Goal: Task Accomplishment & Management: Manage account settings

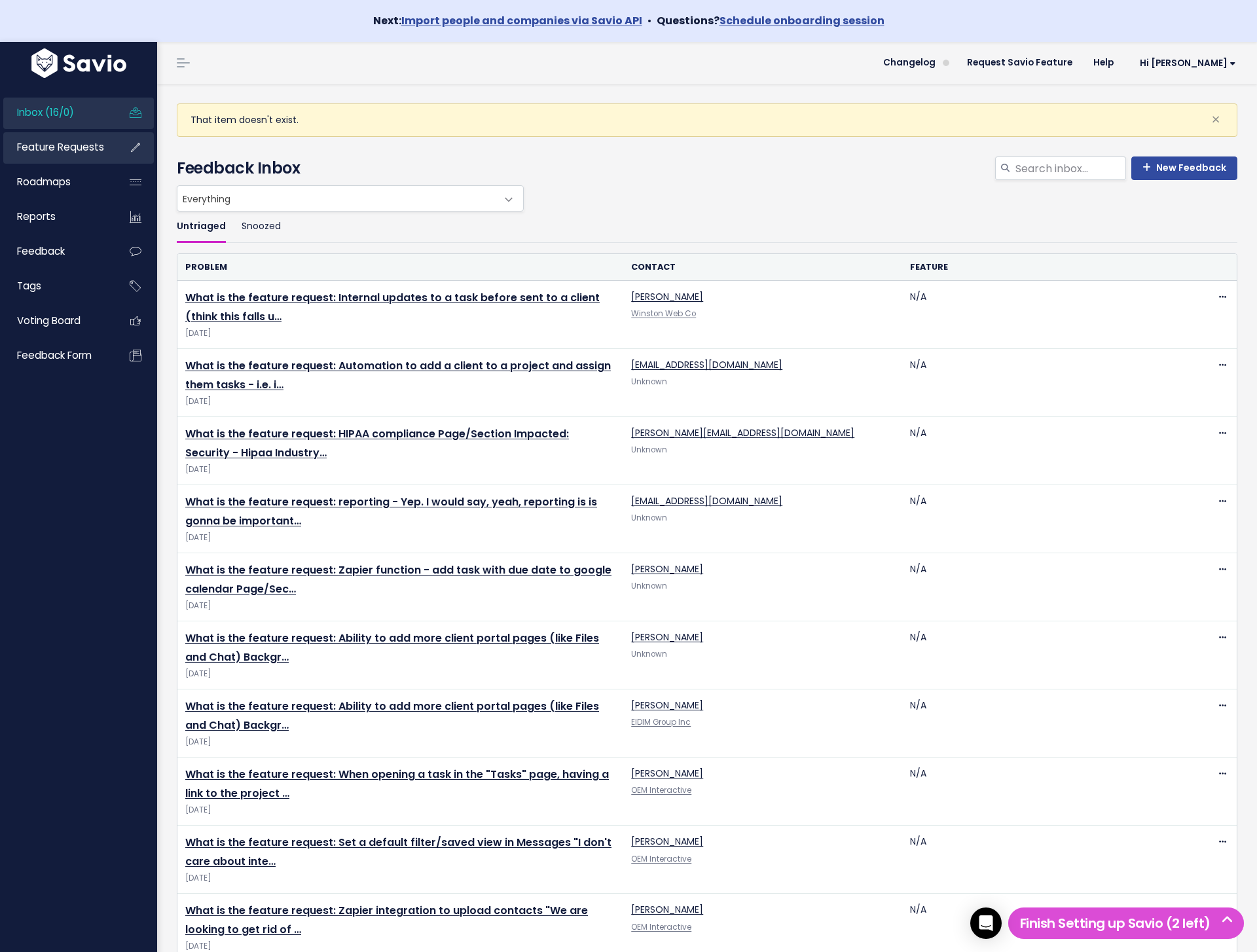
click at [72, 145] on span "Feature Requests" at bounding box center [60, 146] width 87 height 14
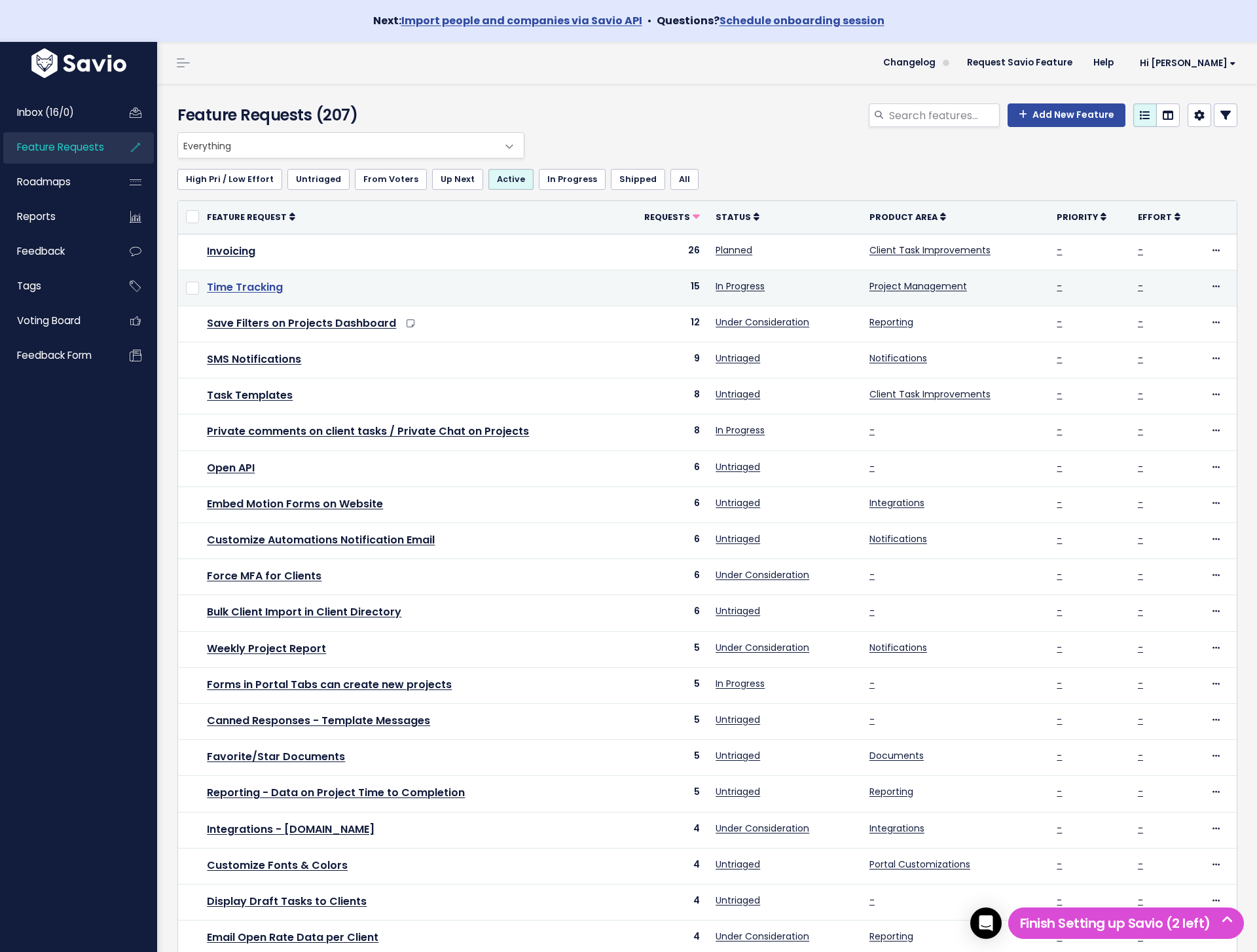
click at [257, 282] on link "Time Tracking" at bounding box center [245, 287] width 76 height 15
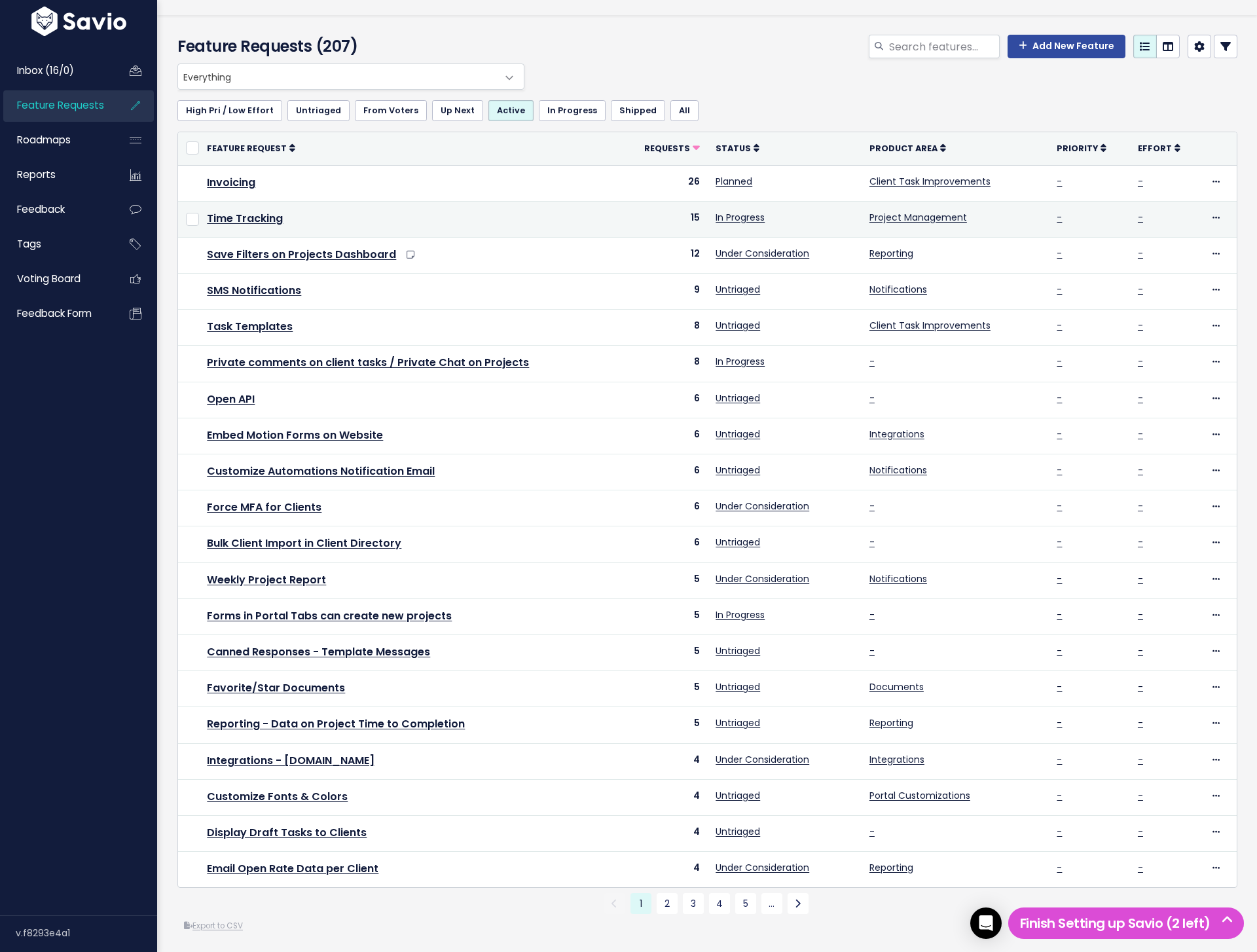
scroll to position [72, 0]
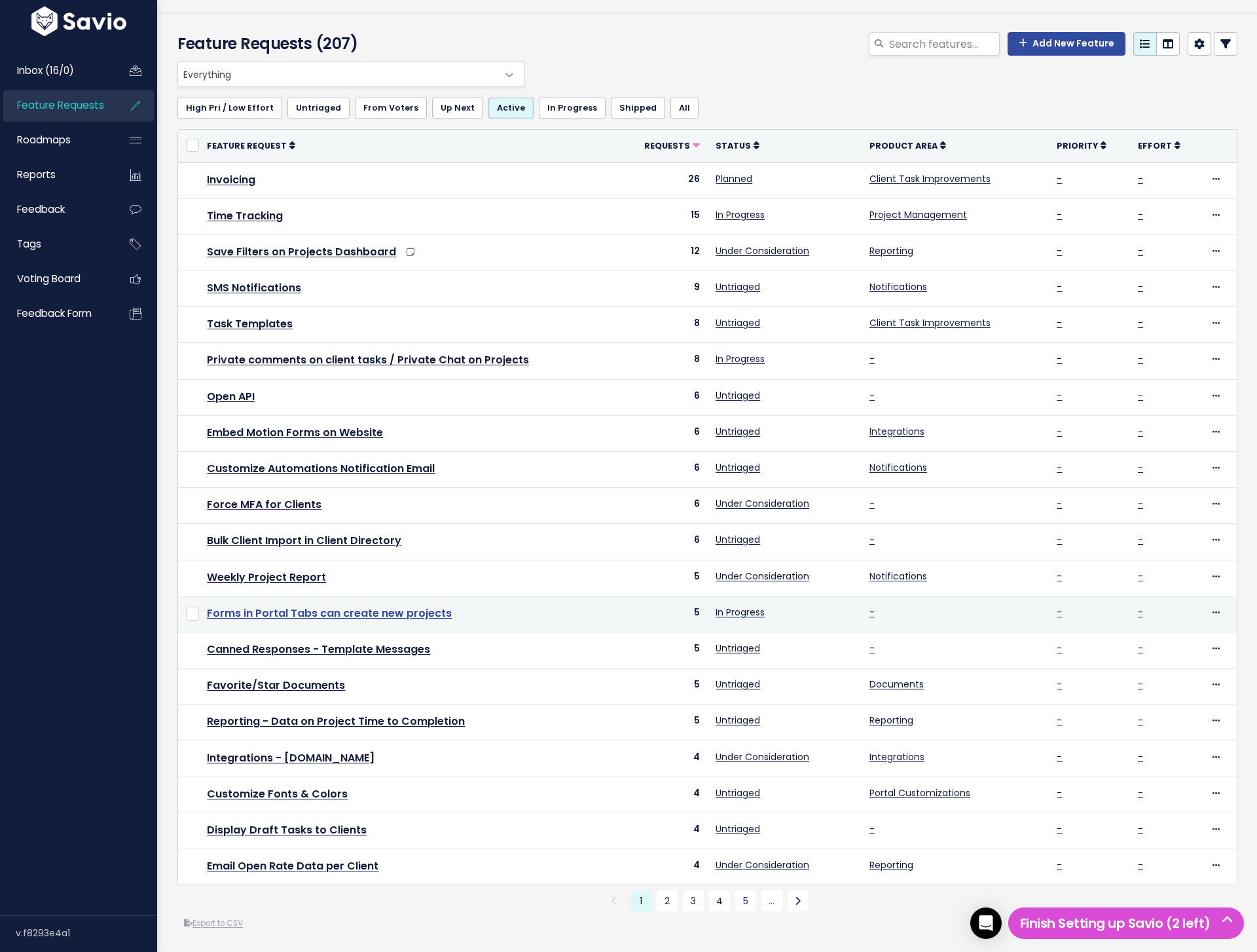
click at [398, 614] on link "Forms in Portal Tabs can create new projects" at bounding box center [329, 613] width 245 height 15
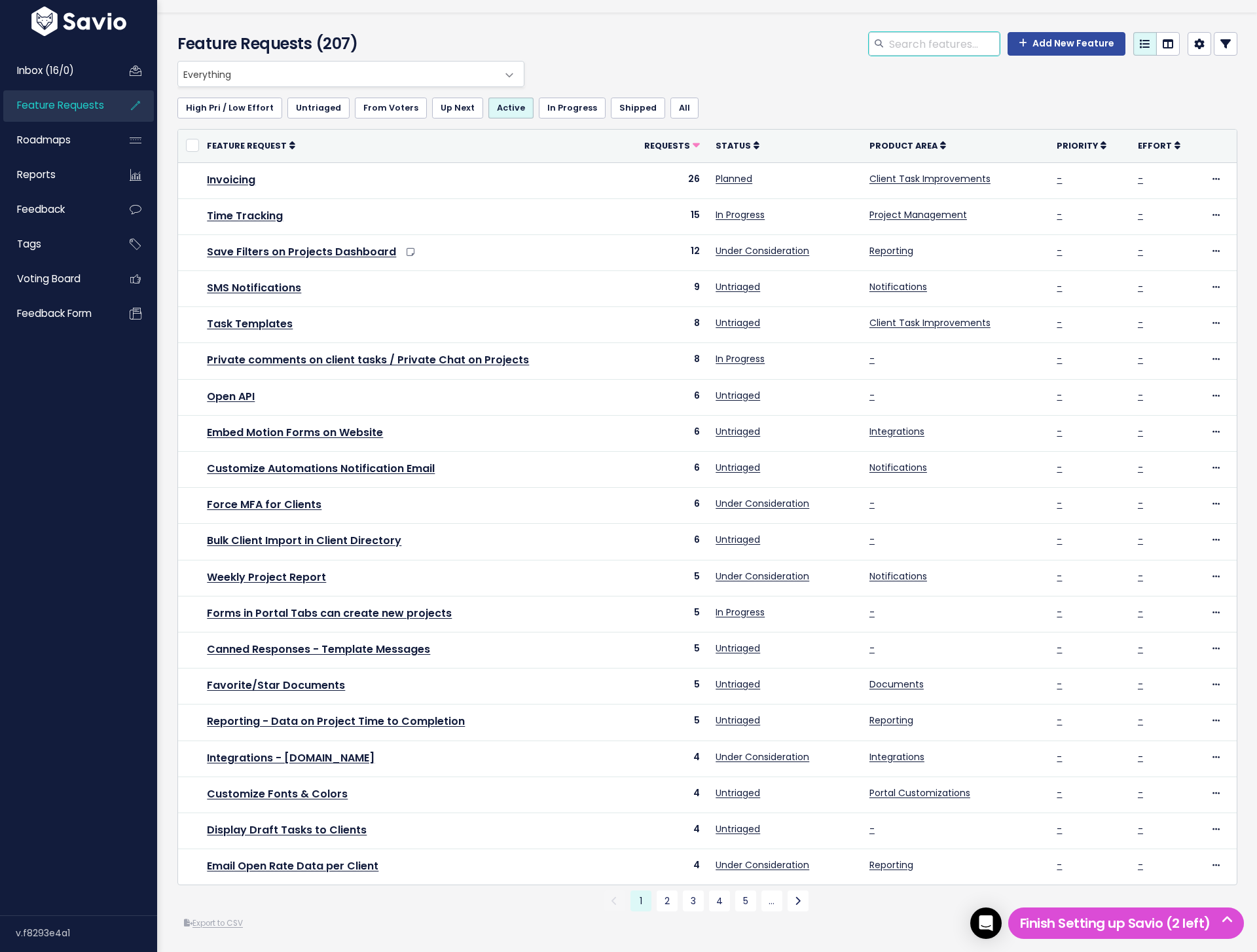
click at [924, 44] on input "search" at bounding box center [944, 44] width 112 height 24
type input "comment"
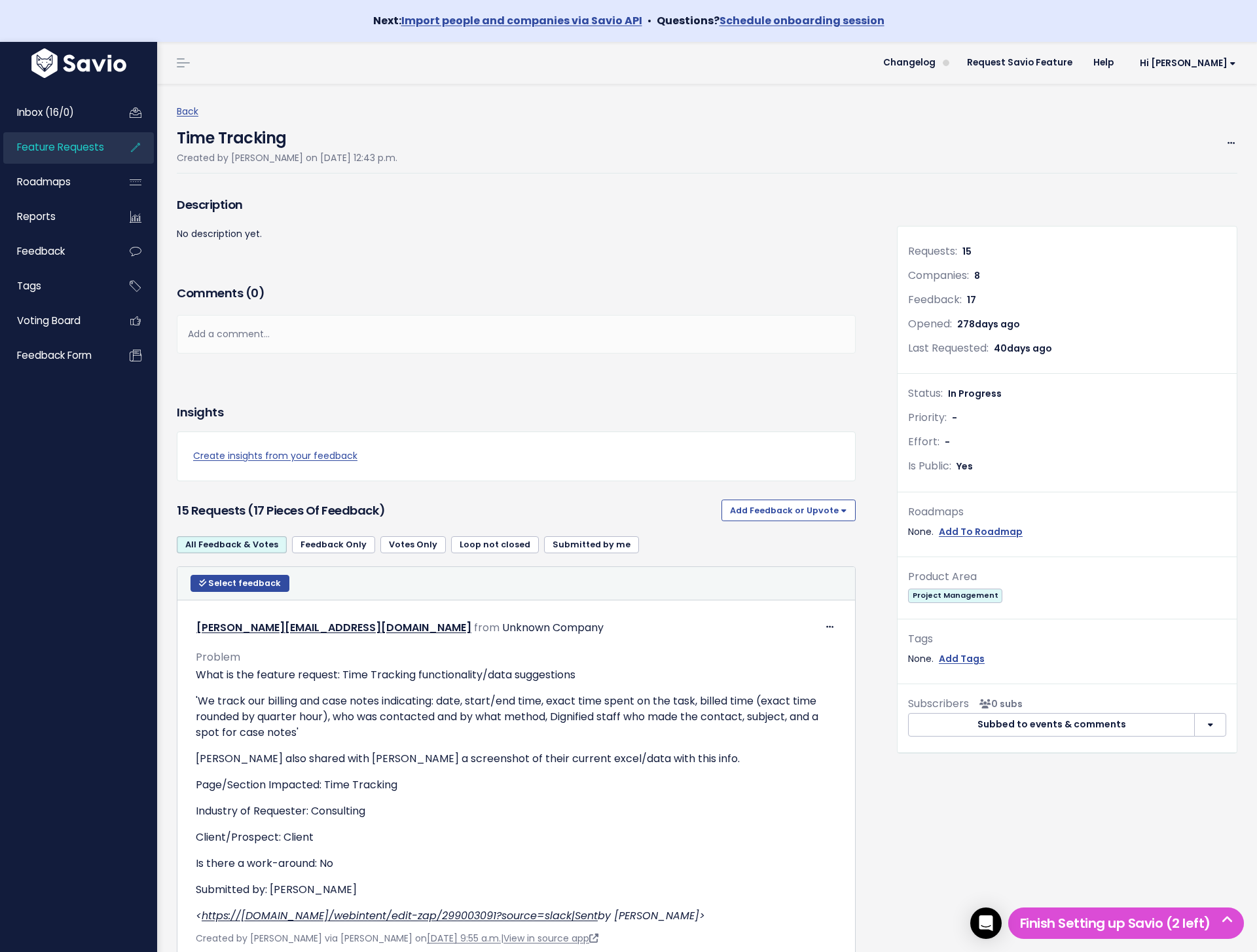
click at [640, 312] on div "Comments ( 0 )" at bounding box center [516, 298] width 679 height 32
copy link "Hilary@dignifiedif.com"
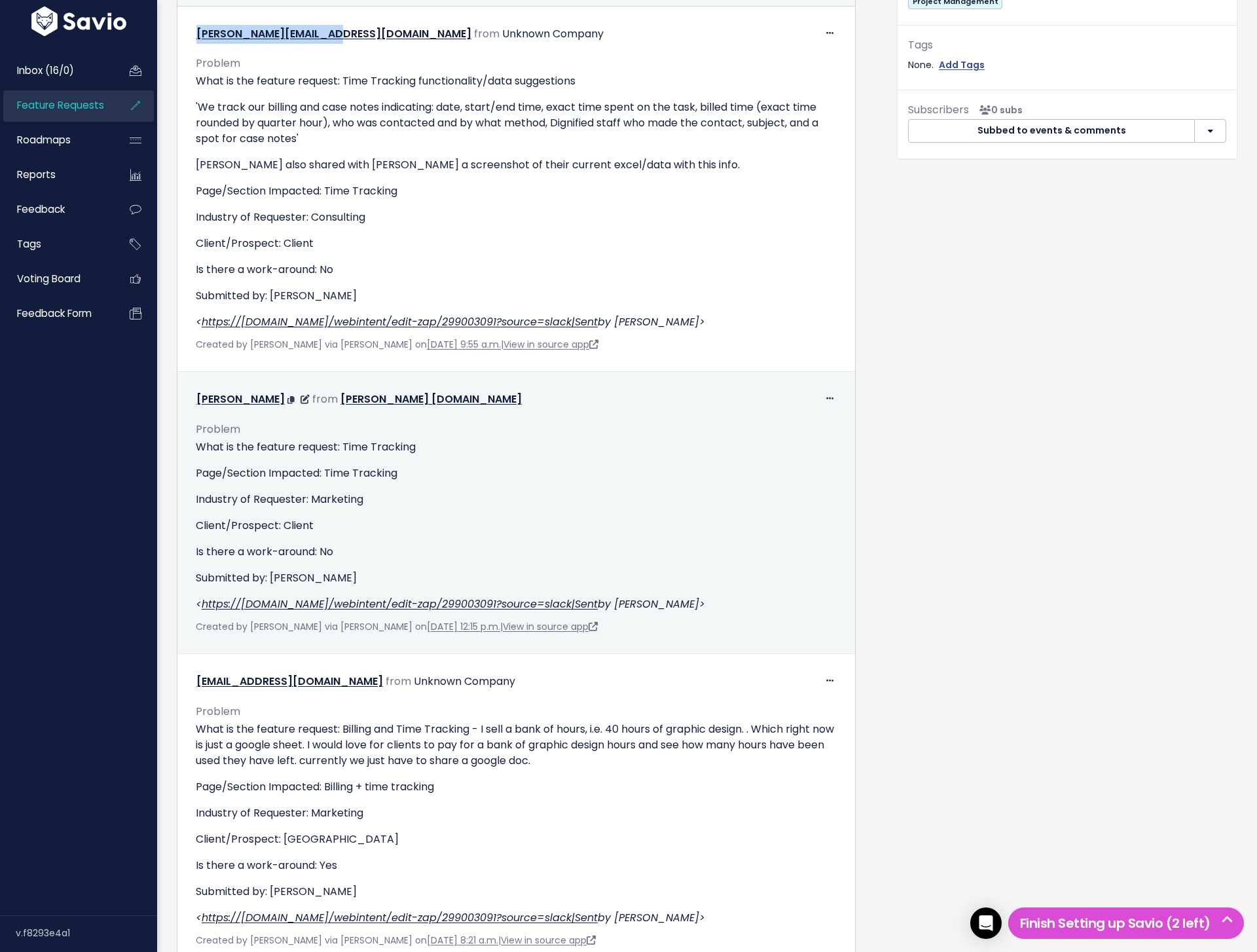
scroll to position [598, 0]
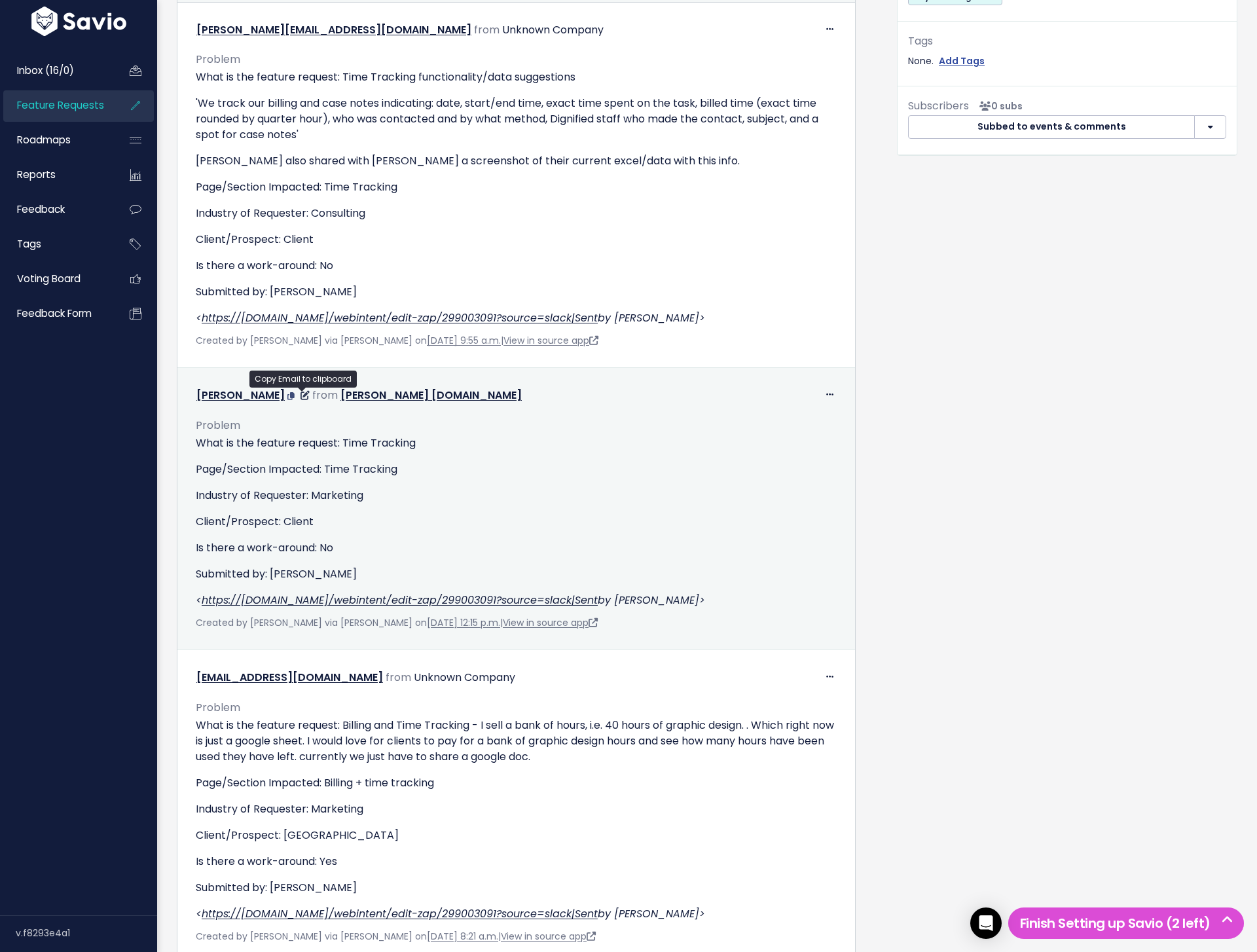
click at [295, 392] on icon at bounding box center [291, 396] width 7 height 8
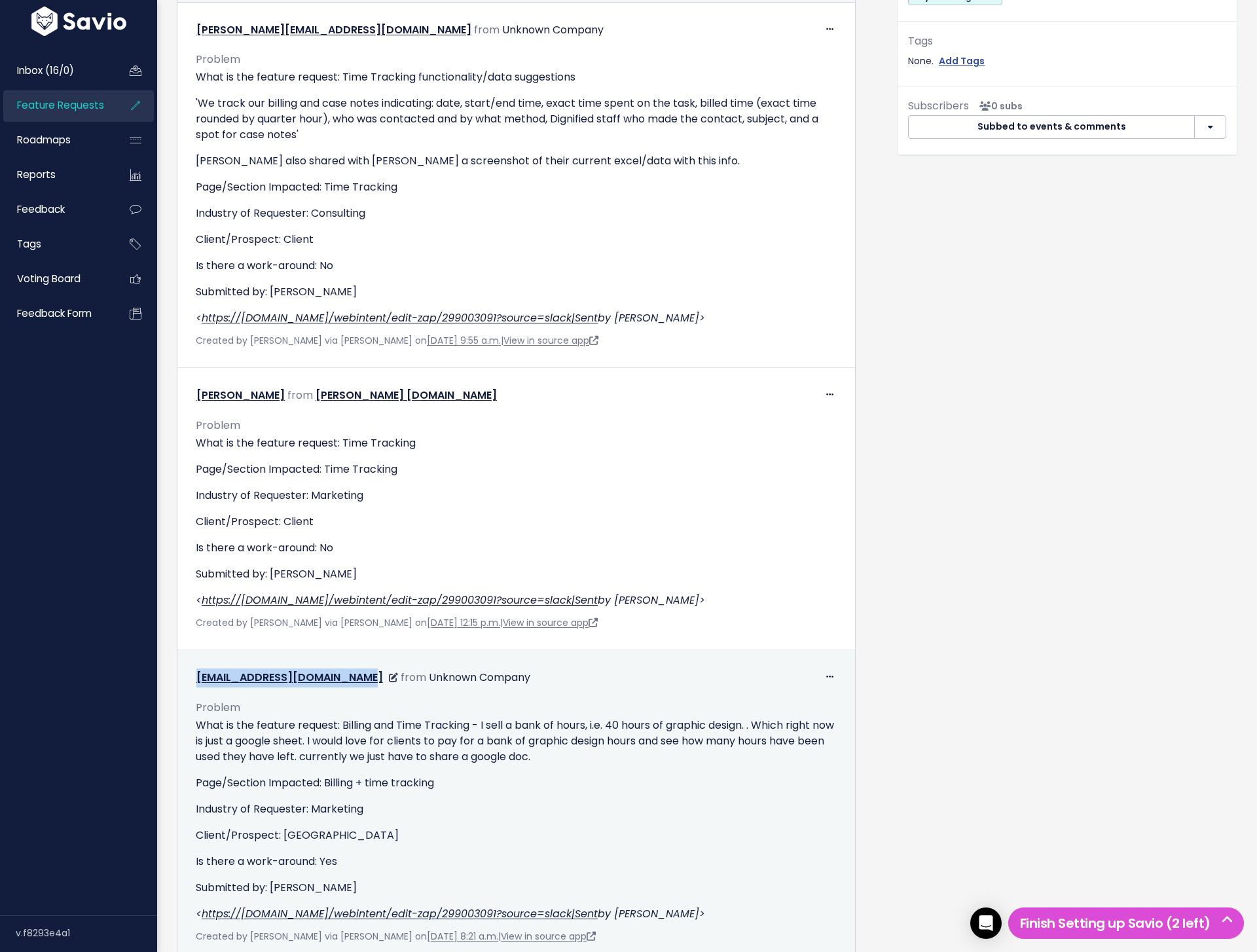
drag, startPoint x: 371, startPoint y: 678, endPoint x: 224, endPoint y: 667, distance: 147.4
click at [224, 667] on div "Edit Return to Inbox Delete communication@virusmedia.ca from Unknown Company" at bounding box center [516, 806] width 662 height 297
copy link "communication@virusmedia.ca"
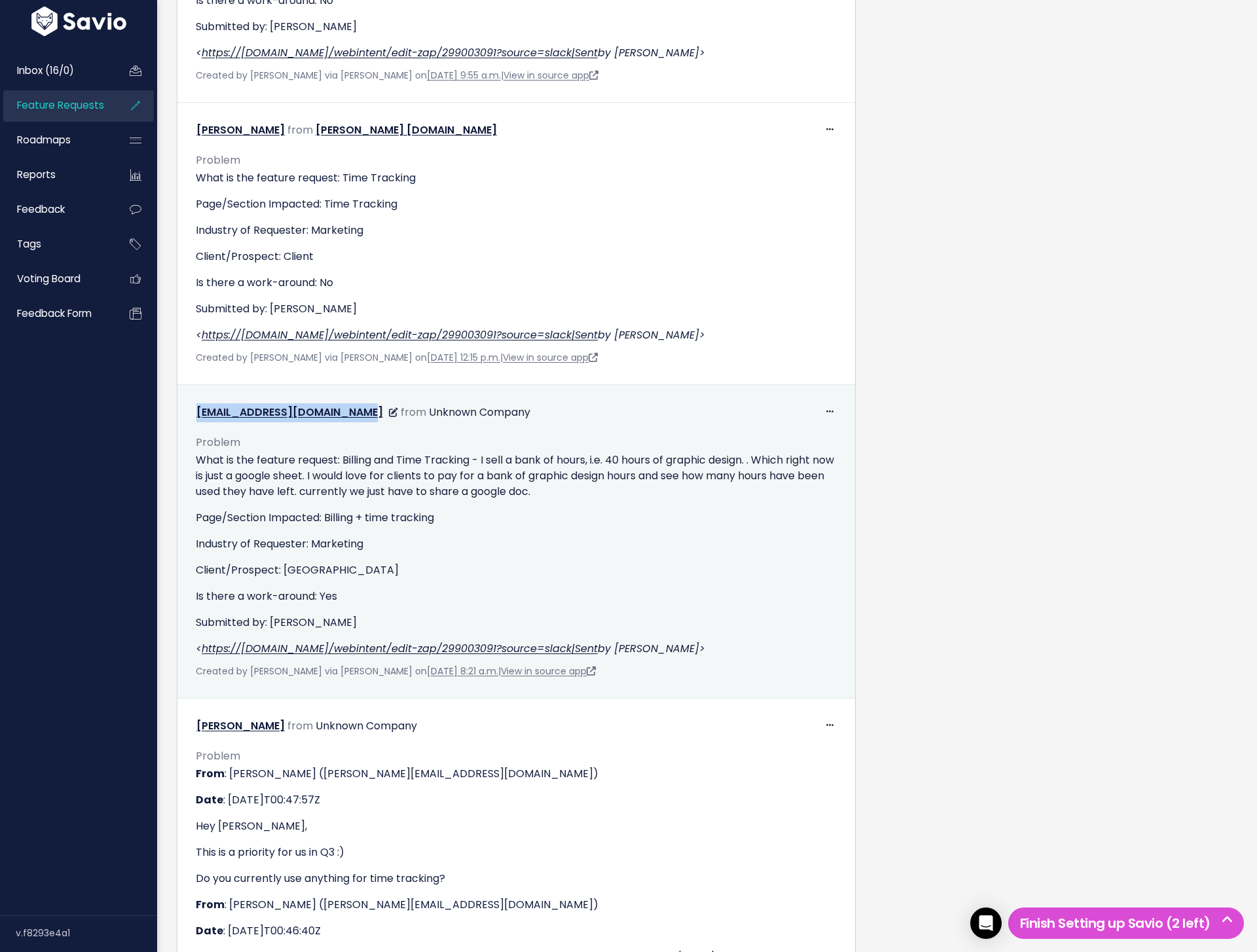
scroll to position [874, 0]
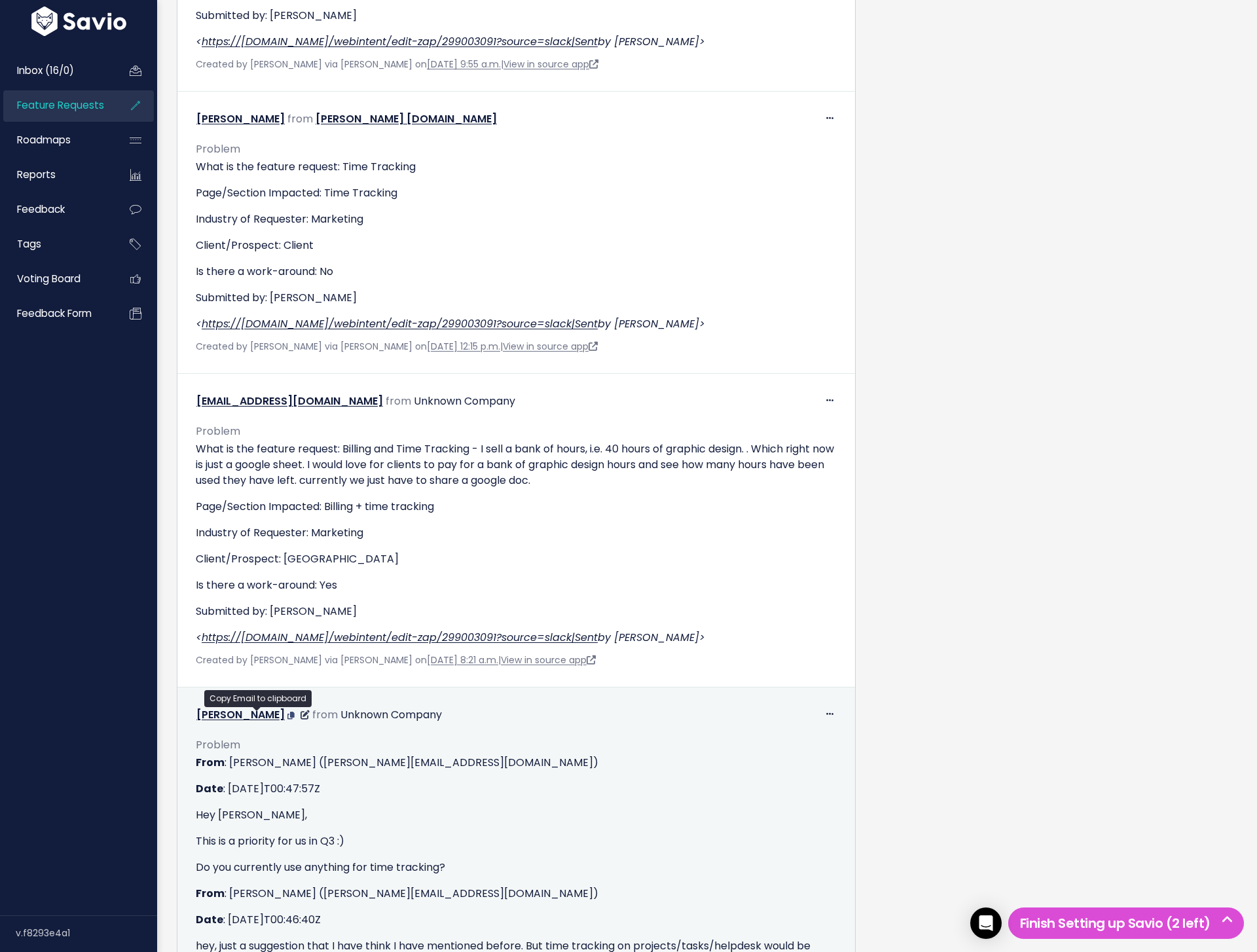
click at [288, 715] on icon at bounding box center [291, 715] width 7 height 8
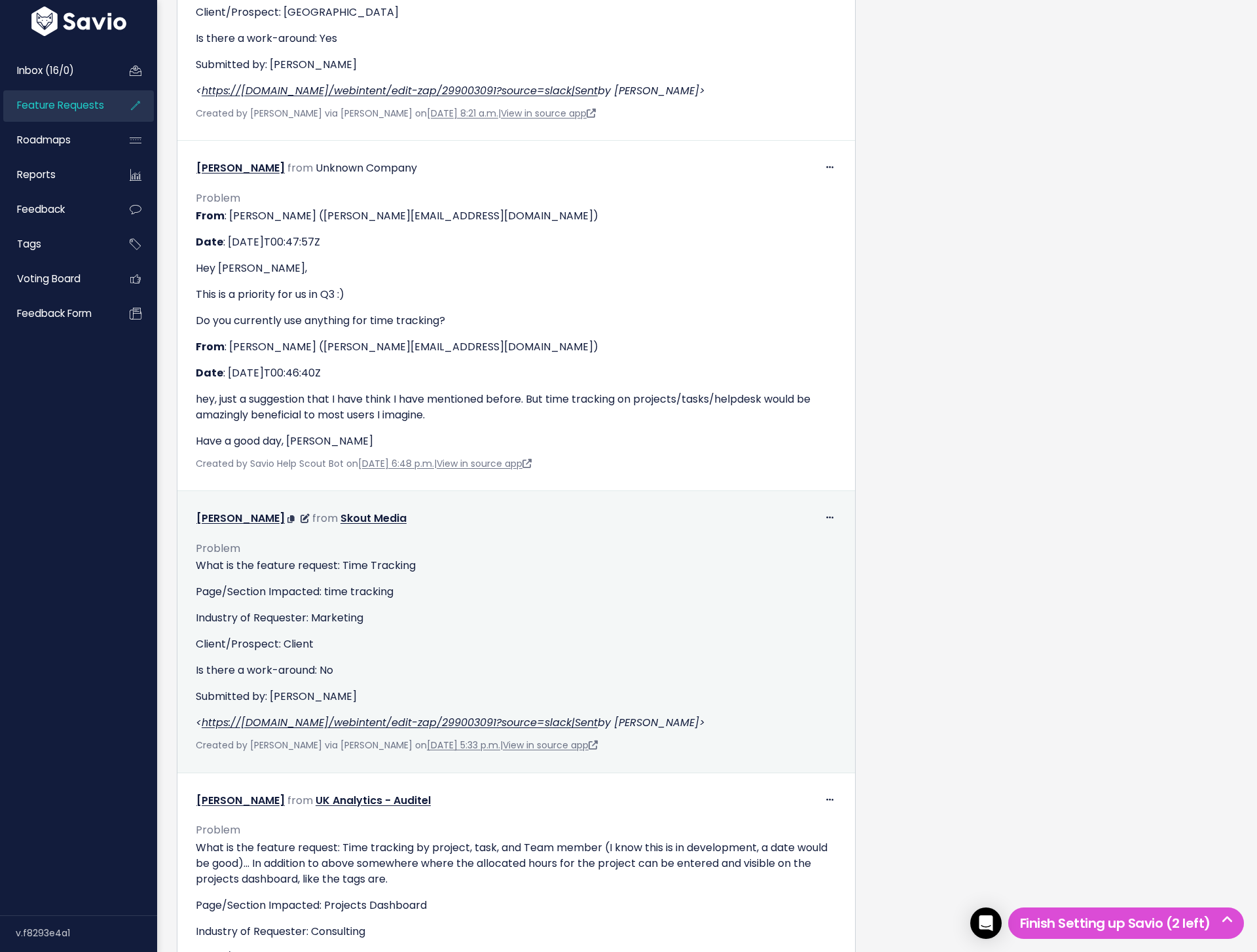
scroll to position [1475, 0]
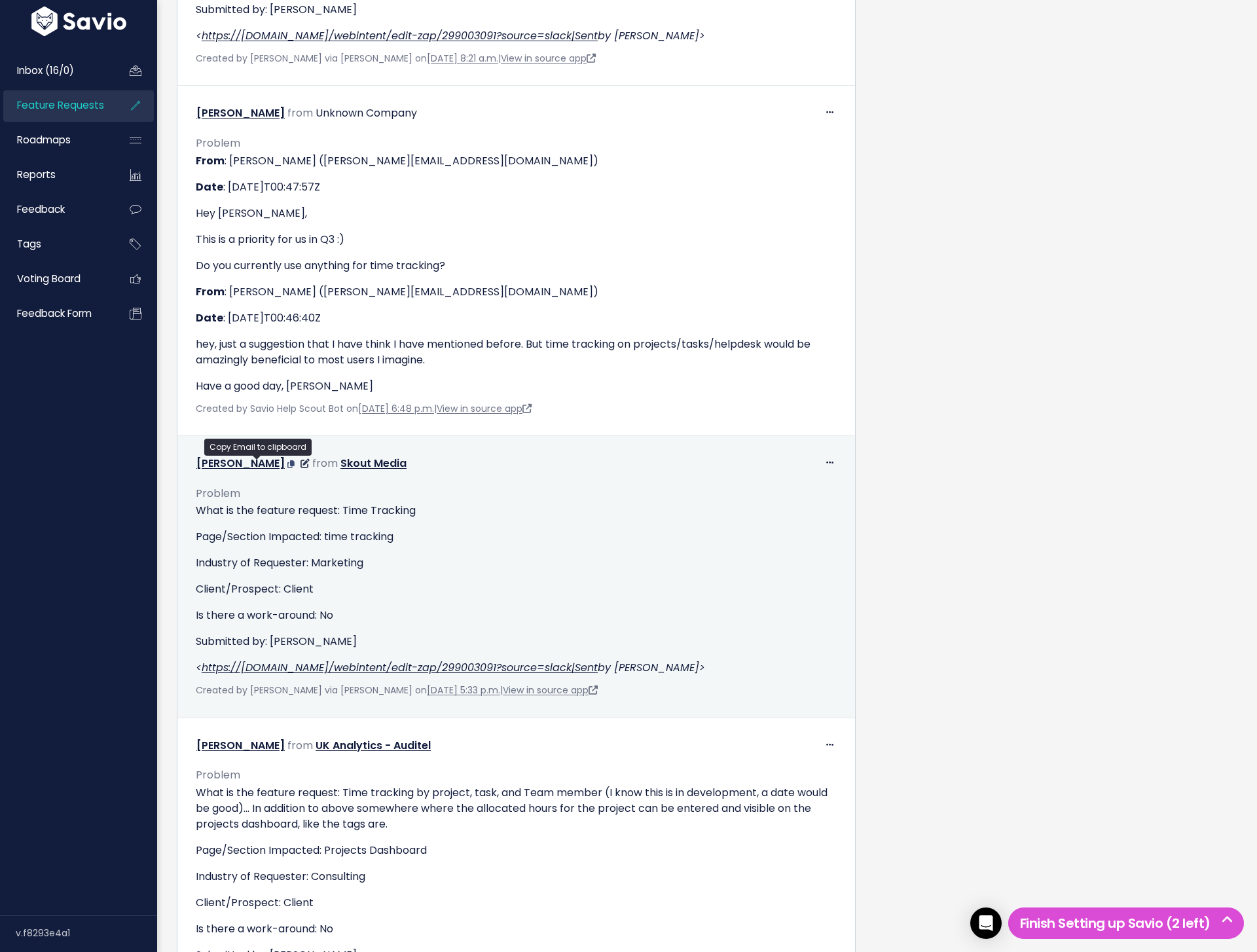
click at [288, 462] on icon at bounding box center [291, 464] width 7 height 8
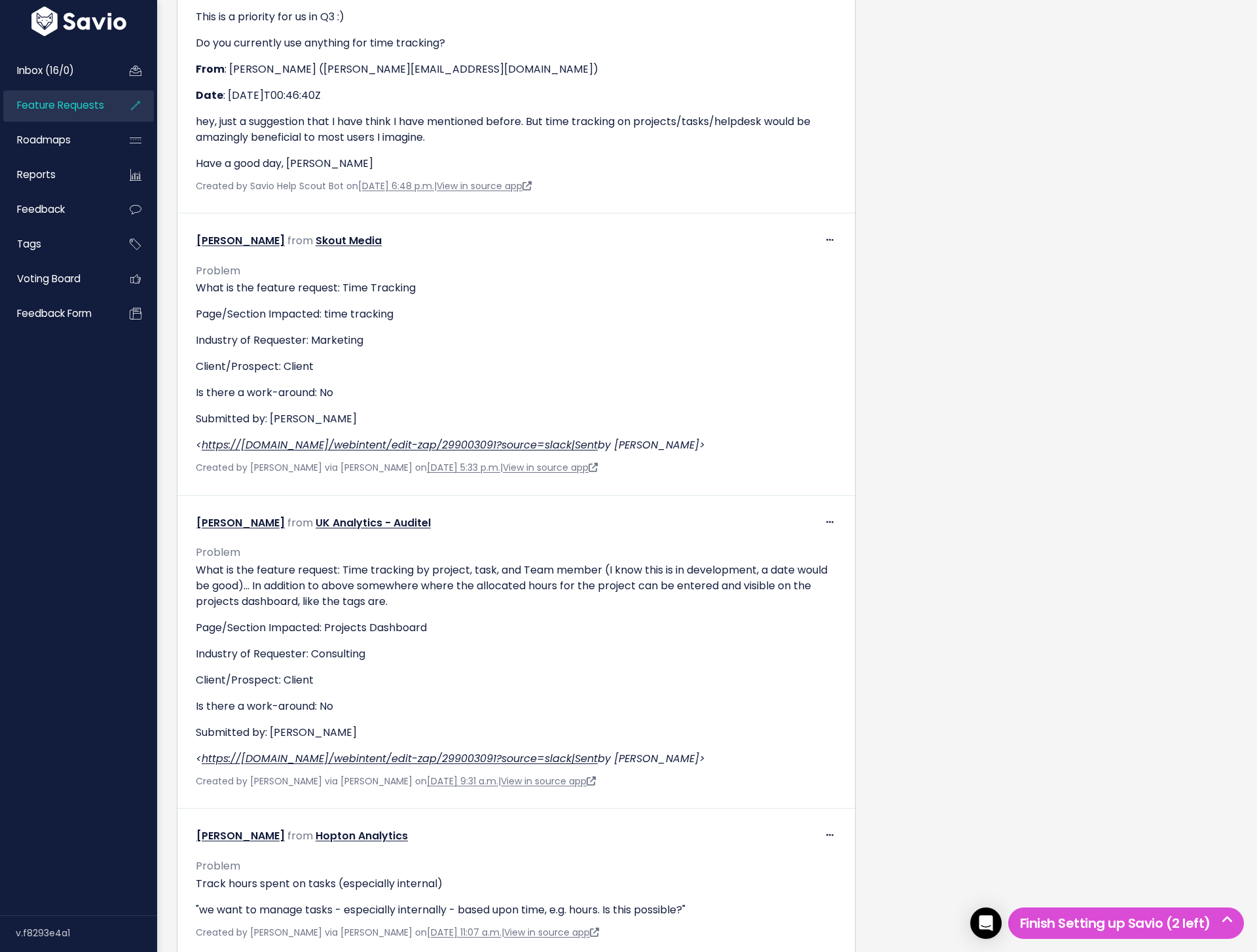
scroll to position [1948, 0]
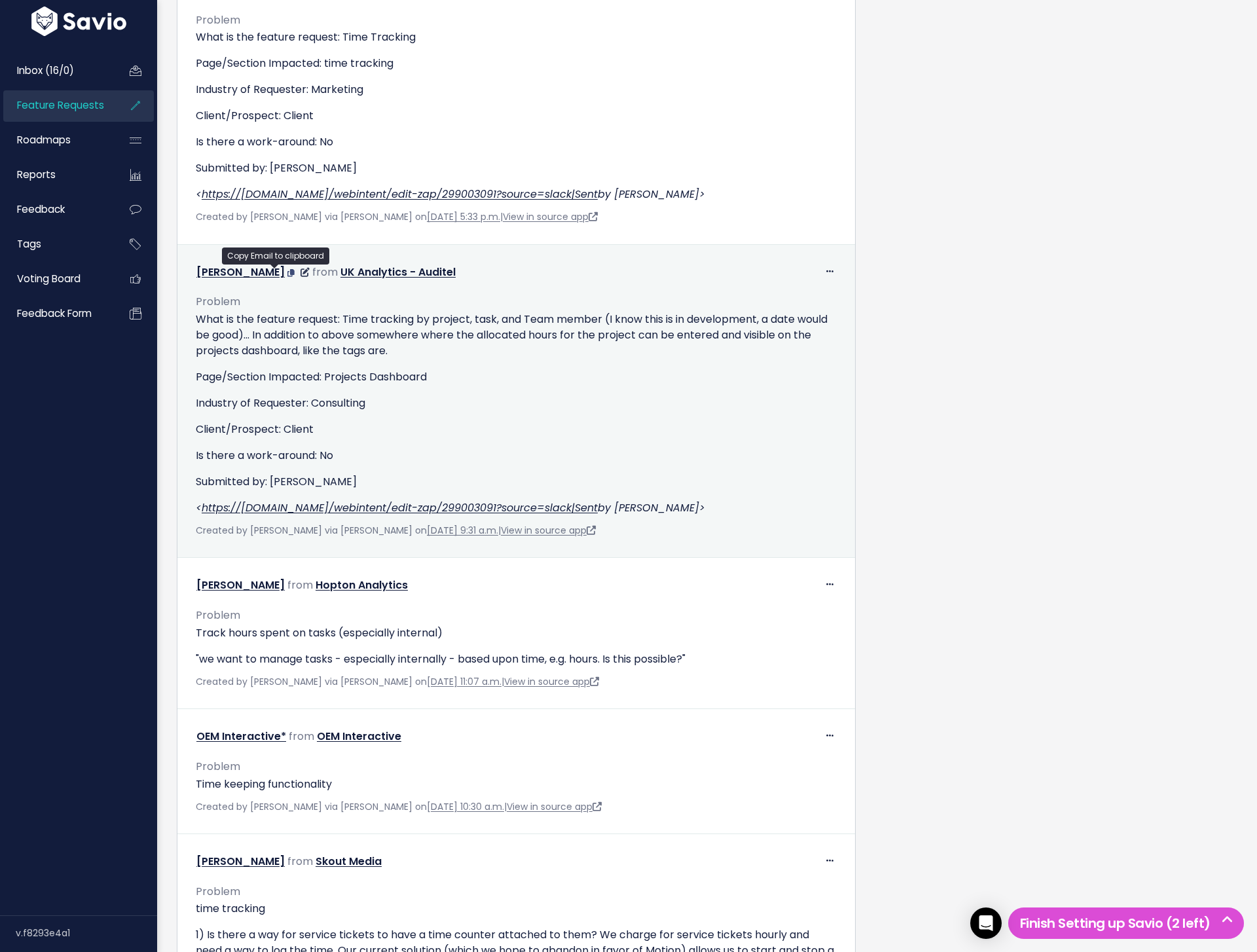
click at [288, 271] on icon at bounding box center [291, 273] width 7 height 8
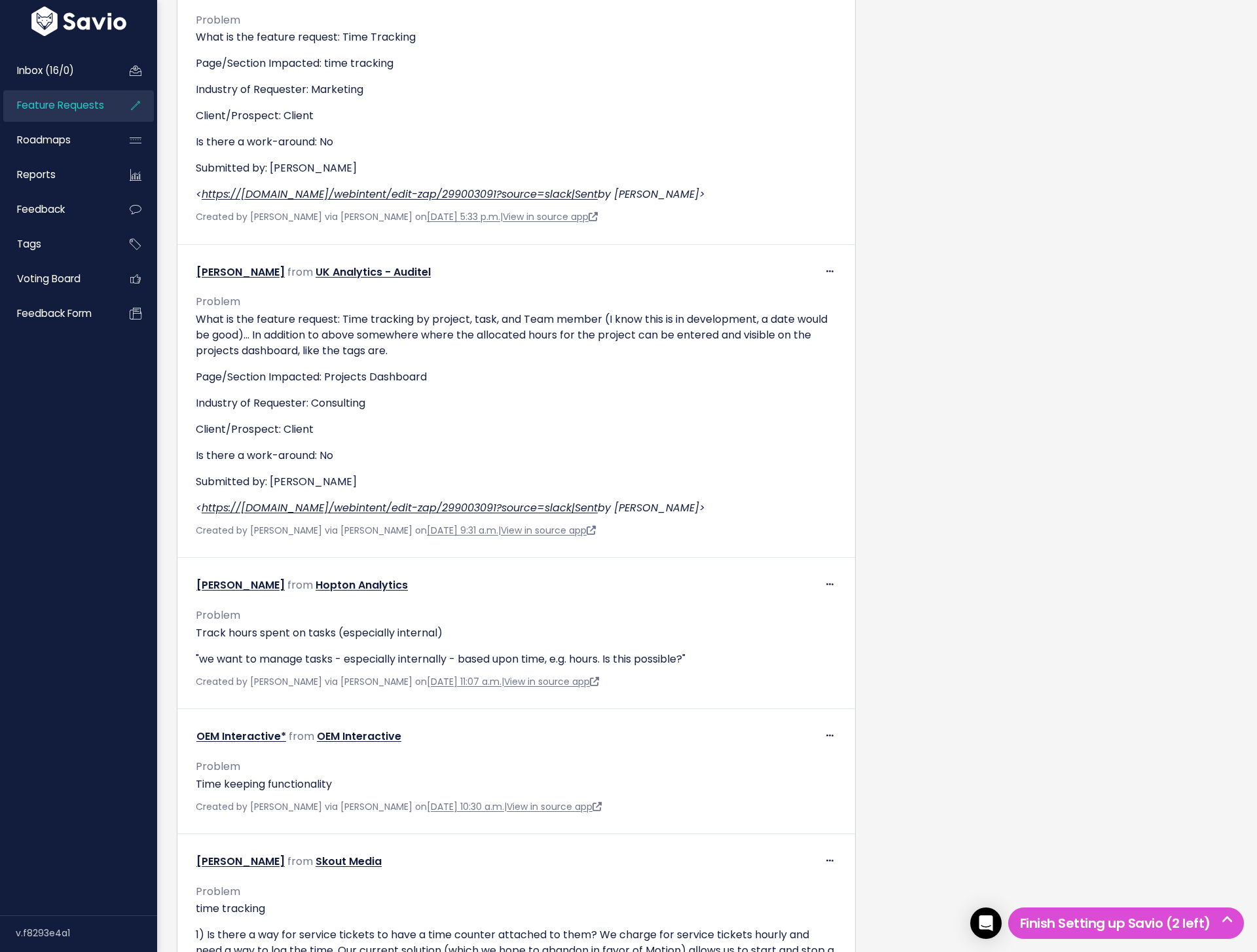
click at [949, 242] on div "Requests: 15 Companies: 8 Feedback: 17 Opened: 278 days ago Last Requested: 40 …" at bounding box center [1067, 358] width 360 height 4227
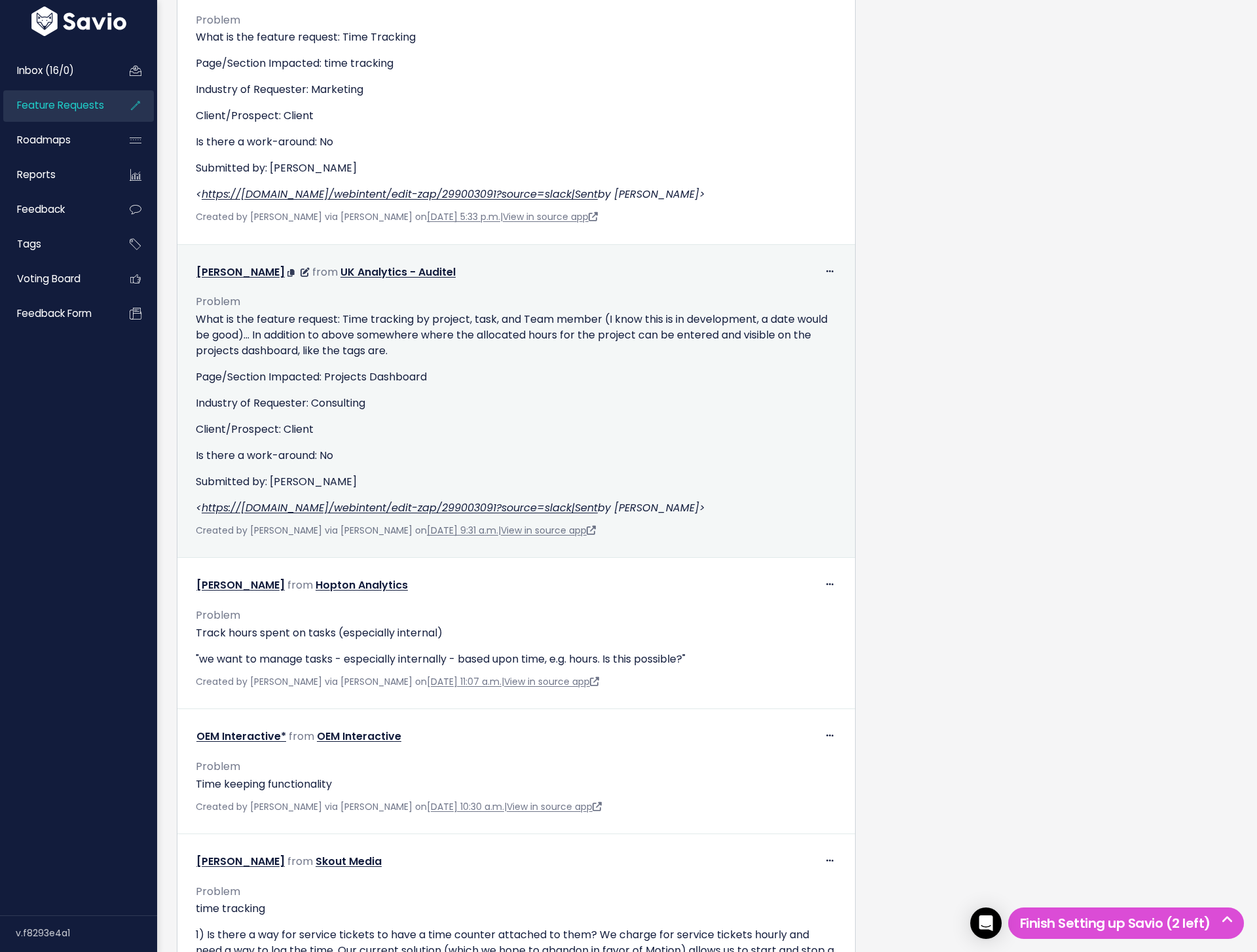
click at [579, 419] on div "What is the feature request: Time tracking by project, task, and Team member (I…" at bounding box center [516, 413] width 641 height 204
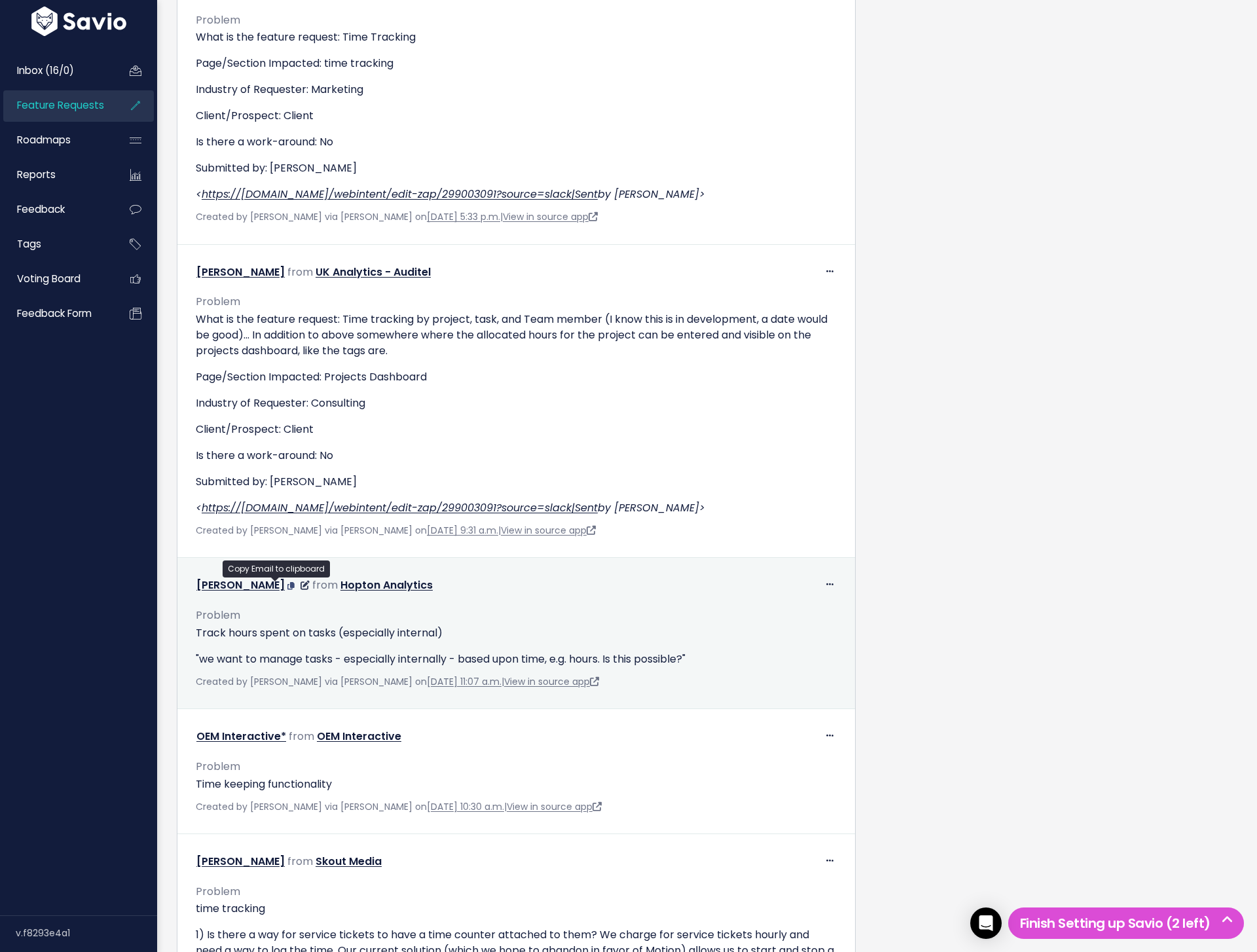
click at [288, 585] on icon at bounding box center [291, 586] width 7 height 8
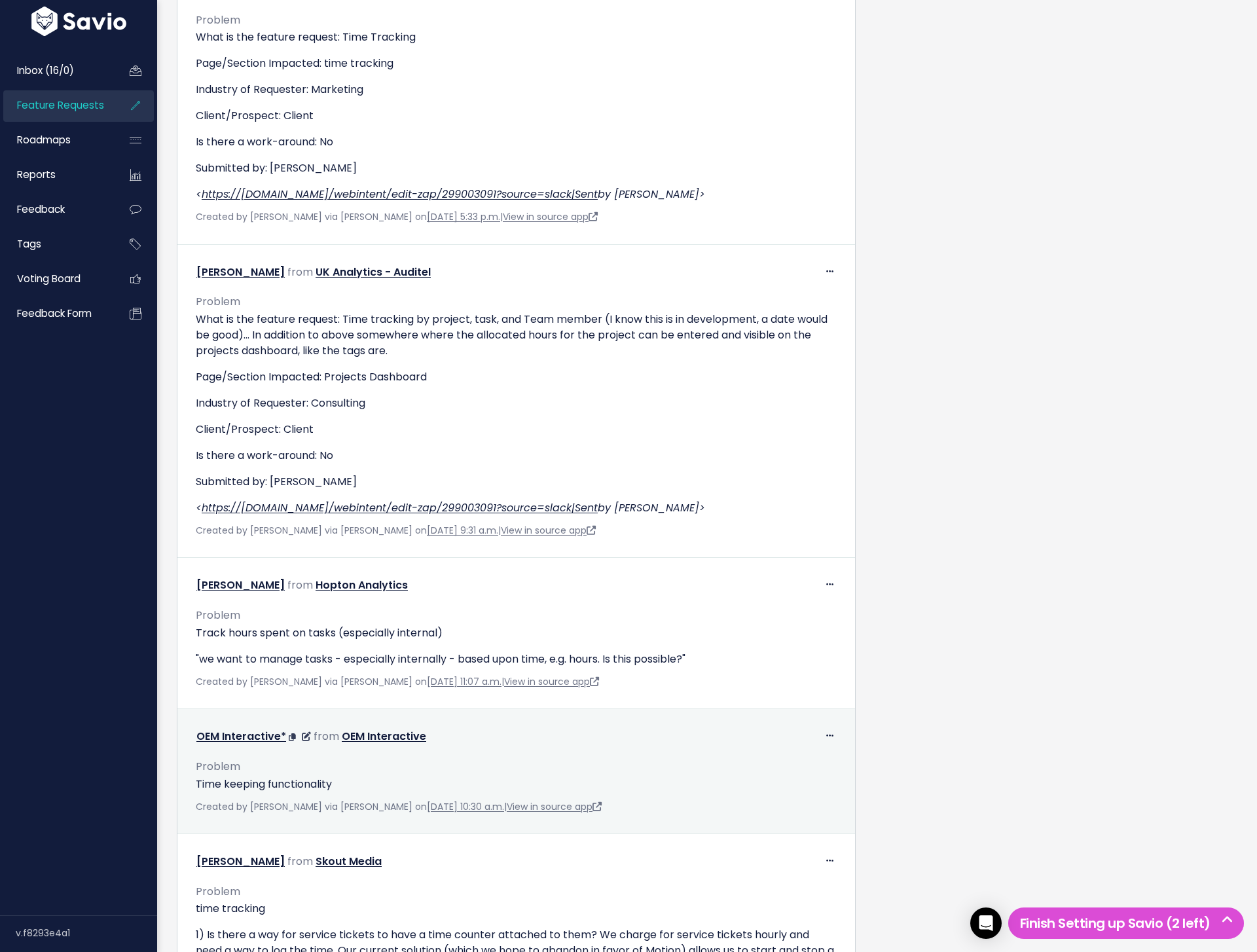
click at [350, 751] on div "Problem Time keeping functionality" at bounding box center [516, 769] width 641 height 45
click at [289, 735] on icon at bounding box center [292, 737] width 7 height 8
click at [290, 735] on icon at bounding box center [292, 737] width 7 height 8
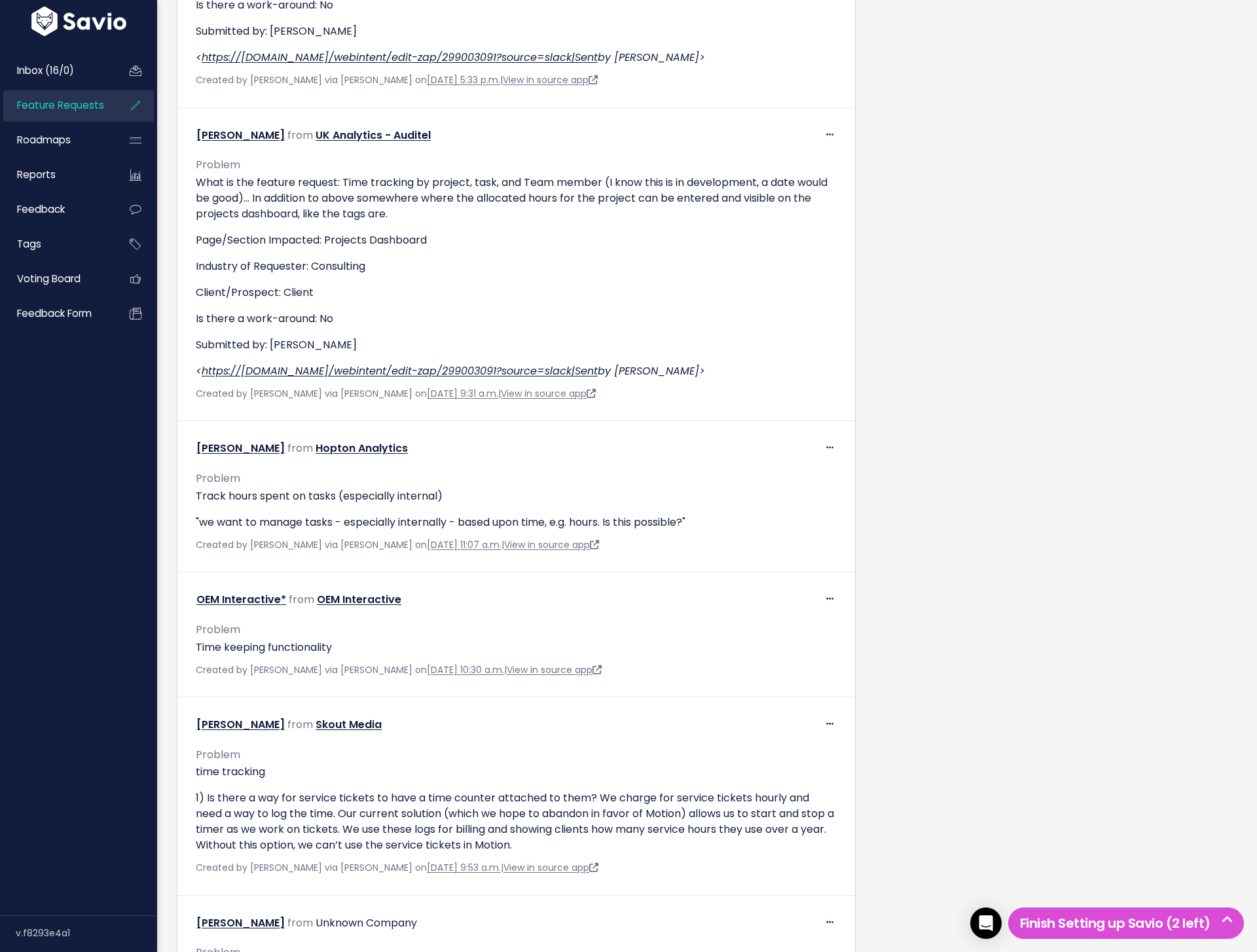
scroll to position [2125, 0]
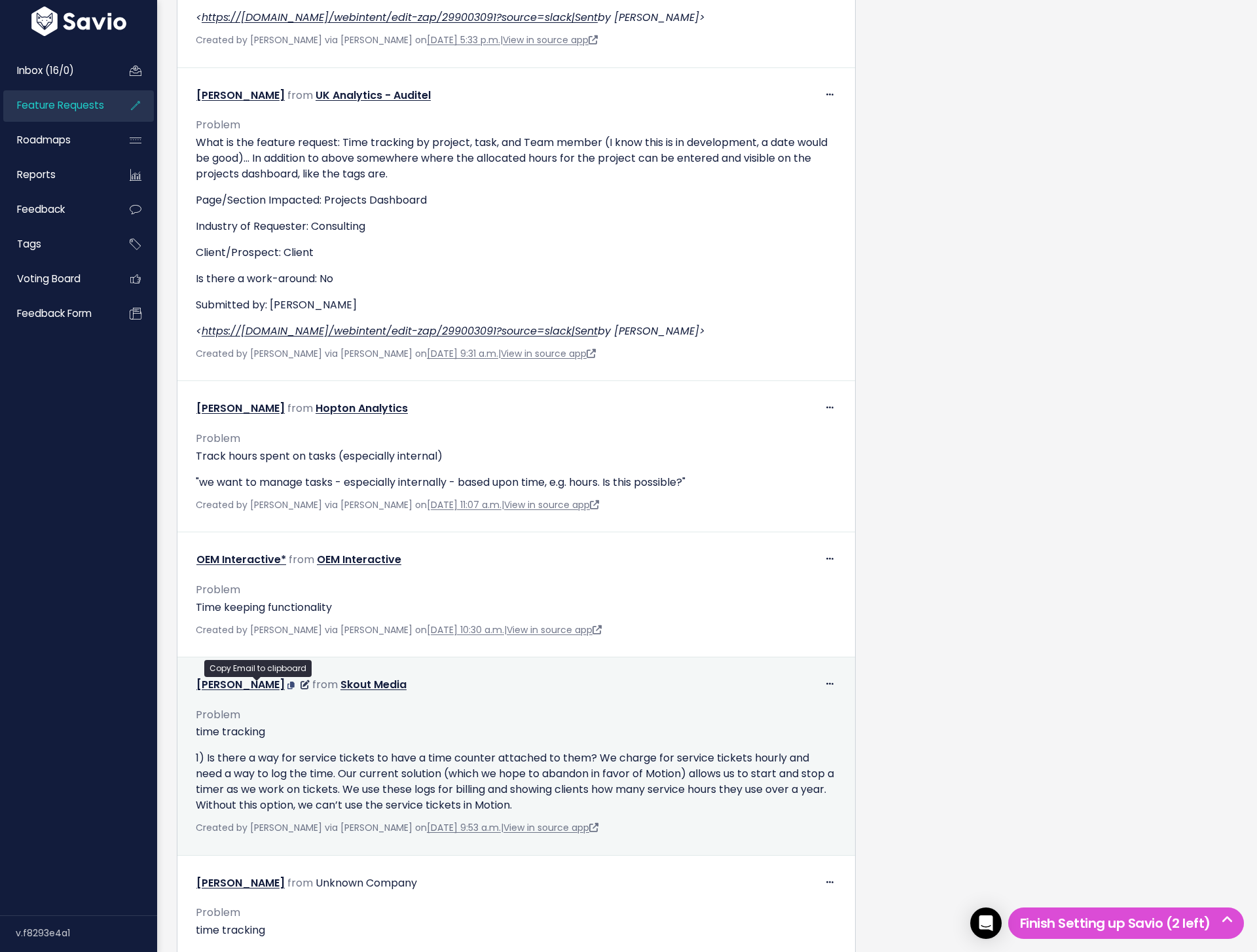
click at [288, 683] on icon at bounding box center [291, 685] width 7 height 8
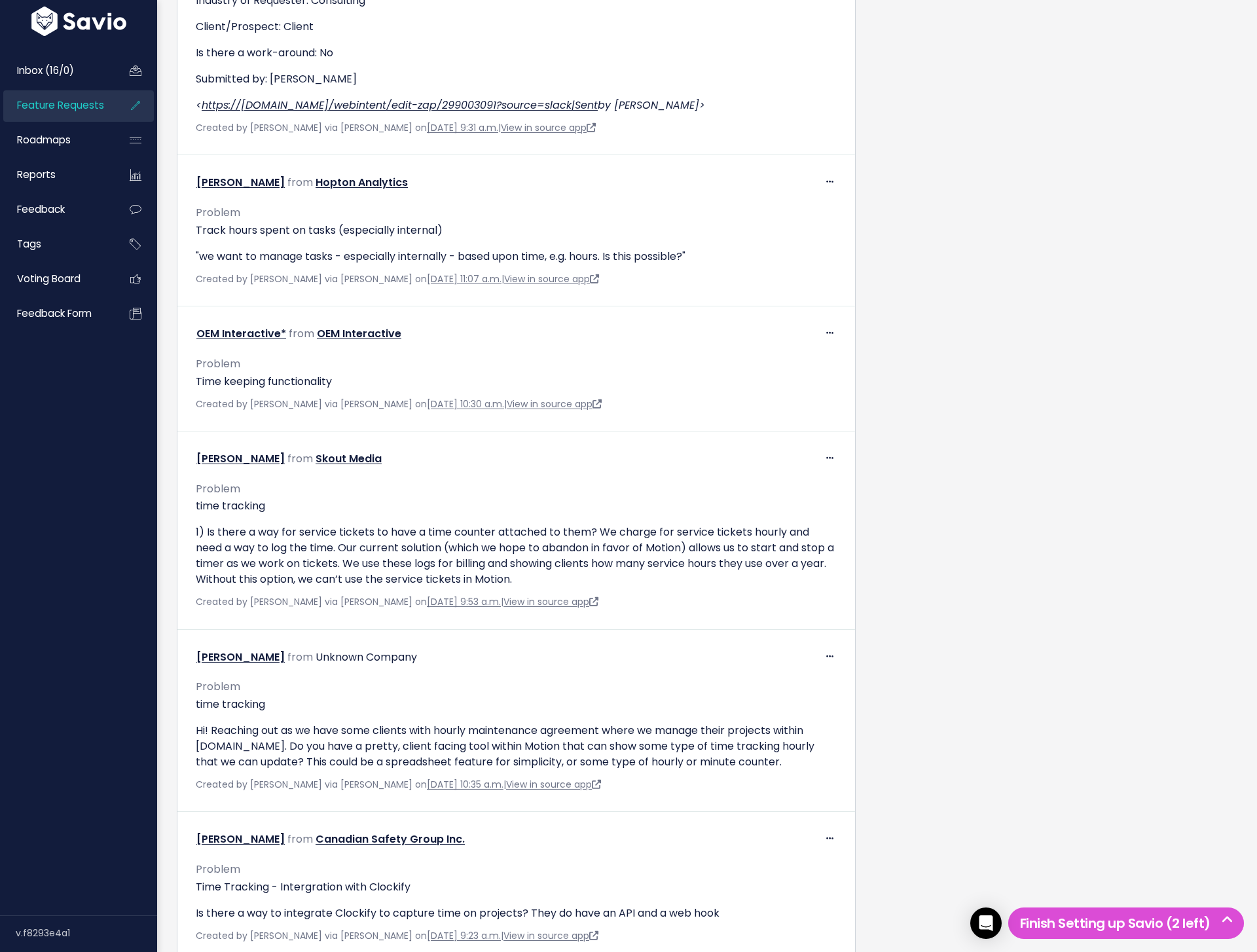
scroll to position [2383, 0]
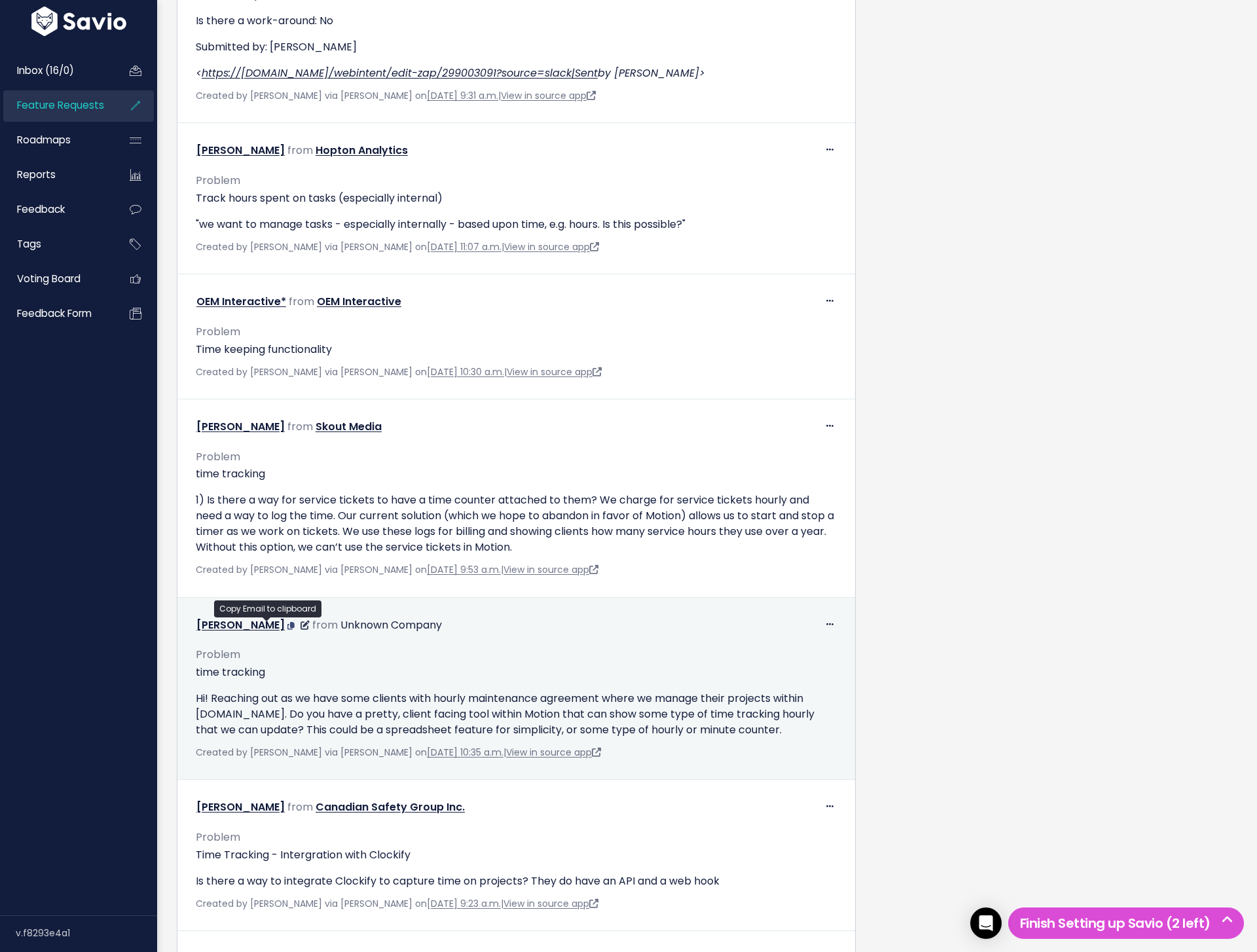
click at [288, 624] on icon at bounding box center [291, 626] width 7 height 8
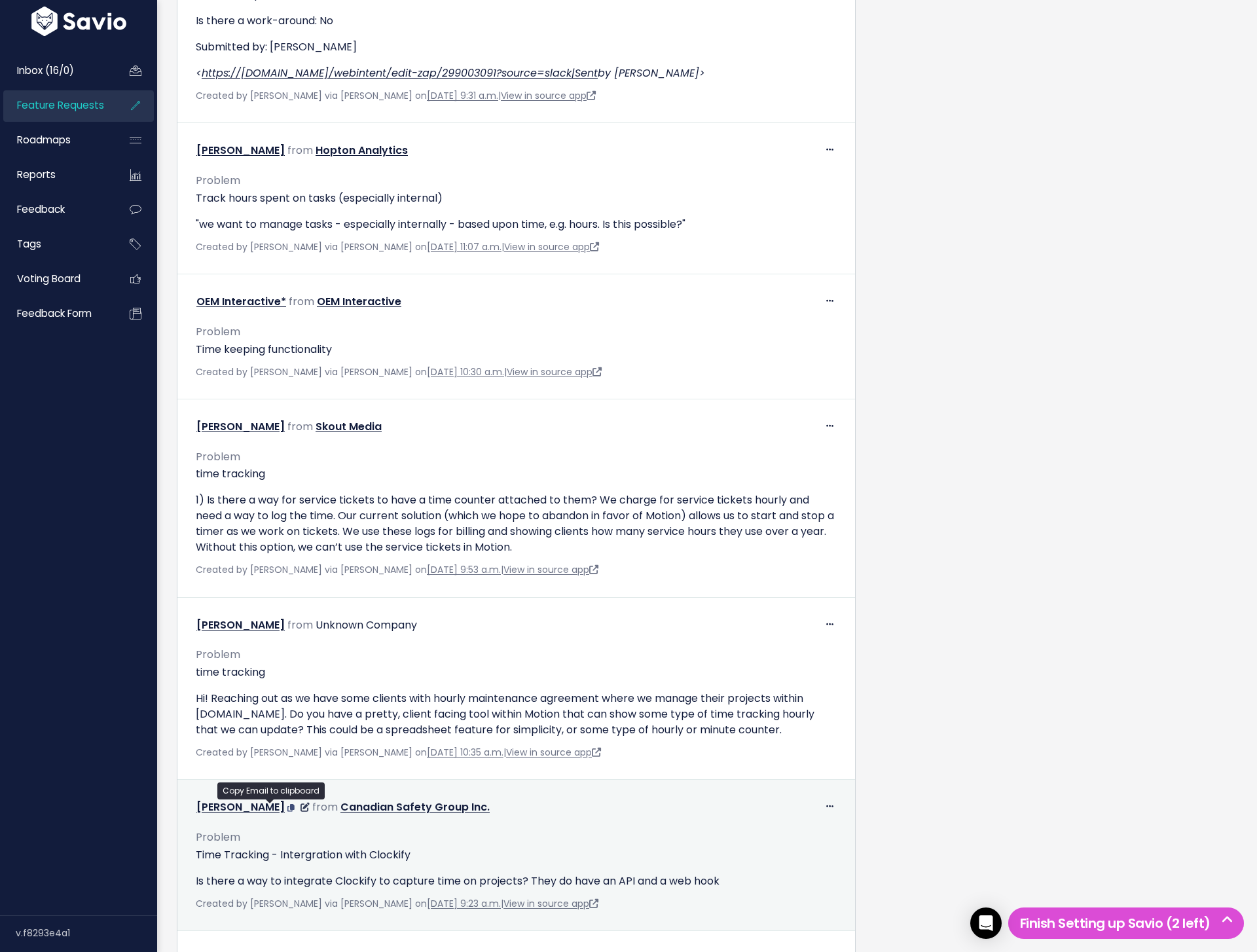
click at [288, 807] on icon at bounding box center [291, 808] width 7 height 8
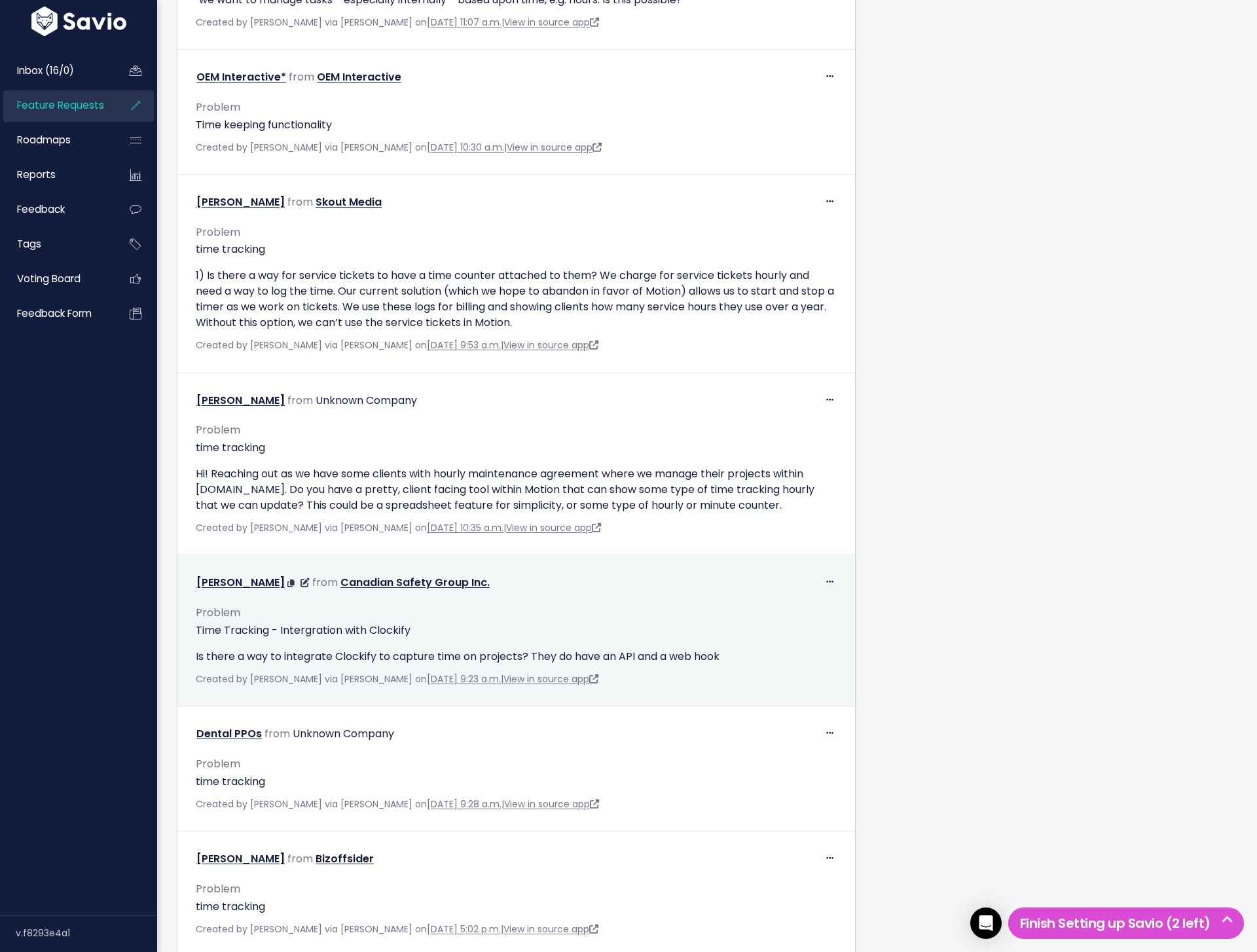
scroll to position [2636, 0]
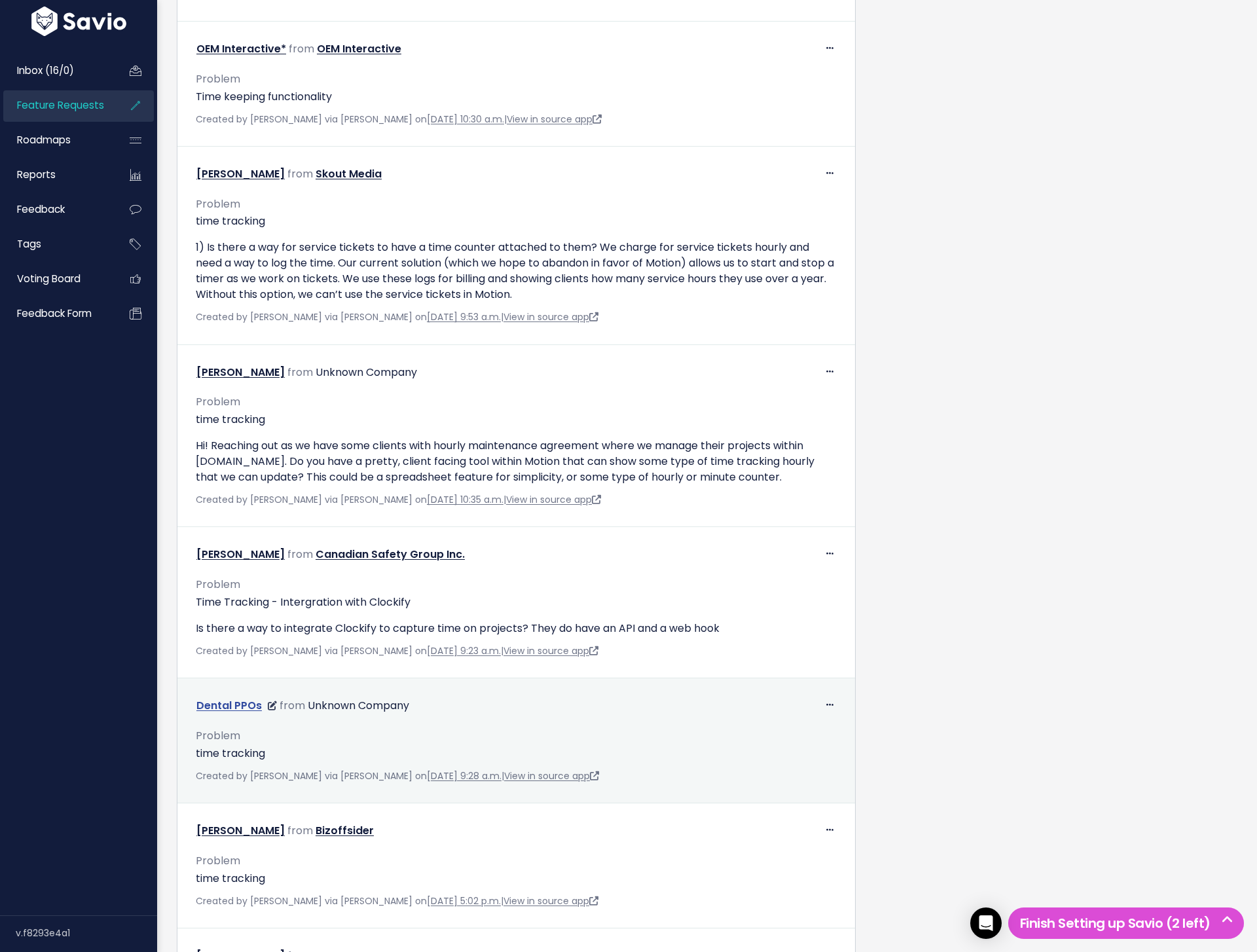
click at [246, 704] on link "Dental PPOs" at bounding box center [229, 705] width 66 height 15
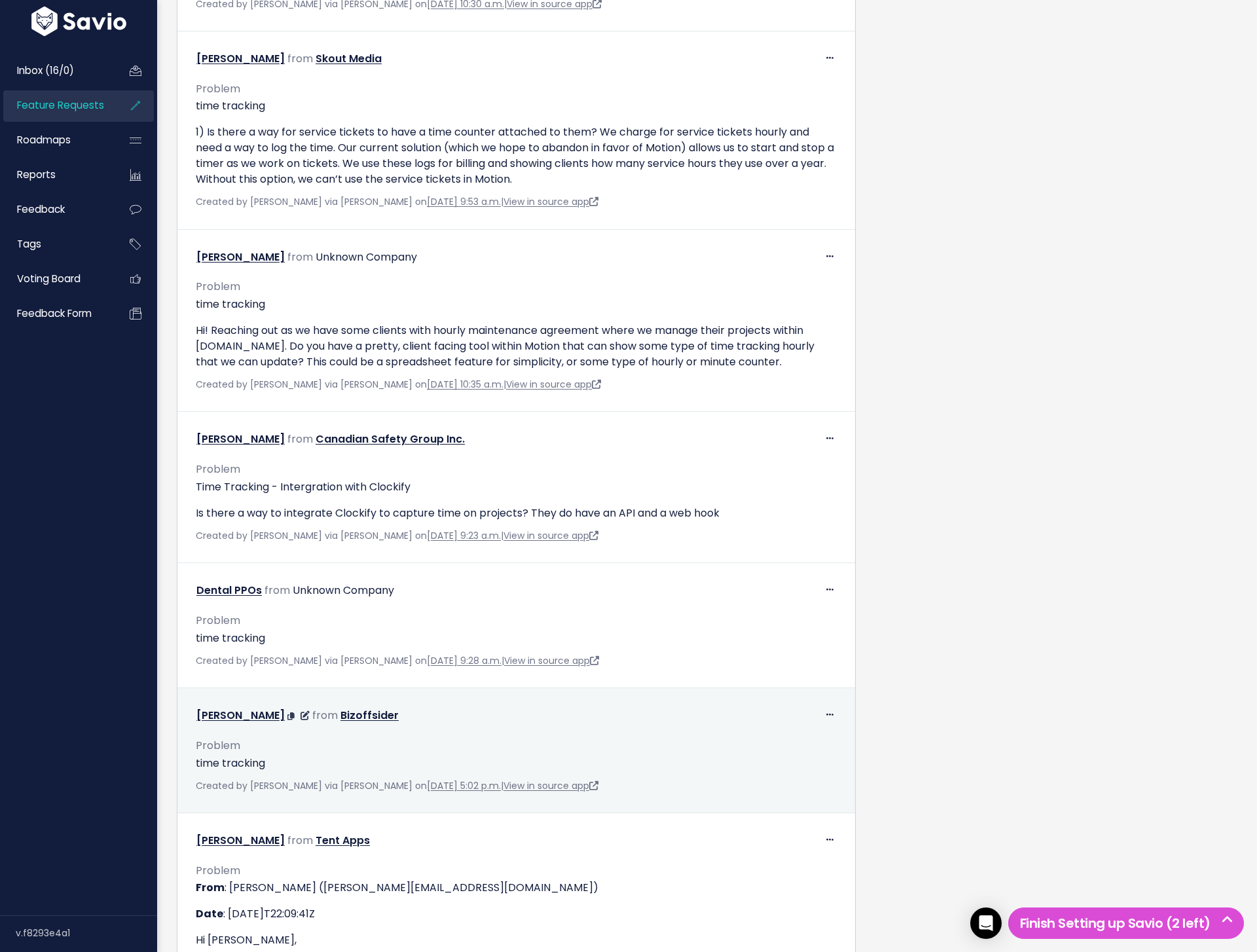
scroll to position [2788, 0]
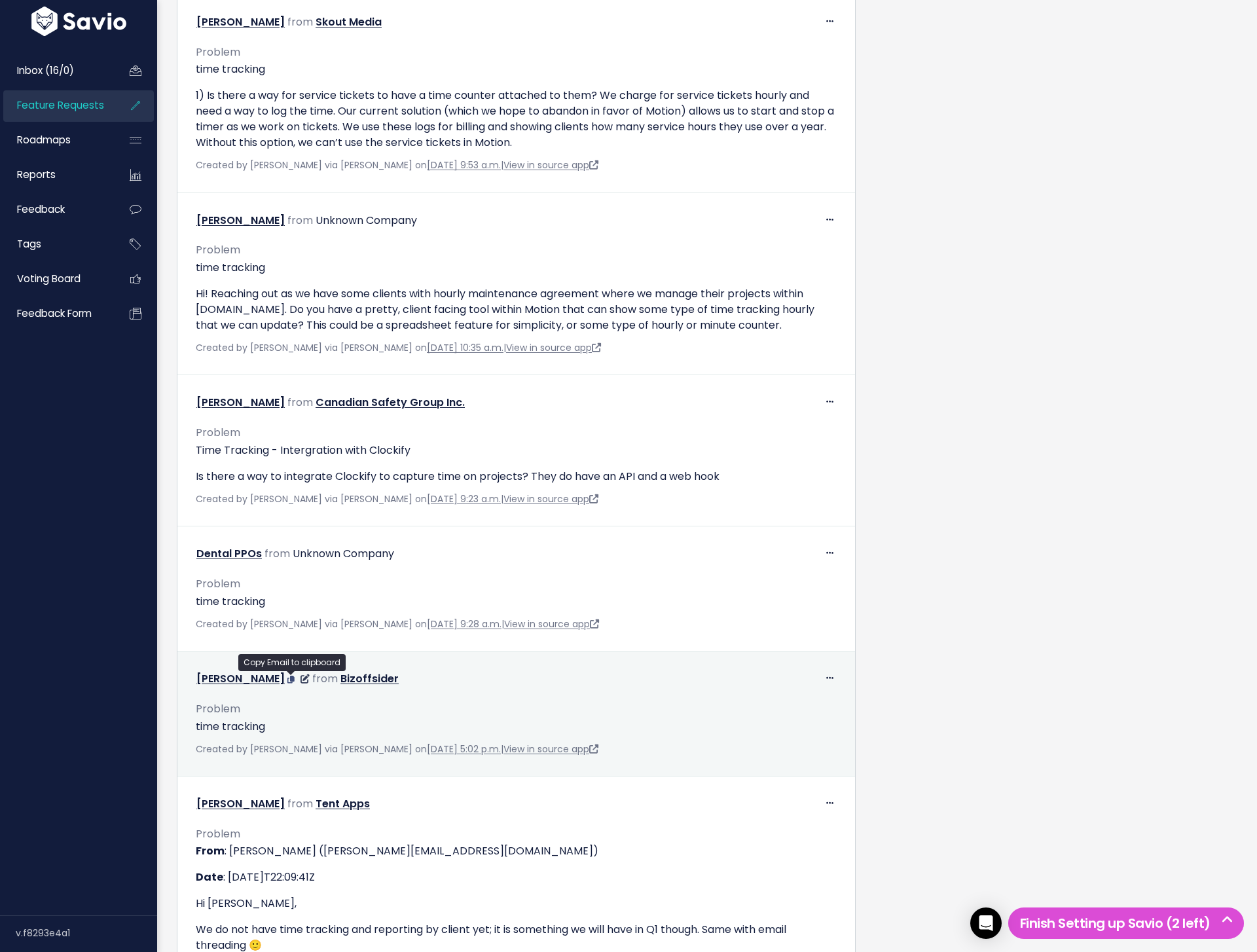
click at [292, 680] on icon at bounding box center [291, 680] width 7 height 8
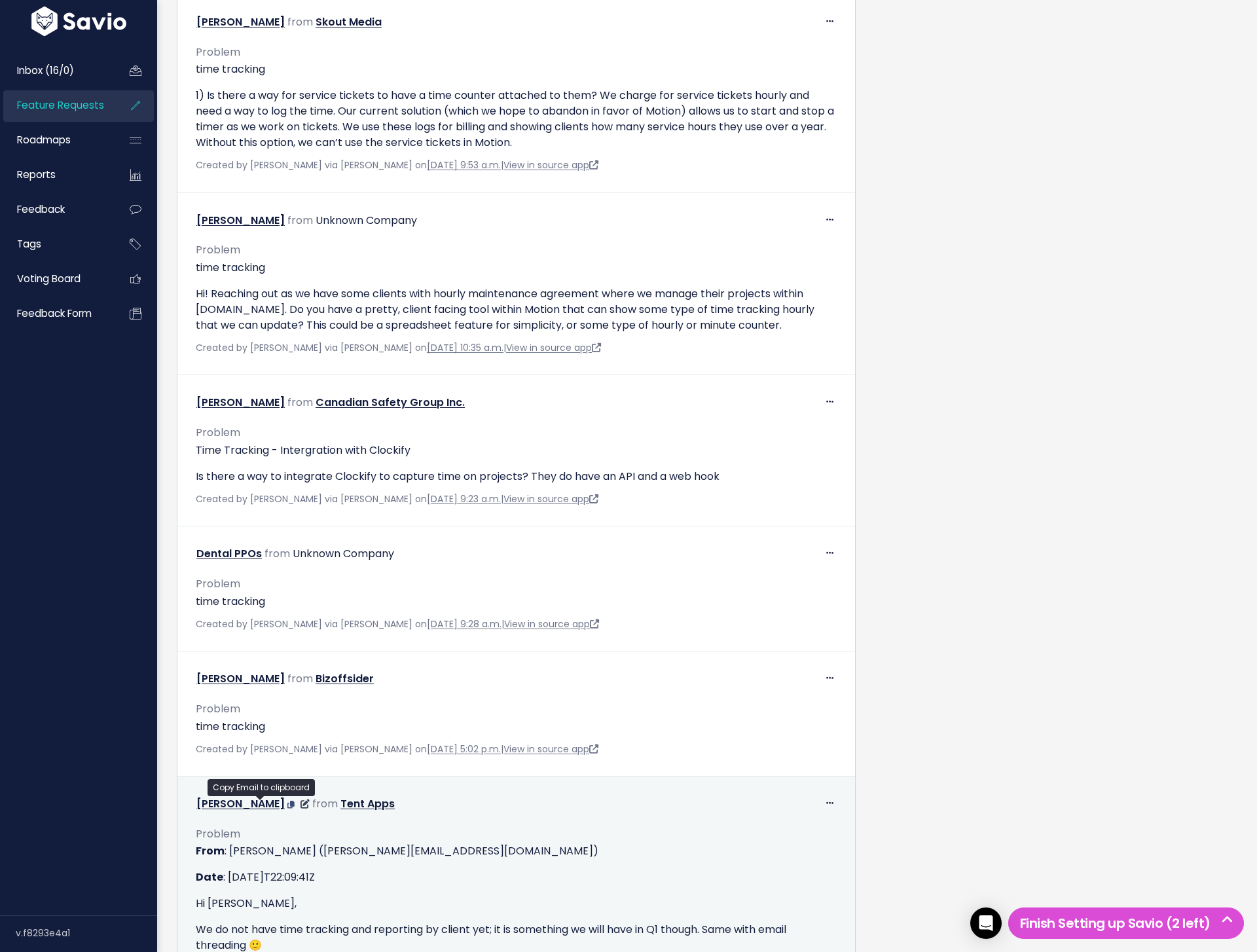
click at [288, 804] on icon at bounding box center [291, 804] width 7 height 8
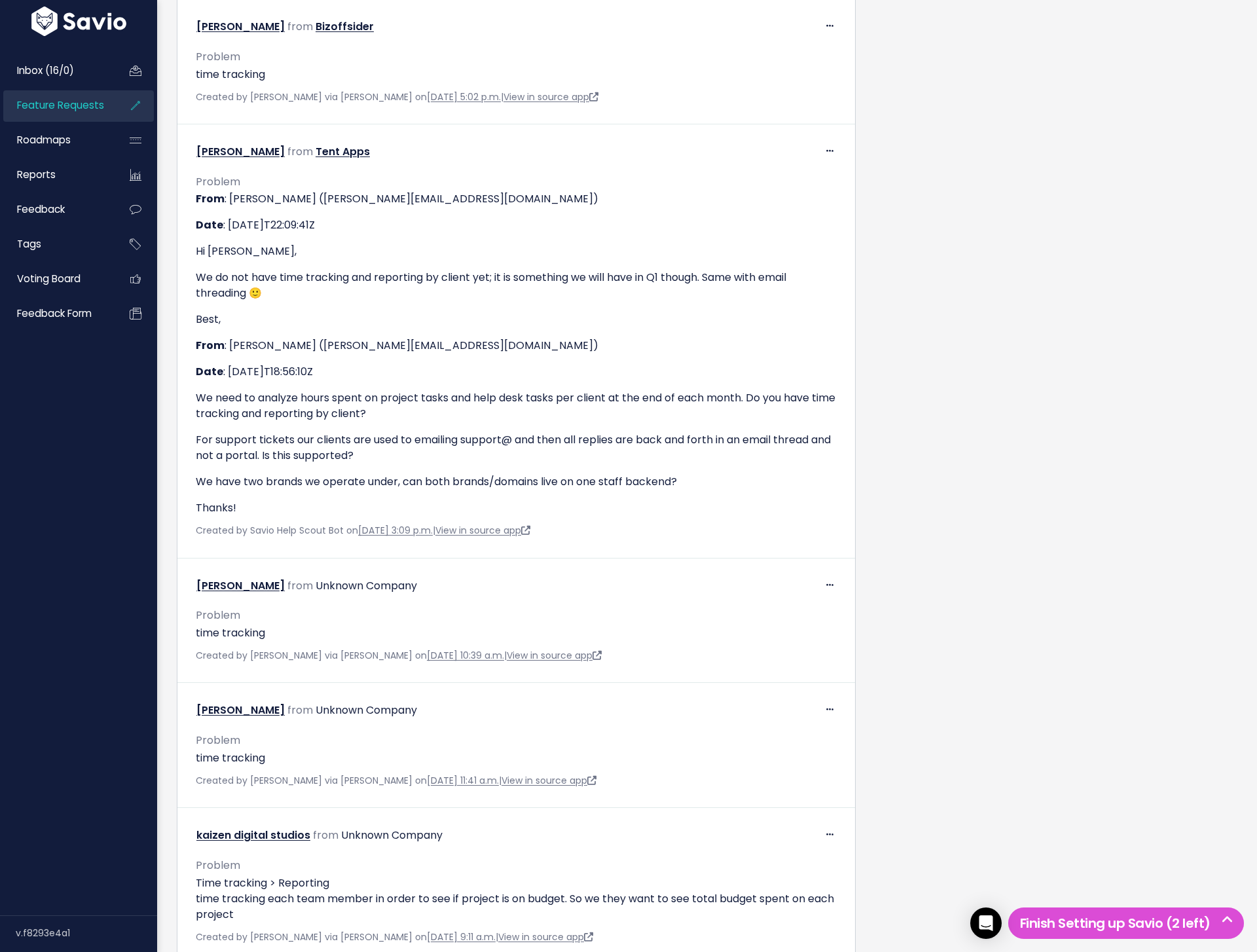
scroll to position [3444, 0]
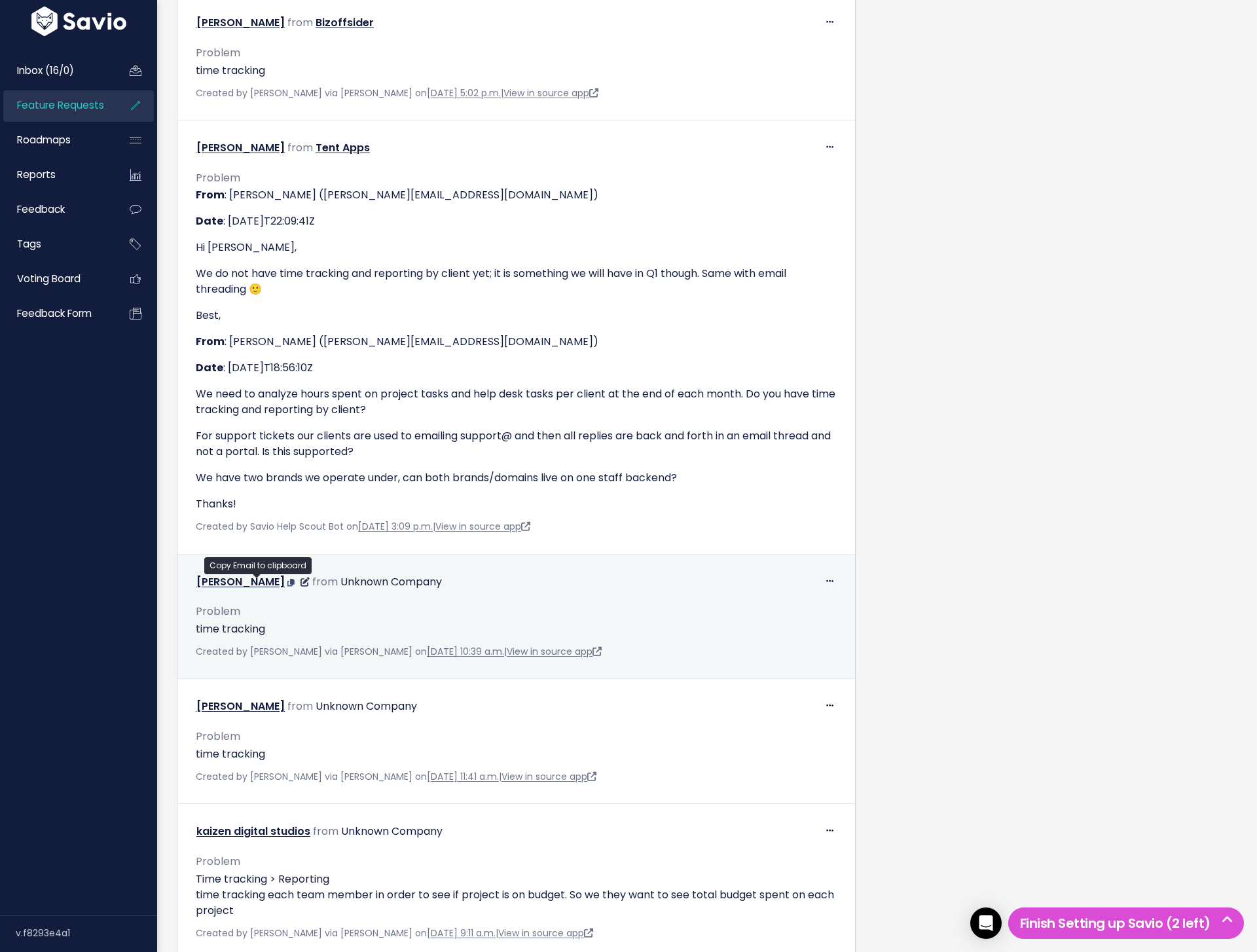
click at [288, 578] on icon at bounding box center [291, 582] width 7 height 8
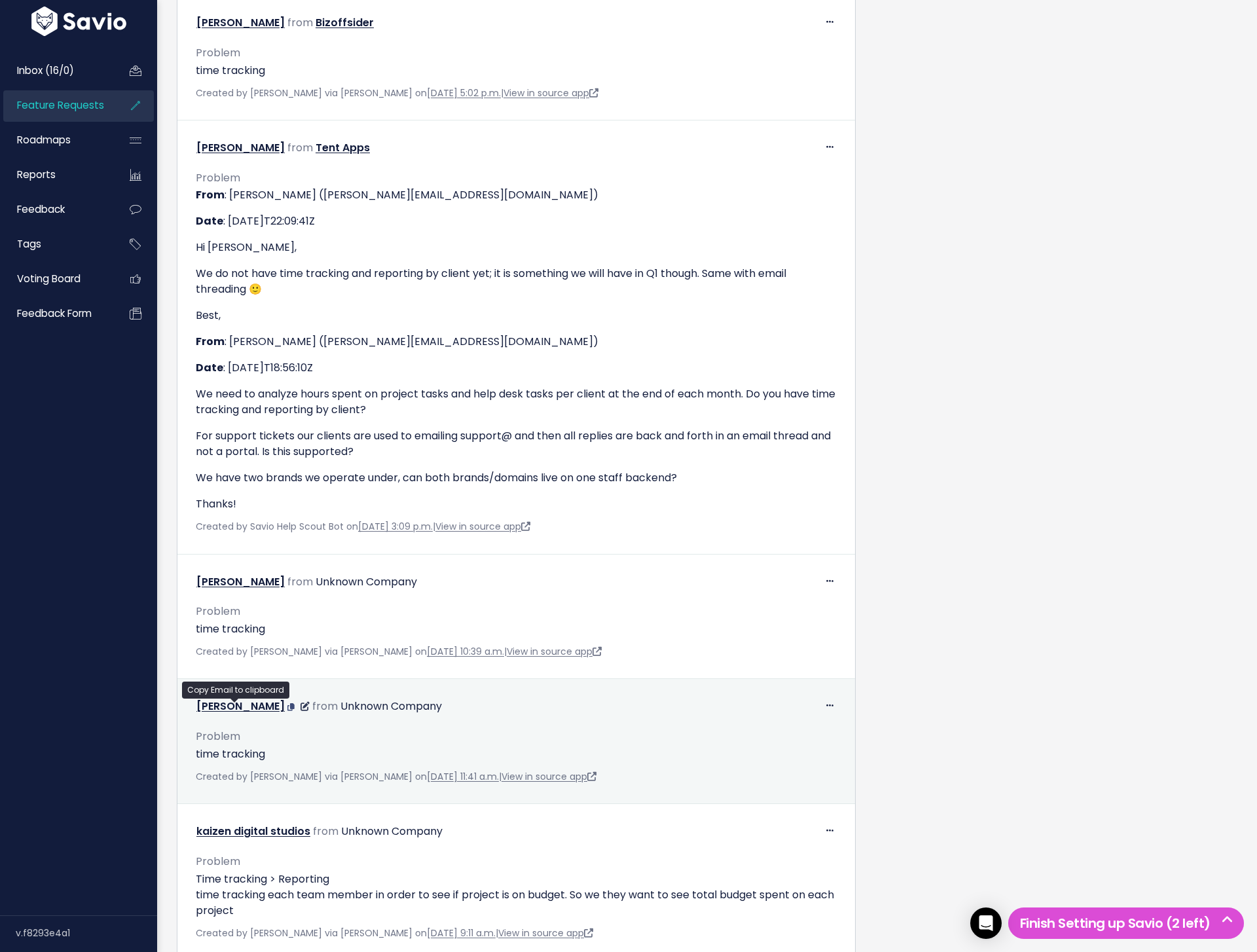
click at [288, 703] on icon at bounding box center [291, 707] width 7 height 8
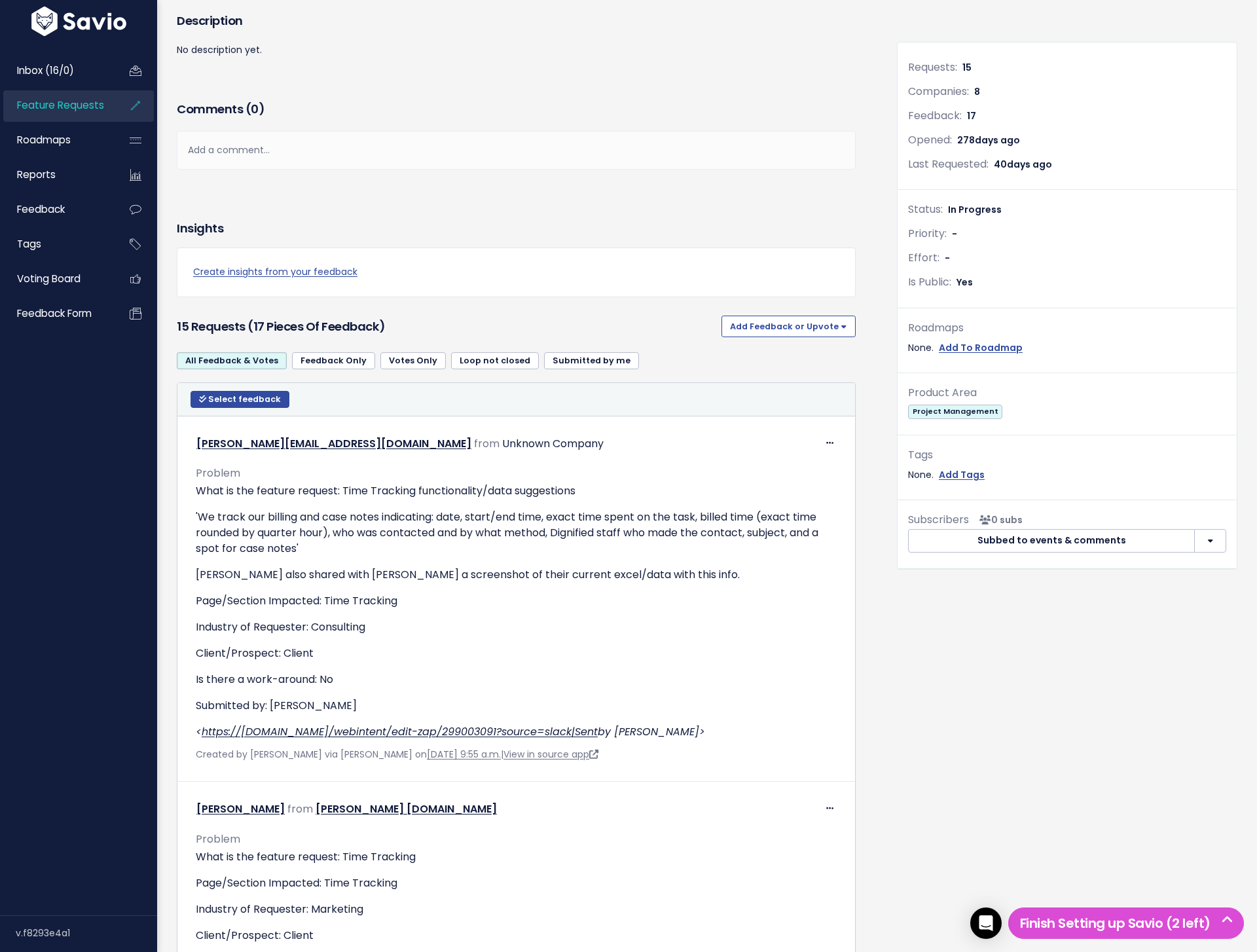
scroll to position [0, 0]
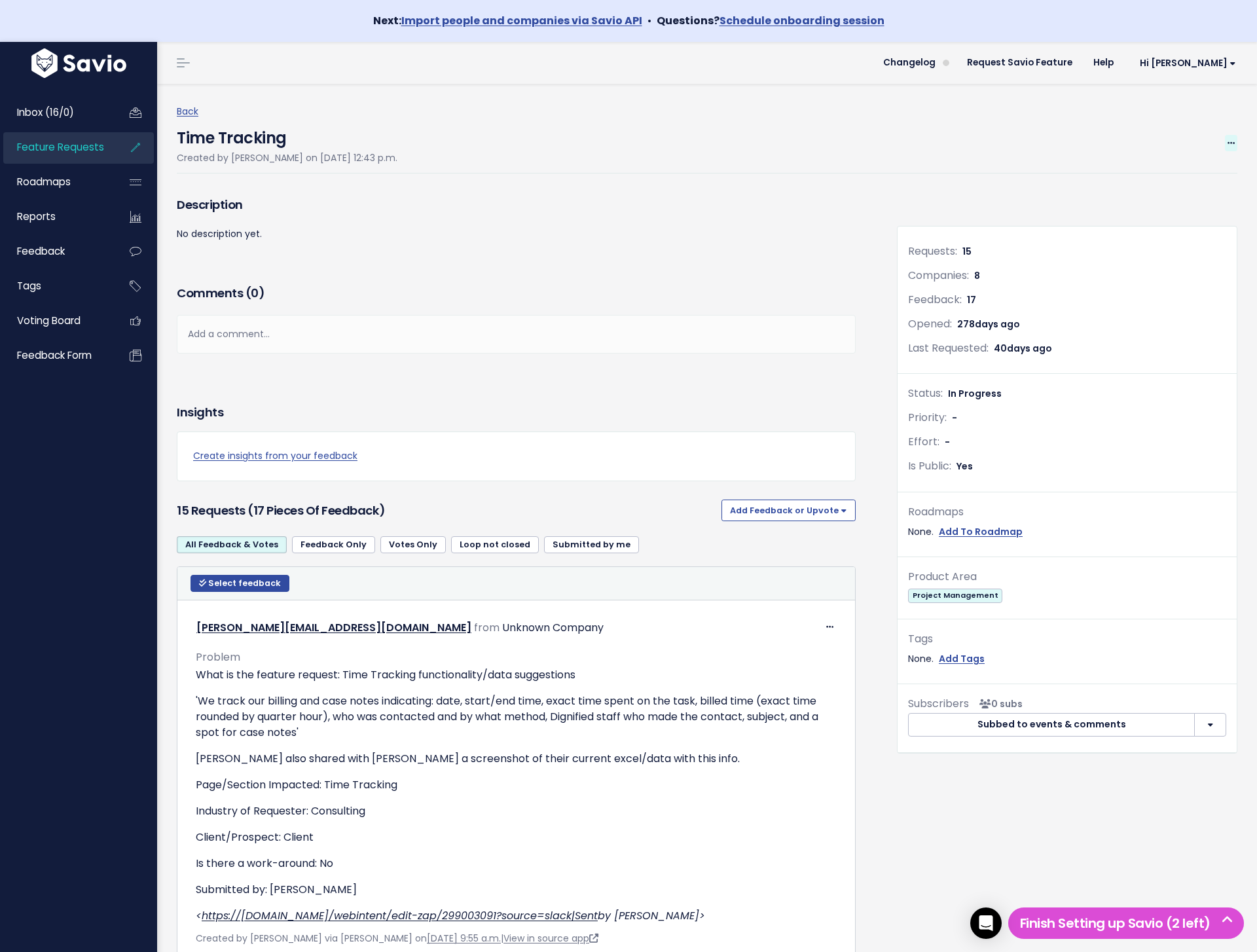
click at [1236, 140] on span at bounding box center [1231, 143] width 13 height 17
click at [1016, 126] on div "Time Tracking Created by Perry Rosenbloom on Dec. 13, 2024, 12:43 p.m. Edit Mer…" at bounding box center [707, 146] width 1061 height 54
click at [1230, 144] on icon at bounding box center [1230, 143] width 7 height 9
click at [1207, 176] on link "Edit" at bounding box center [1187, 179] width 97 height 26
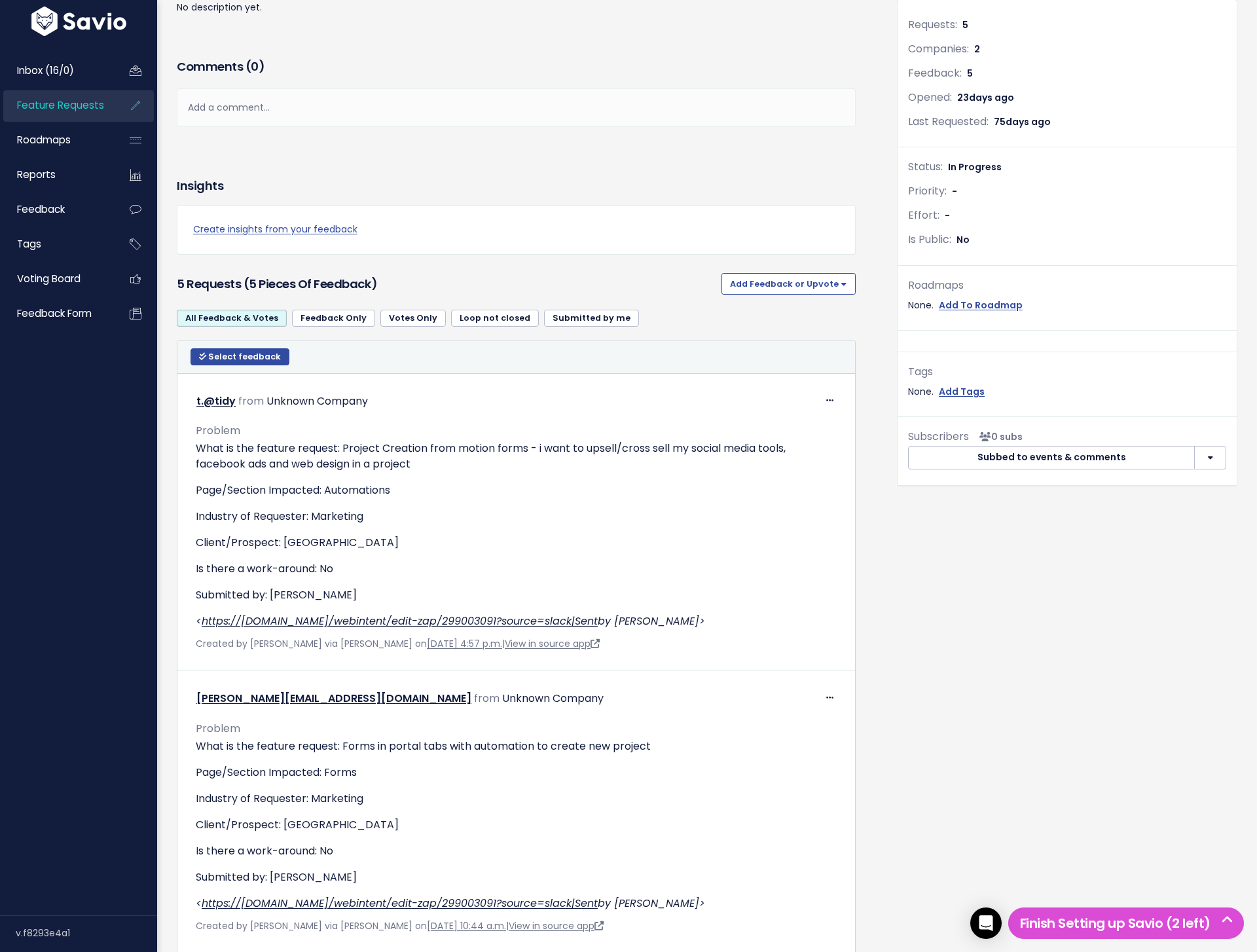
scroll to position [250, 0]
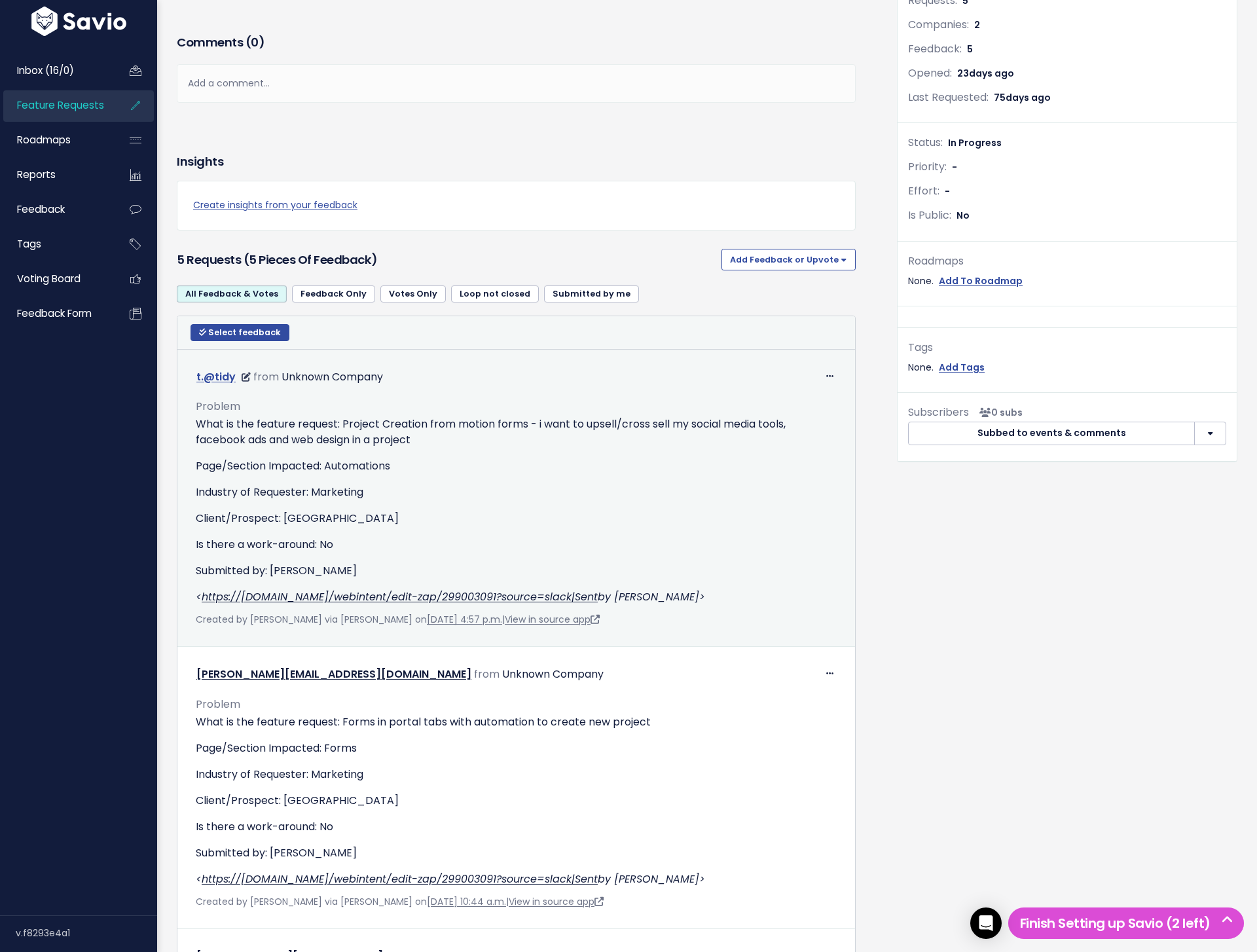
click at [219, 380] on link "t.@tidy" at bounding box center [215, 376] width 39 height 15
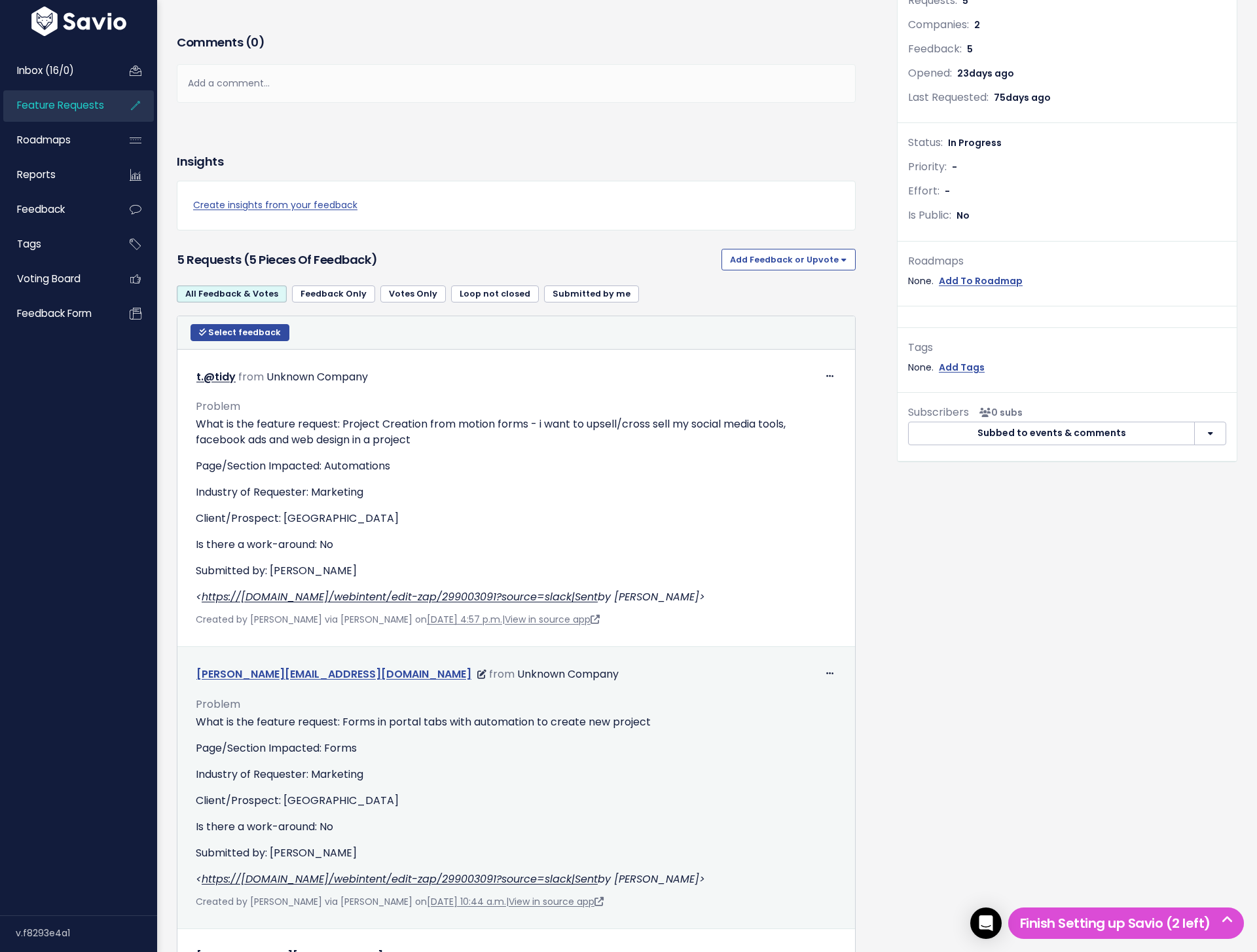
click at [227, 674] on link "[PERSON_NAME][EMAIL_ADDRESS][DOMAIN_NAME]" at bounding box center [333, 674] width 275 height 15
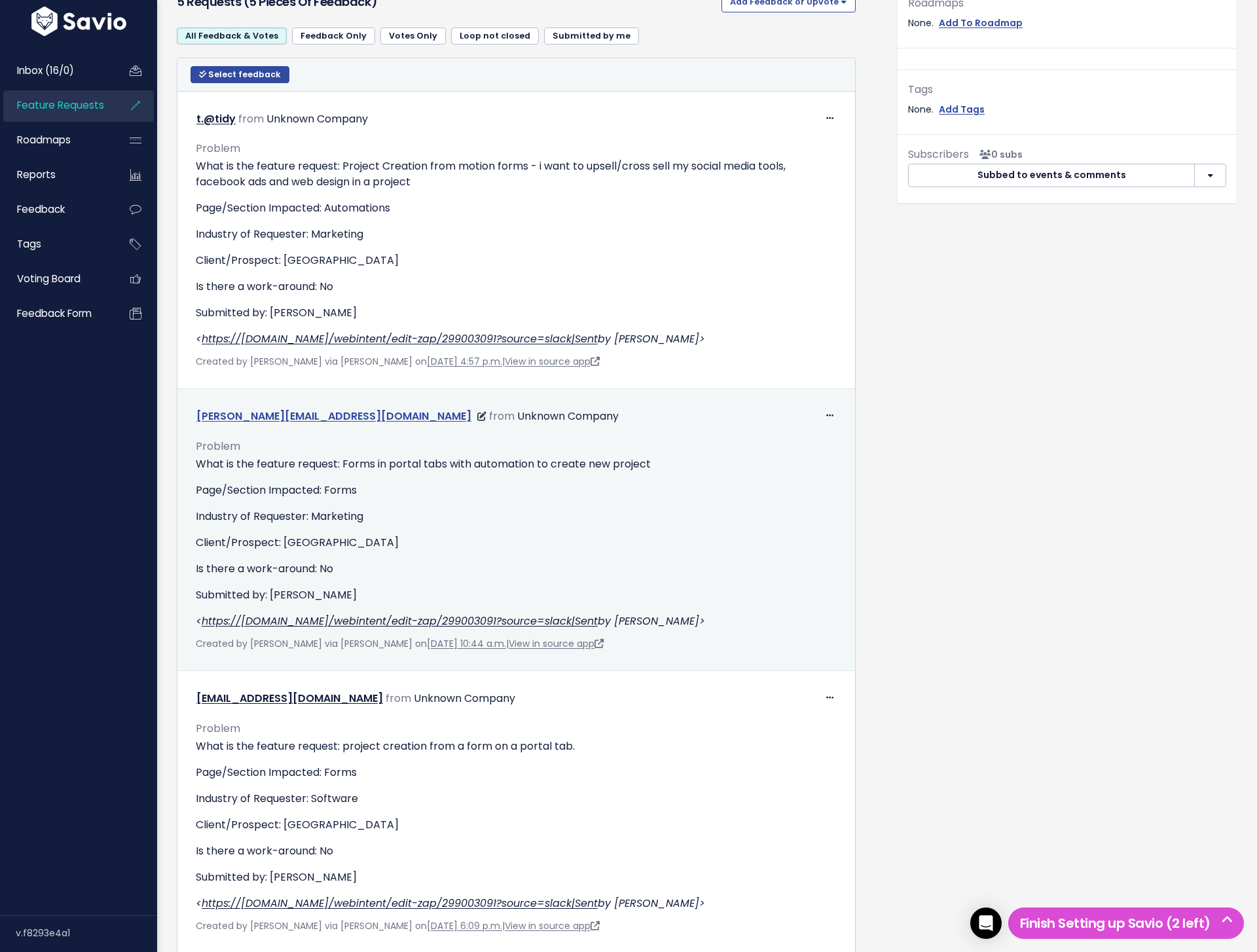
scroll to position [511, 0]
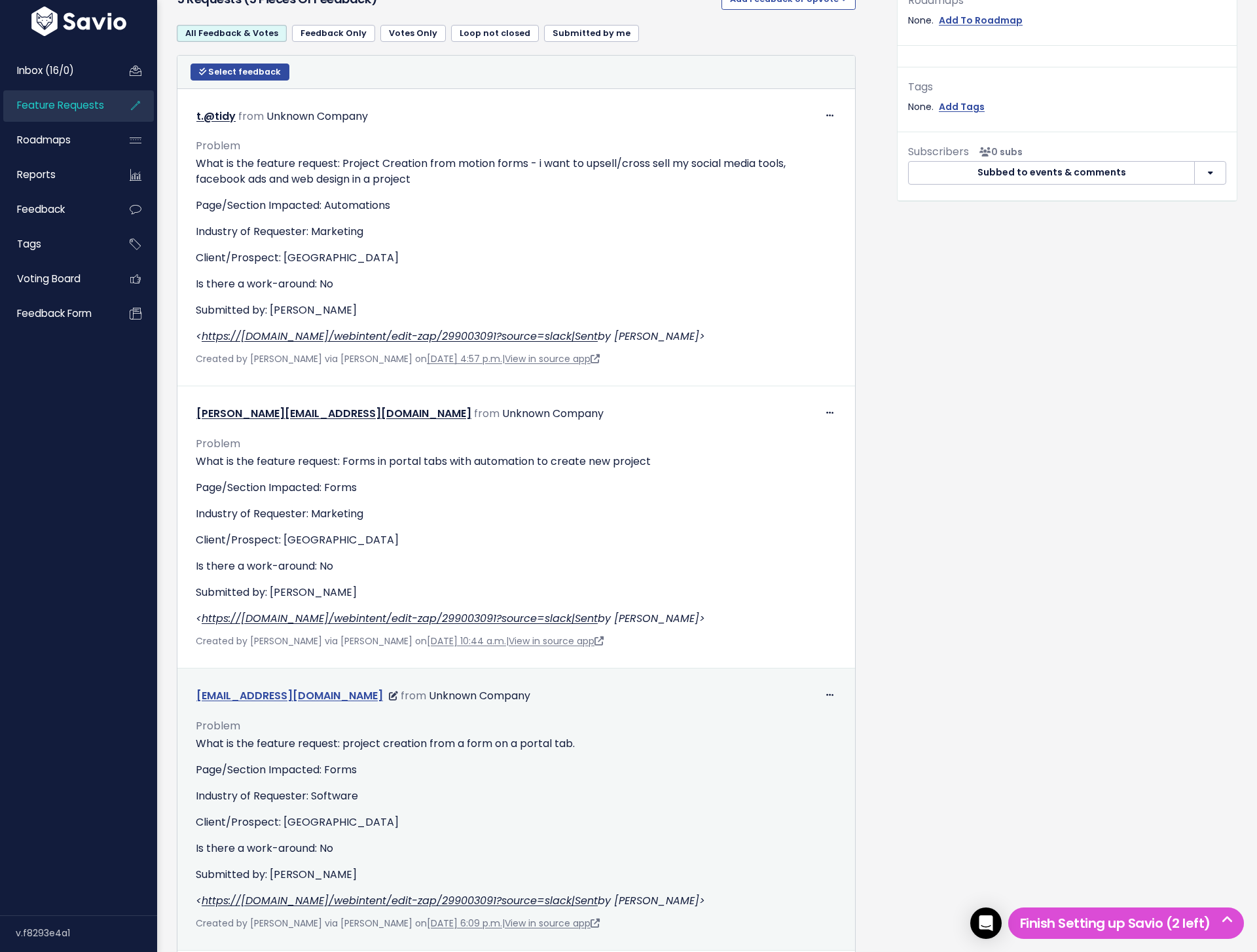
click at [228, 695] on link "[EMAIL_ADDRESS][DOMAIN_NAME]" at bounding box center [290, 695] width 187 height 15
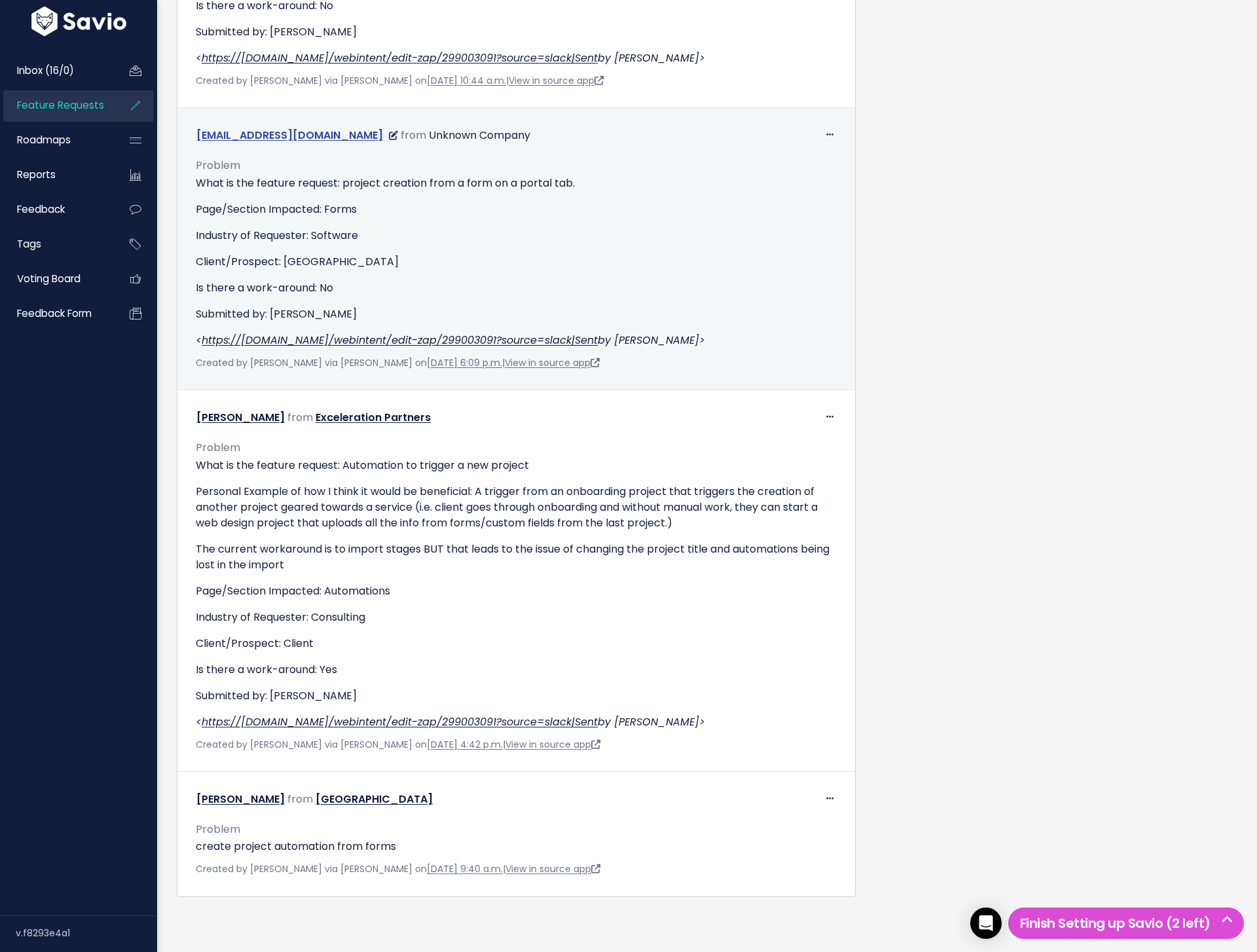
scroll to position [1073, 0]
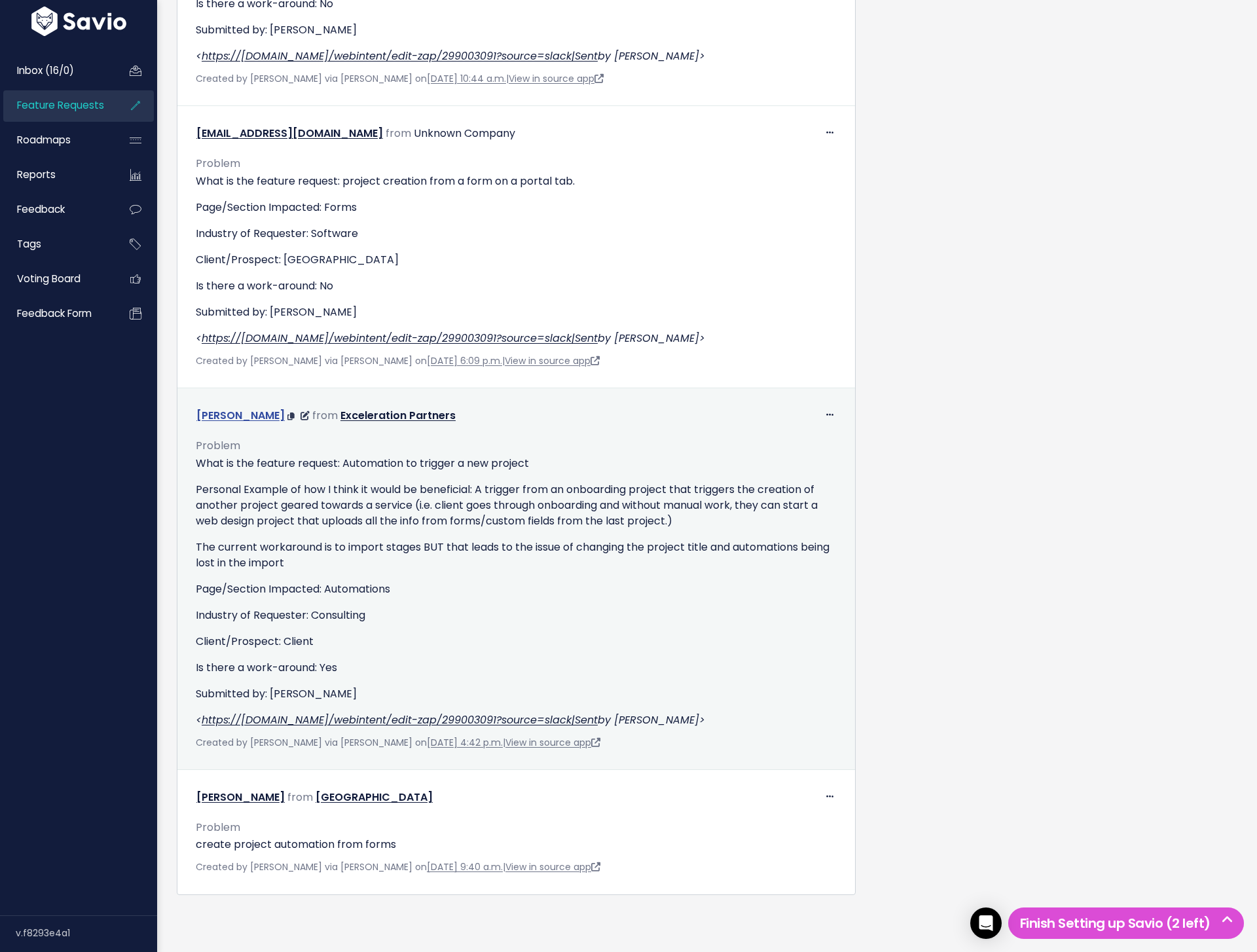
click at [231, 420] on link "[PERSON_NAME]" at bounding box center [240, 415] width 88 height 15
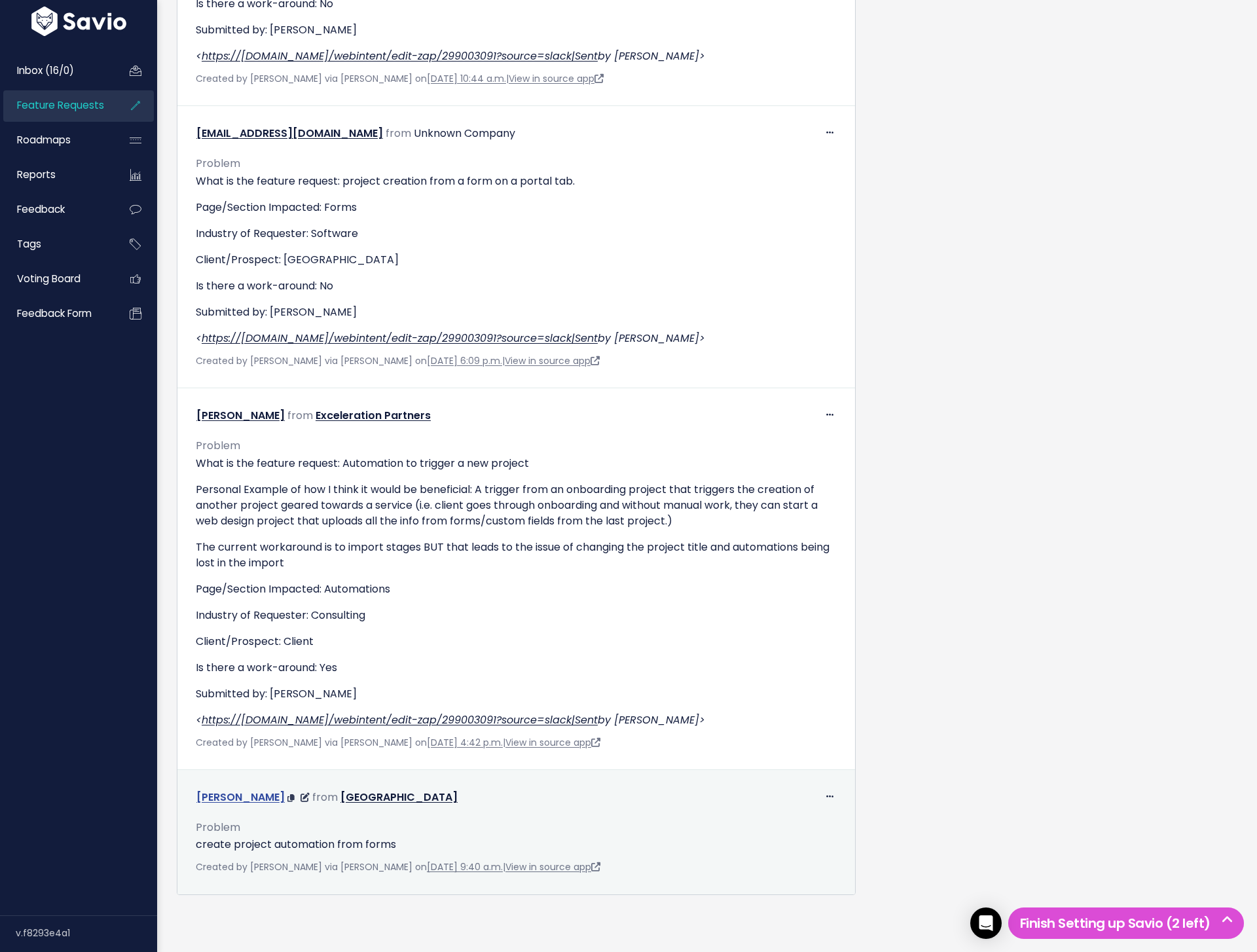
click at [233, 802] on link "[PERSON_NAME]" at bounding box center [240, 797] width 88 height 15
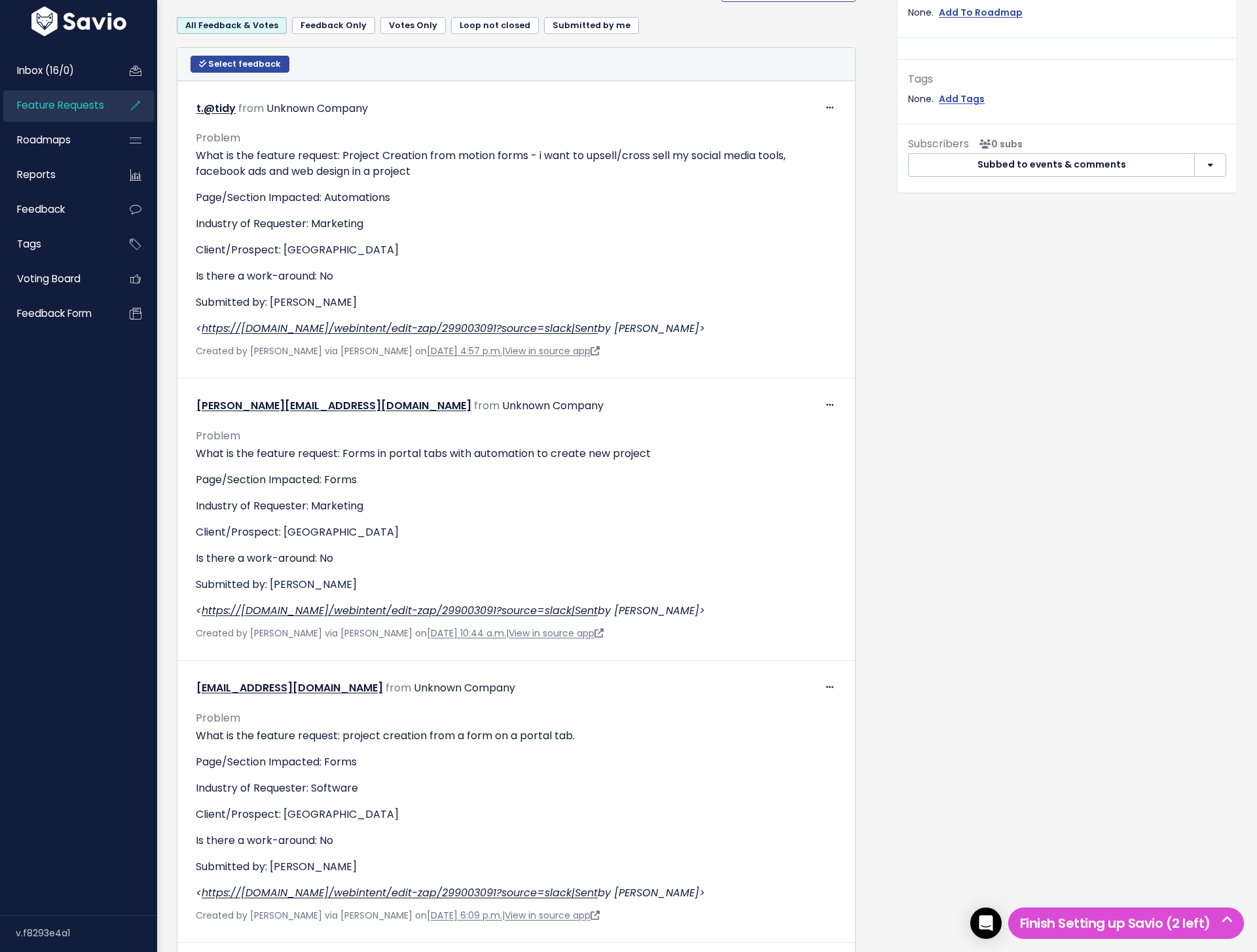
scroll to position [0, 0]
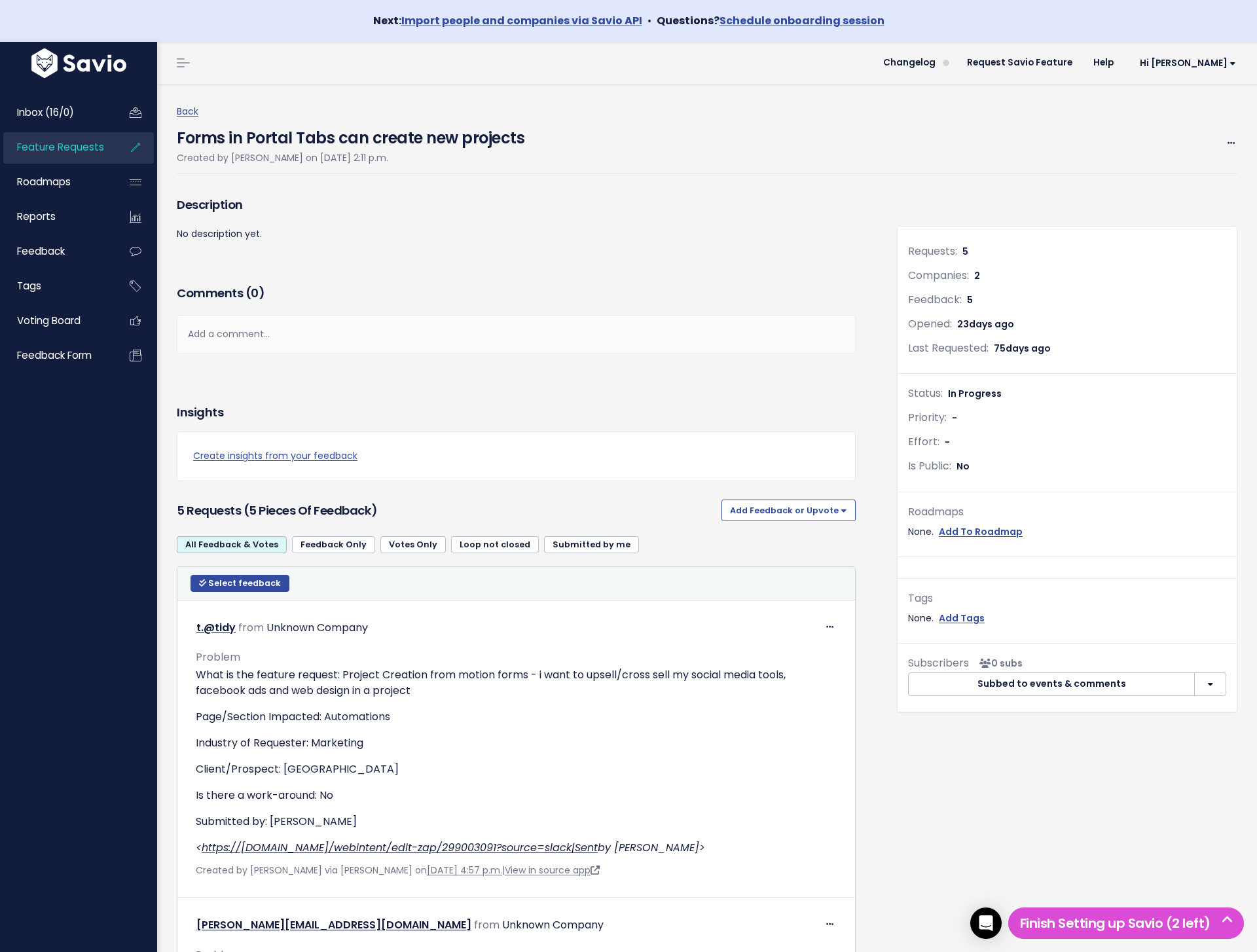
click at [190, 139] on h4 "Forms in Portal Tabs can create new projects" at bounding box center [351, 134] width 348 height 30
copy div "Forms in Portal Tabs can create new projects"
click at [66, 146] on span "Feature Requests" at bounding box center [60, 146] width 87 height 14
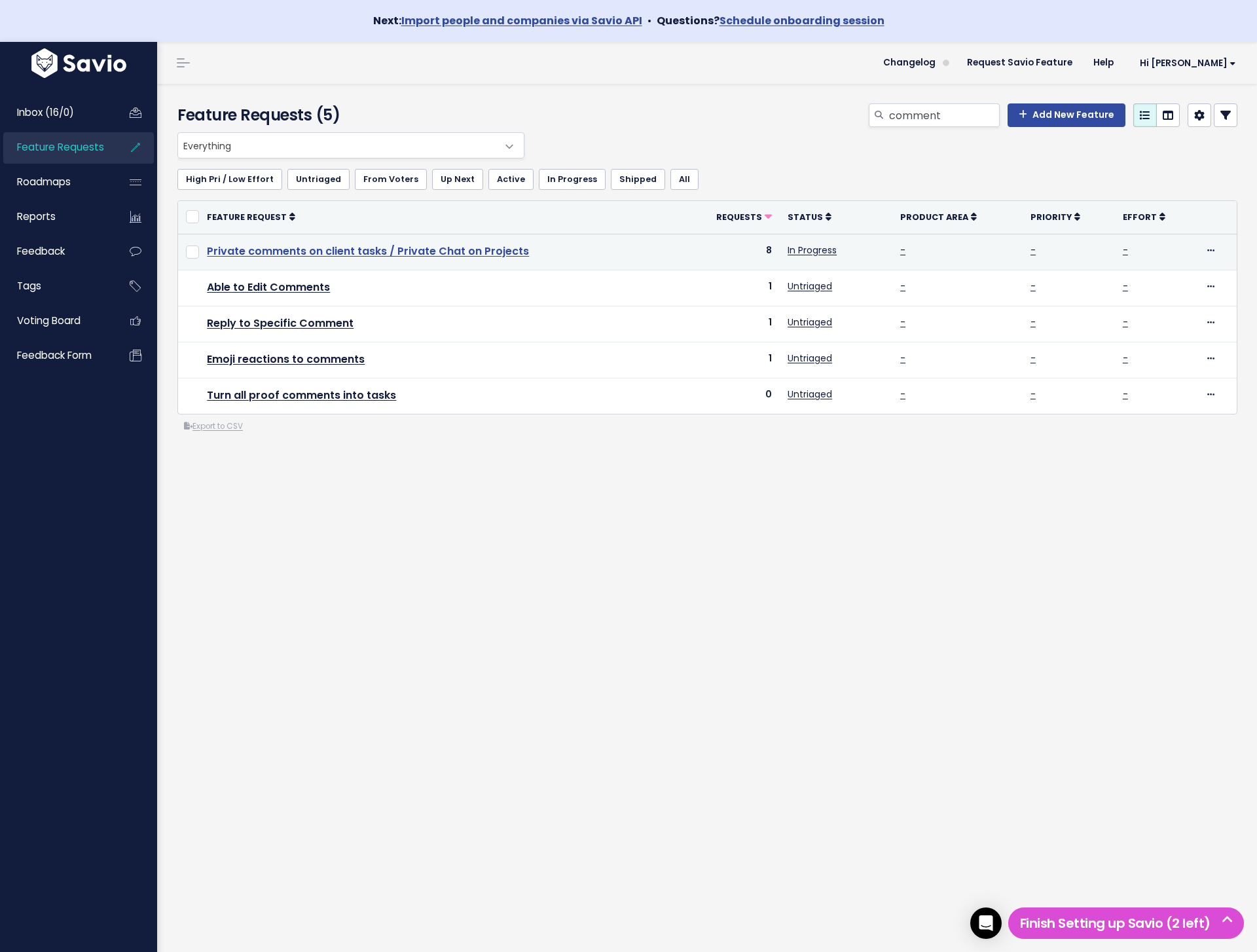
click at [388, 251] on link "Private comments on client tasks / Private Chat on Projects" at bounding box center [368, 251] width 322 height 15
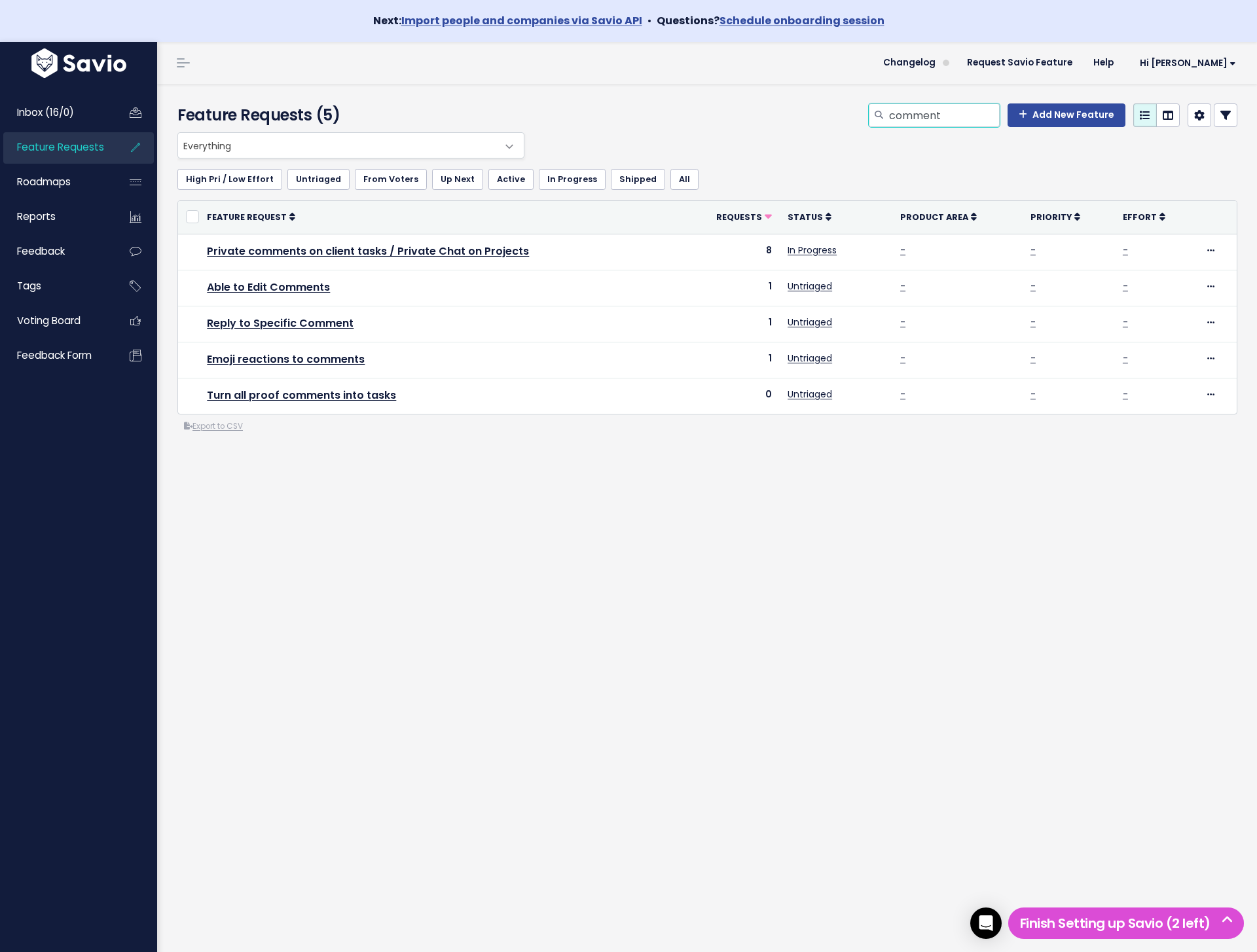
click at [924, 113] on input "comment" at bounding box center [944, 115] width 112 height 24
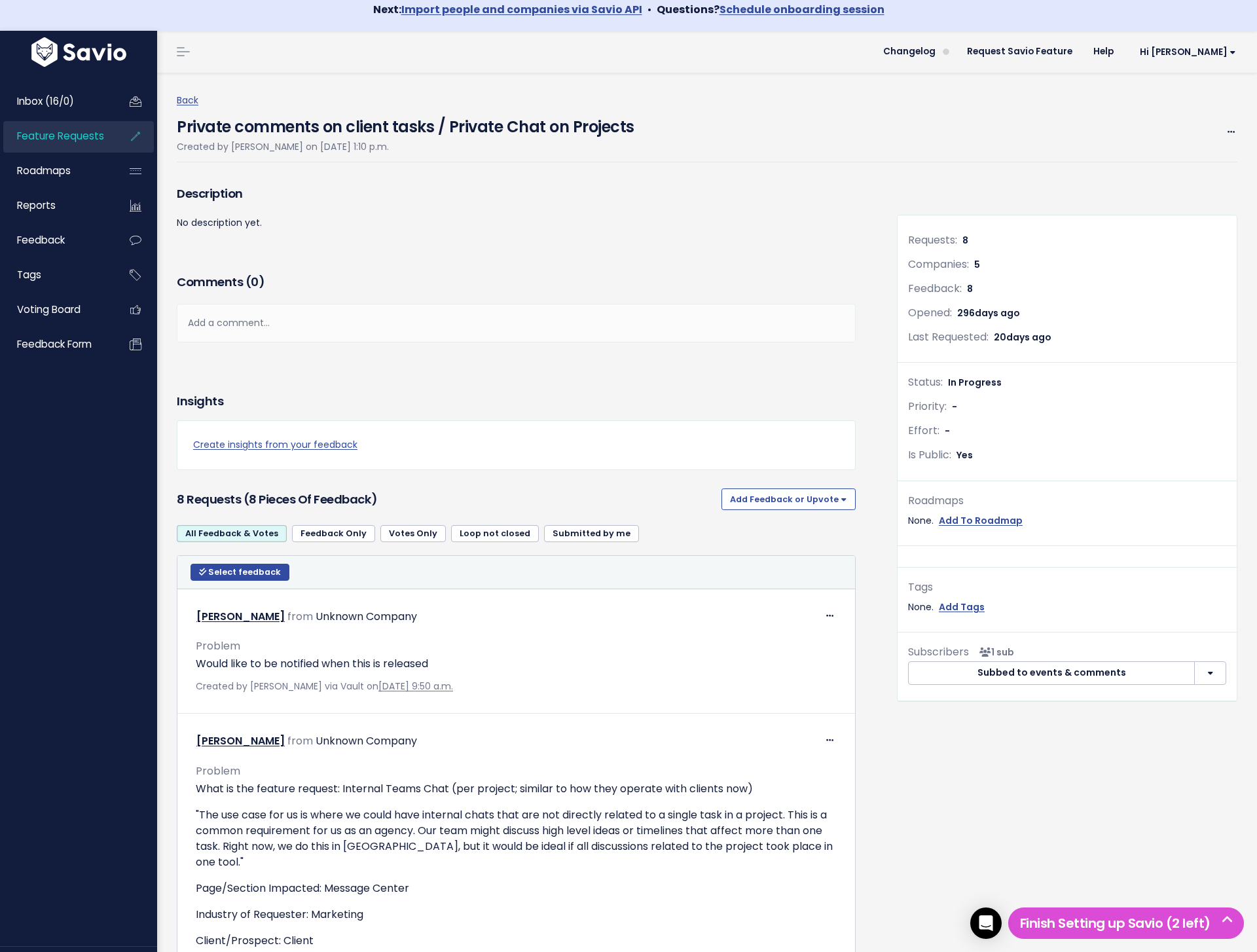
scroll to position [15, 0]
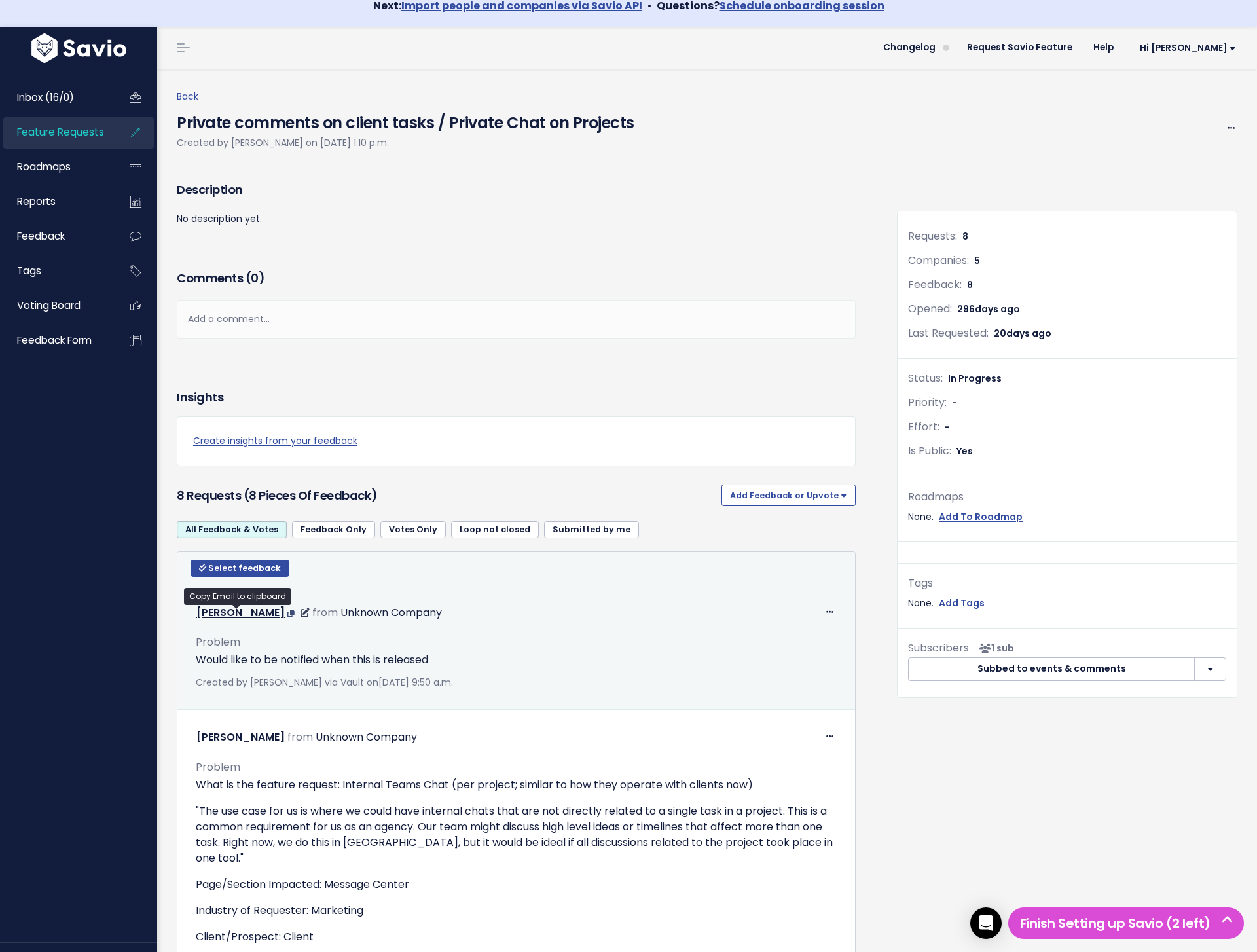
click at [288, 611] on icon at bounding box center [291, 613] width 7 height 8
click at [298, 612] on link at bounding box center [303, 612] width 13 height 15
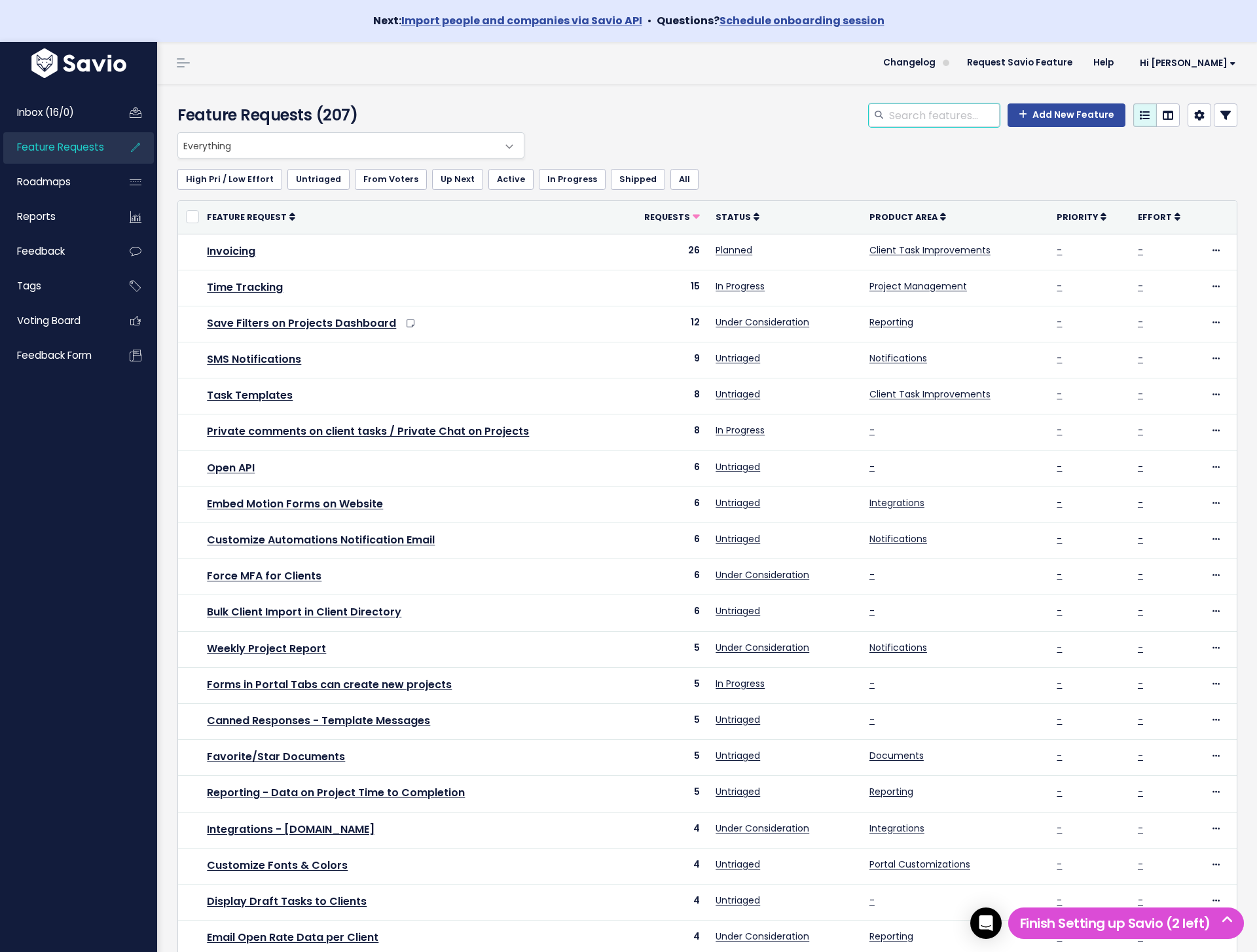
click at [961, 121] on input "search" at bounding box center [944, 115] width 112 height 24
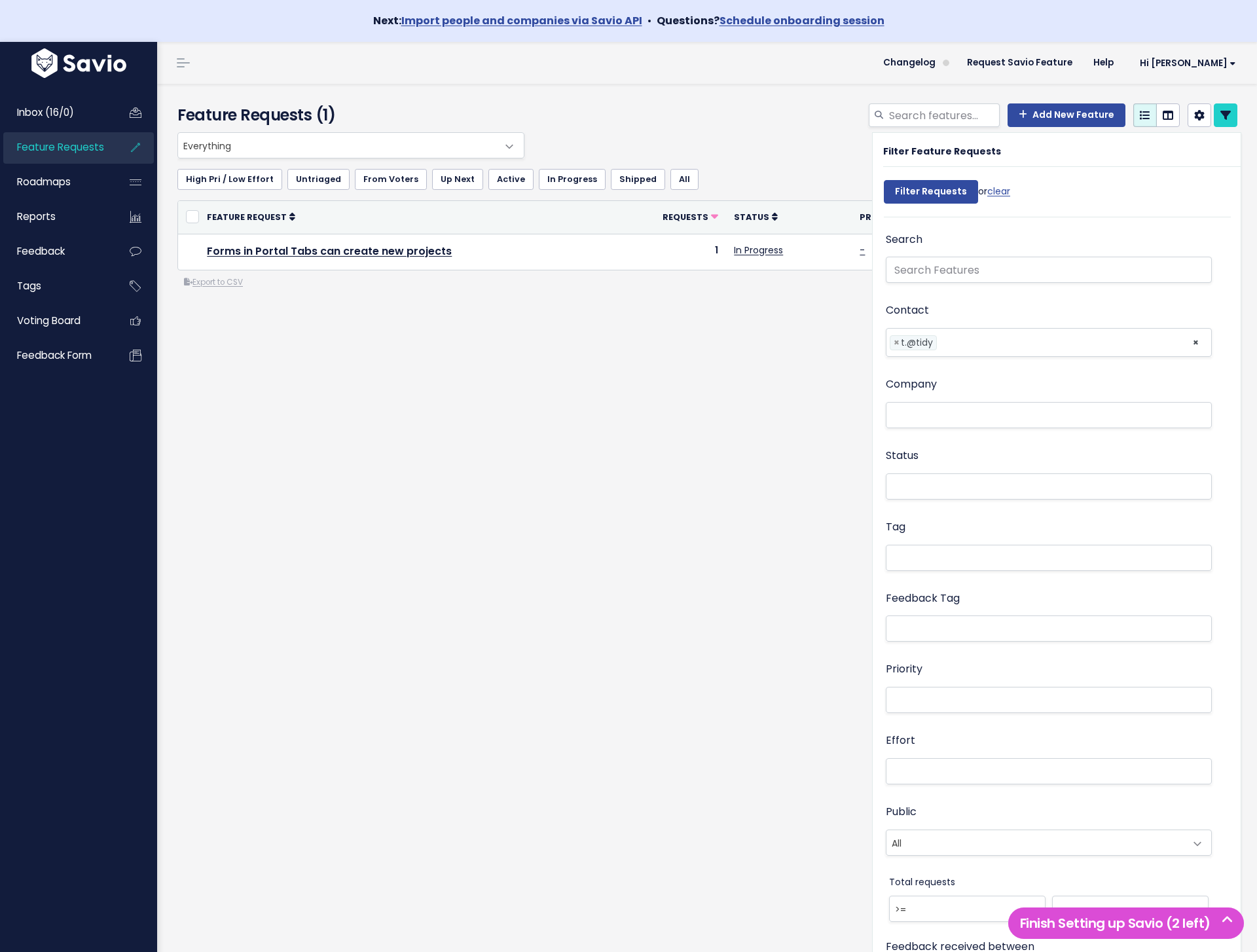
select select
drag, startPoint x: 955, startPoint y: 344, endPoint x: 908, endPoint y: 343, distance: 47.0
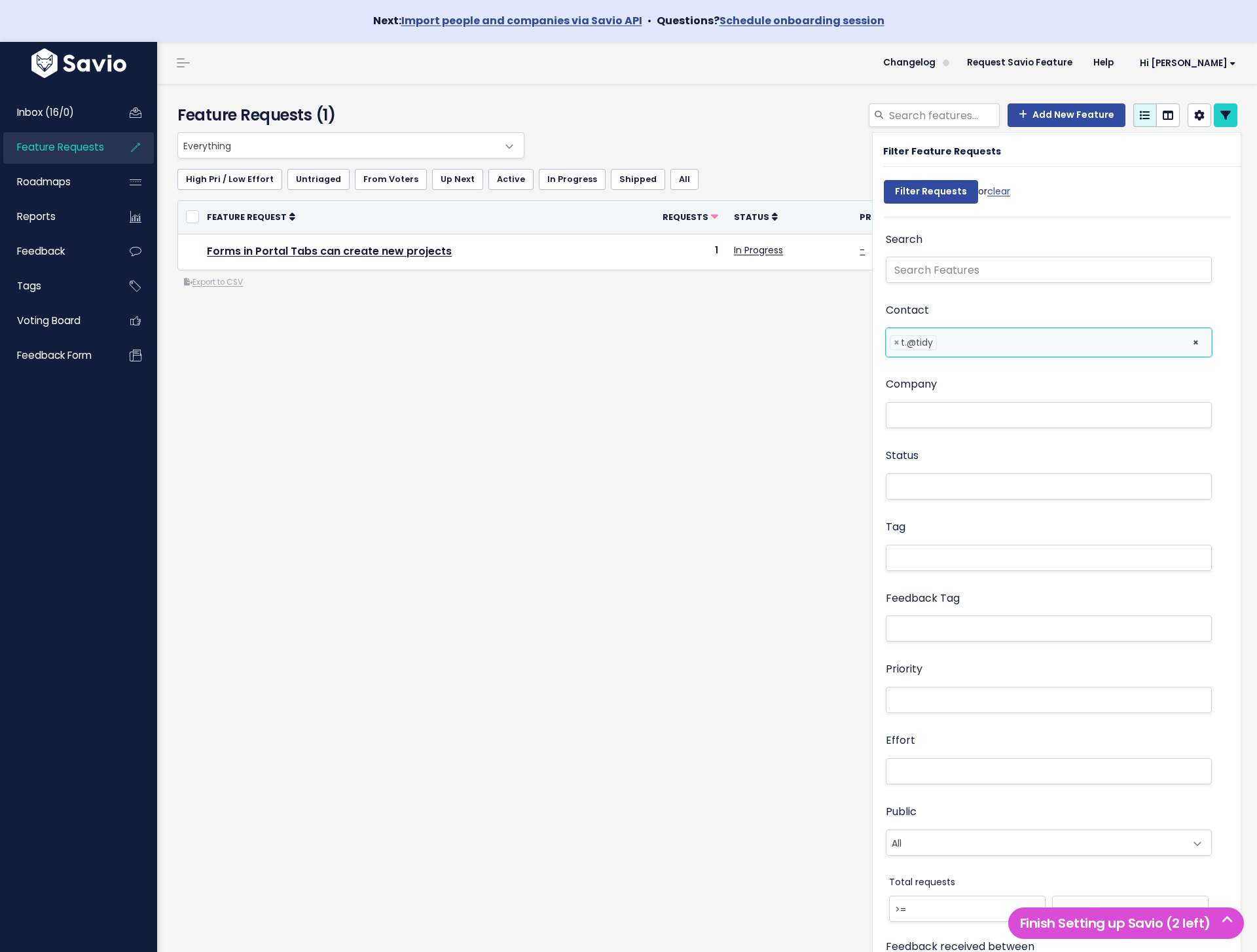
click at [908, 343] on ul "× × t.@tidy" at bounding box center [1049, 342] width 325 height 27
click at [747, 364] on div "Everything No Product Area Project Management Client Task Improvements Integrat…" at bounding box center [707, 263] width 1079 height 262
select select
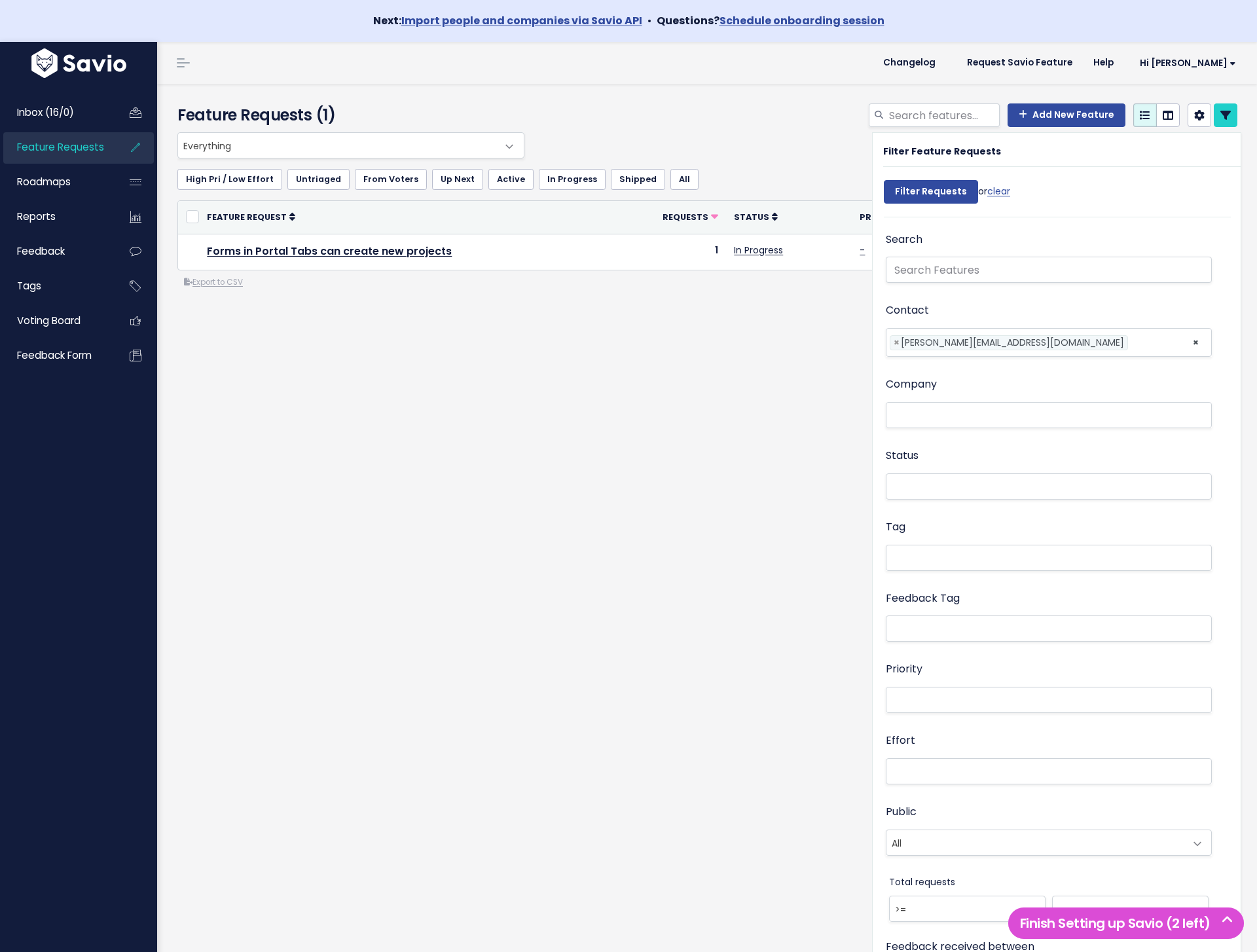
select select
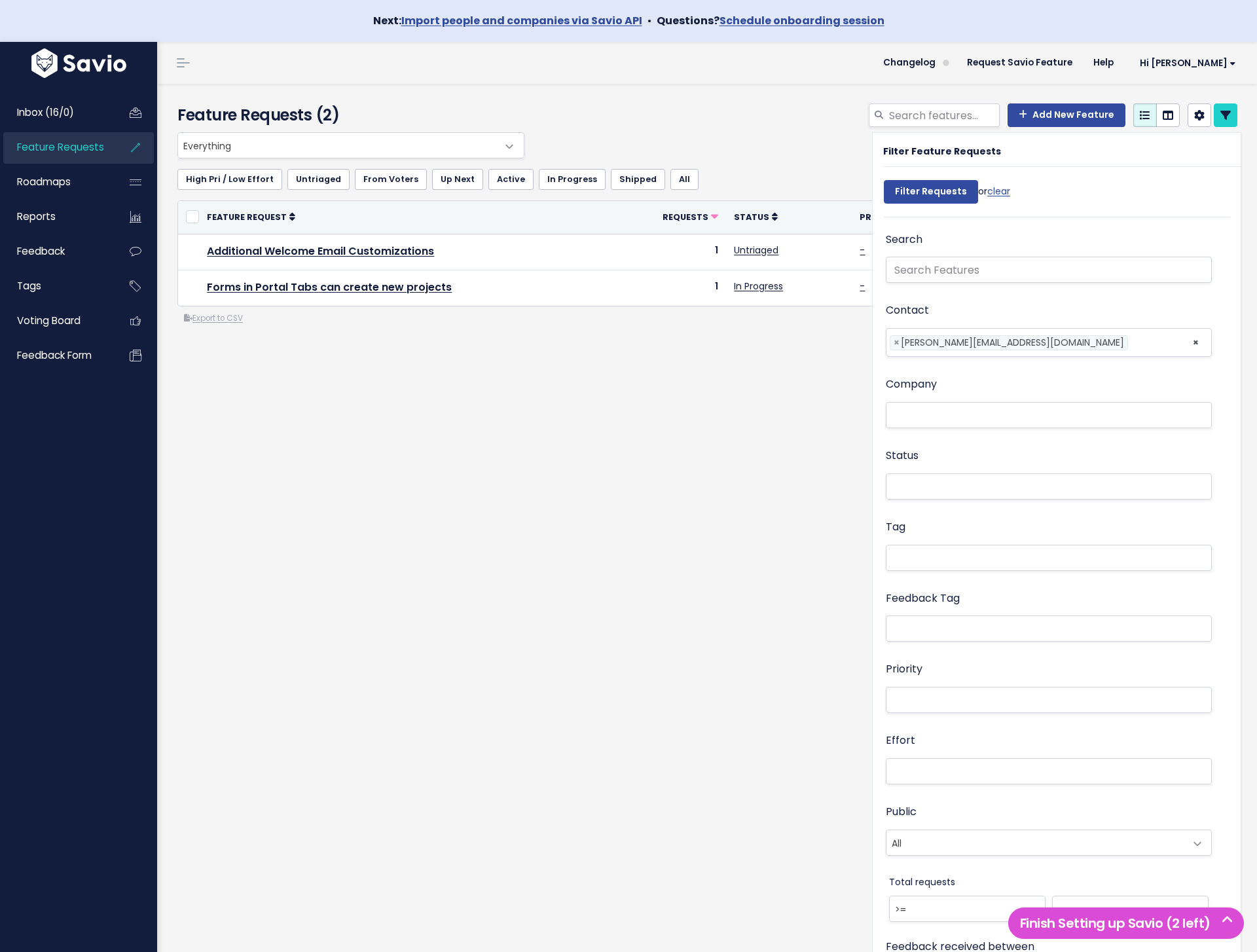
select select
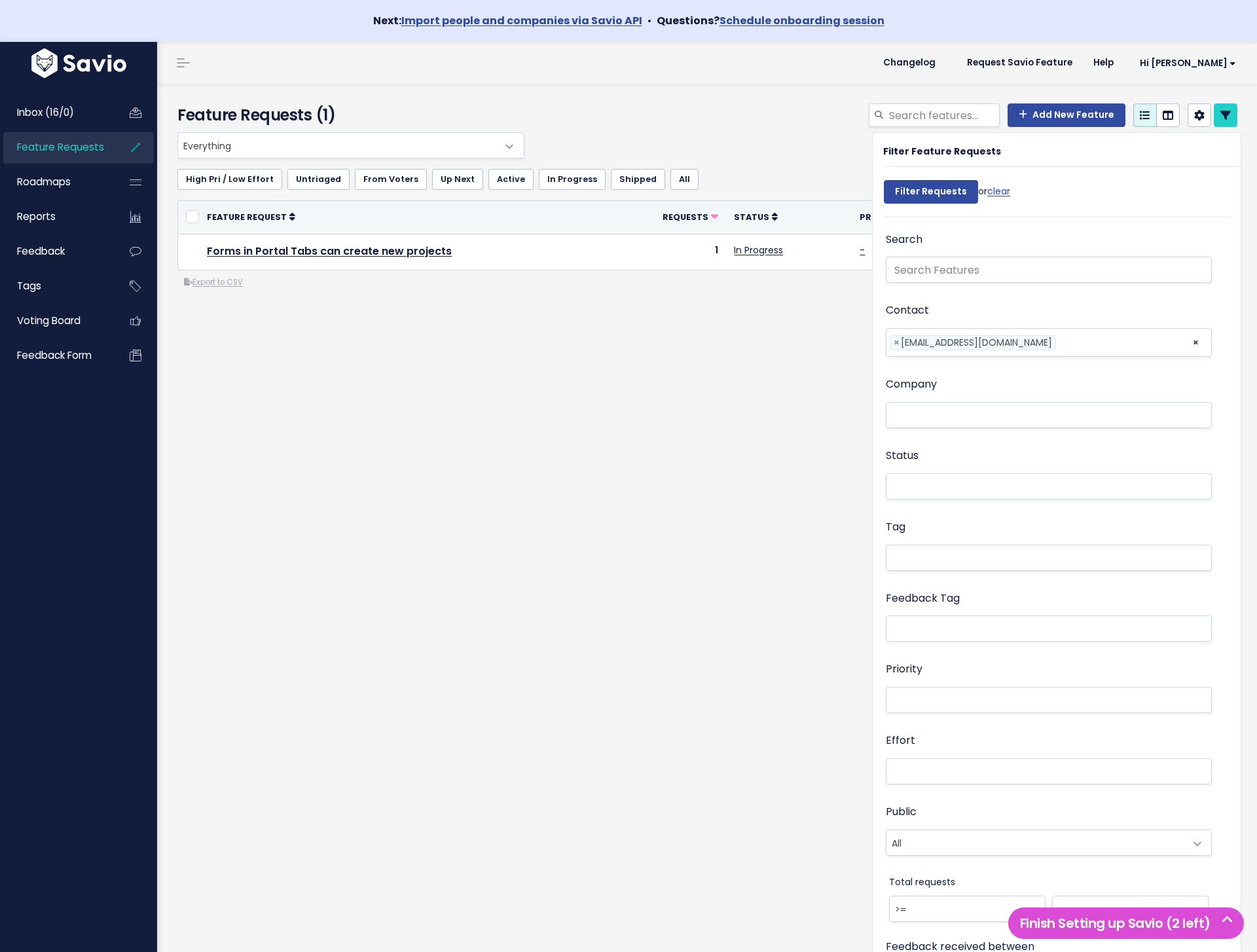
select select
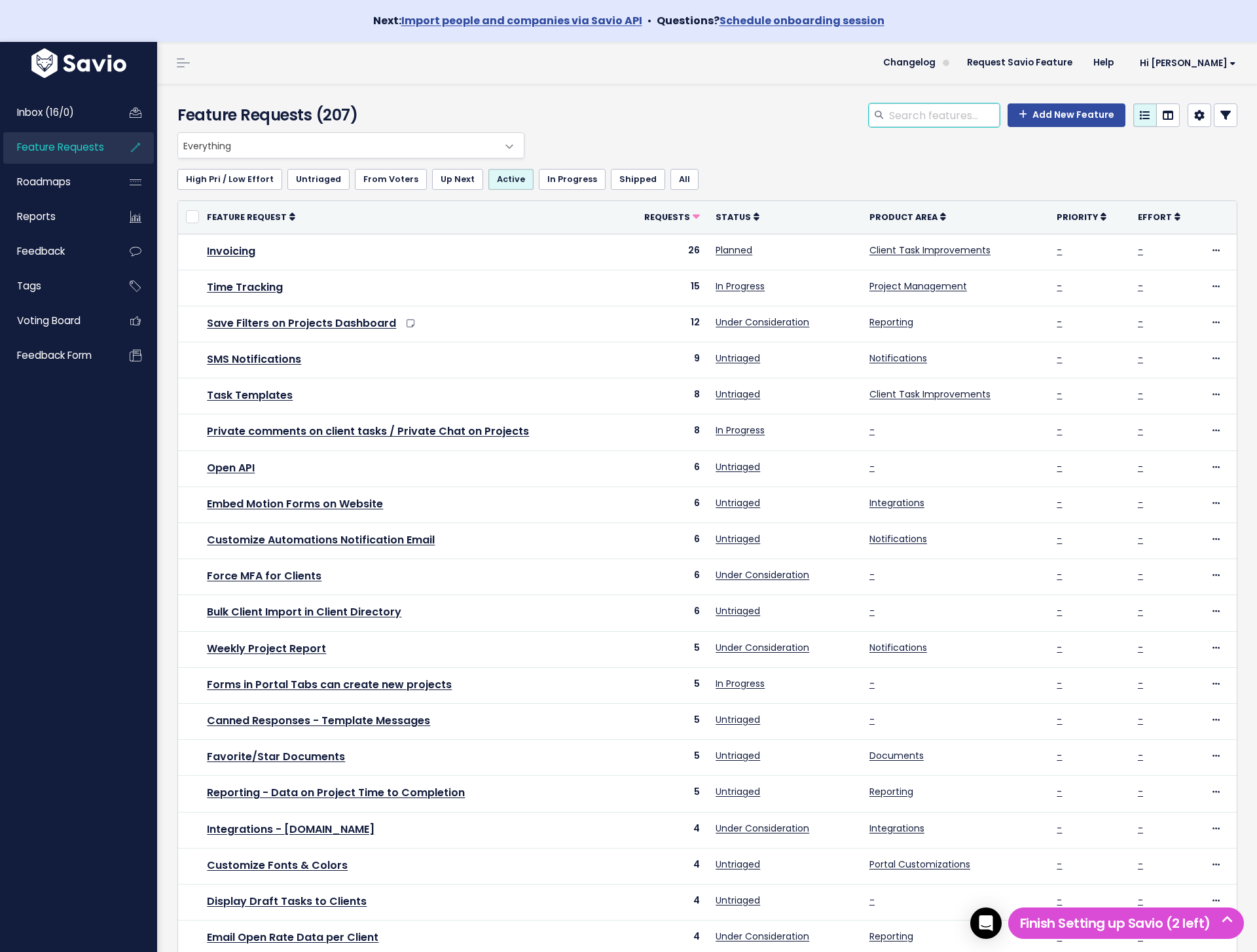
click at [939, 115] on input "search" at bounding box center [944, 115] width 112 height 24
paste input "Forms in Portal Tabs can create new projects"
type input "Forms in Portal Tabs can create new projects"
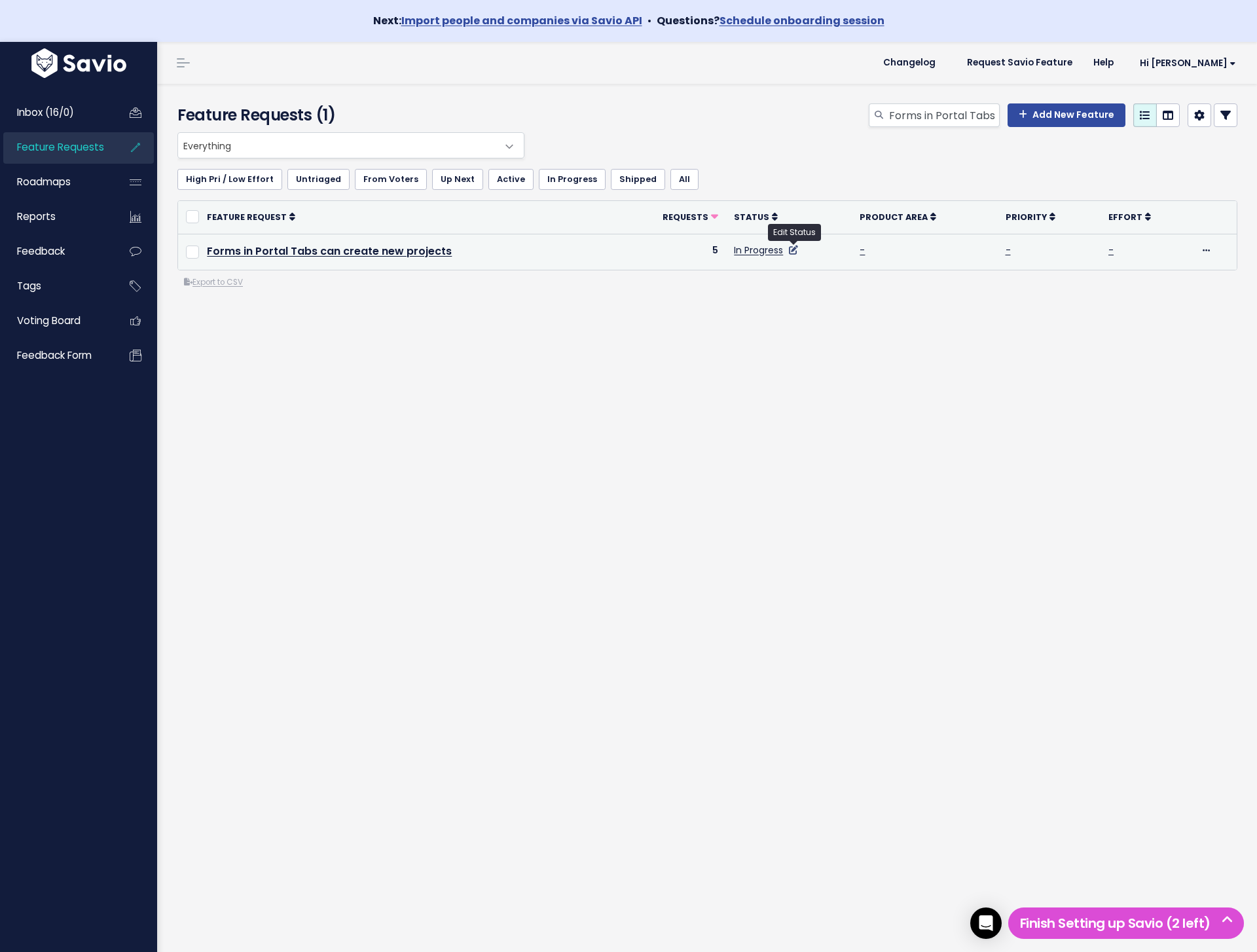
click at [796, 248] on icon at bounding box center [794, 250] width 9 height 9
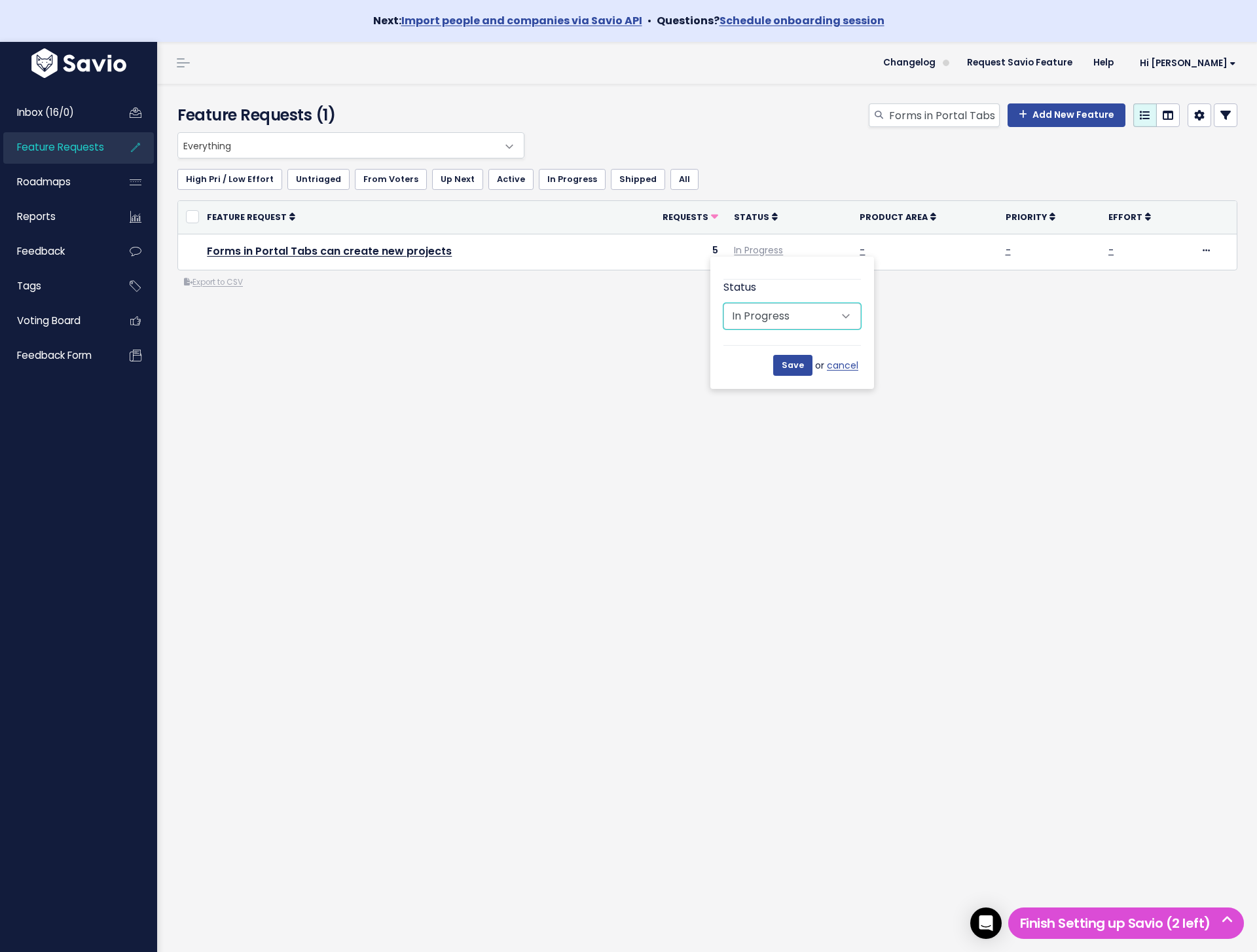
click at [816, 320] on select "Untriaged Under Consideration Planned In Progress Shipped Closed Won't do" at bounding box center [792, 316] width 137 height 26
select select "SHIPPED"
click at [807, 380] on div "Status Untriaged Under Consideration Planned In Progress Shipped Closed Won't d…" at bounding box center [792, 323] width 164 height 132
click at [796, 372] on input "Save" at bounding box center [792, 365] width 39 height 21
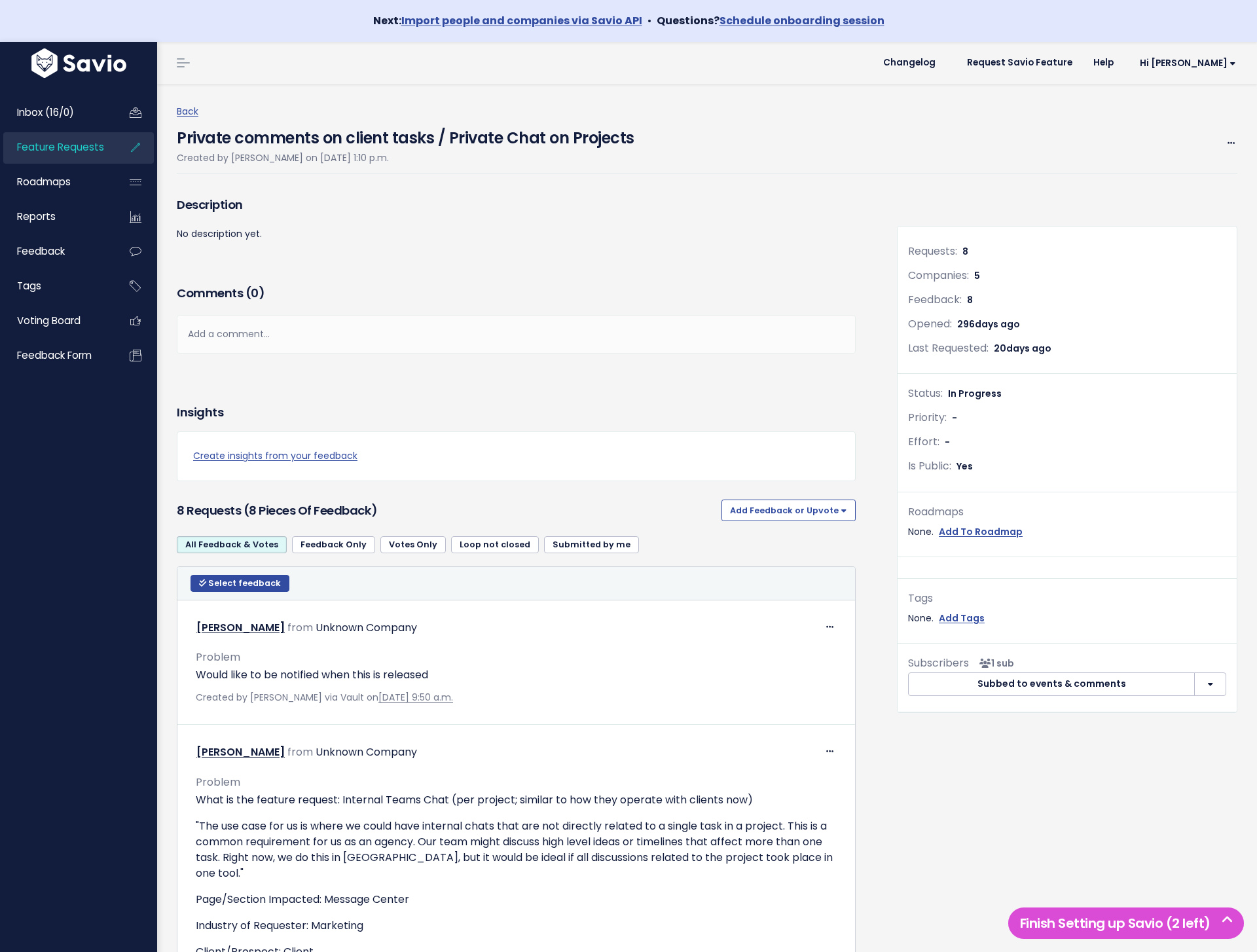
scroll to position [15, 0]
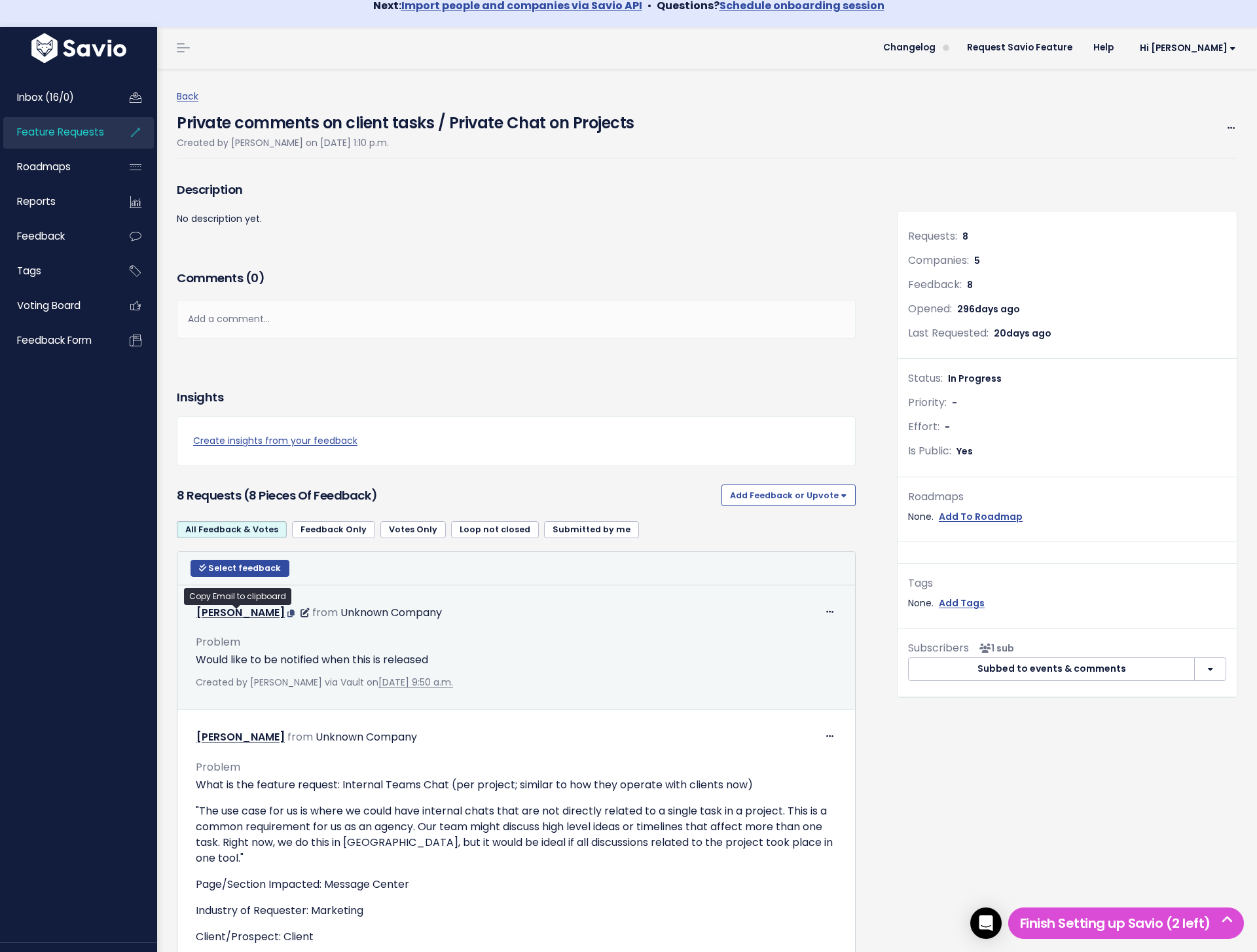
click at [288, 615] on icon at bounding box center [291, 613] width 7 height 8
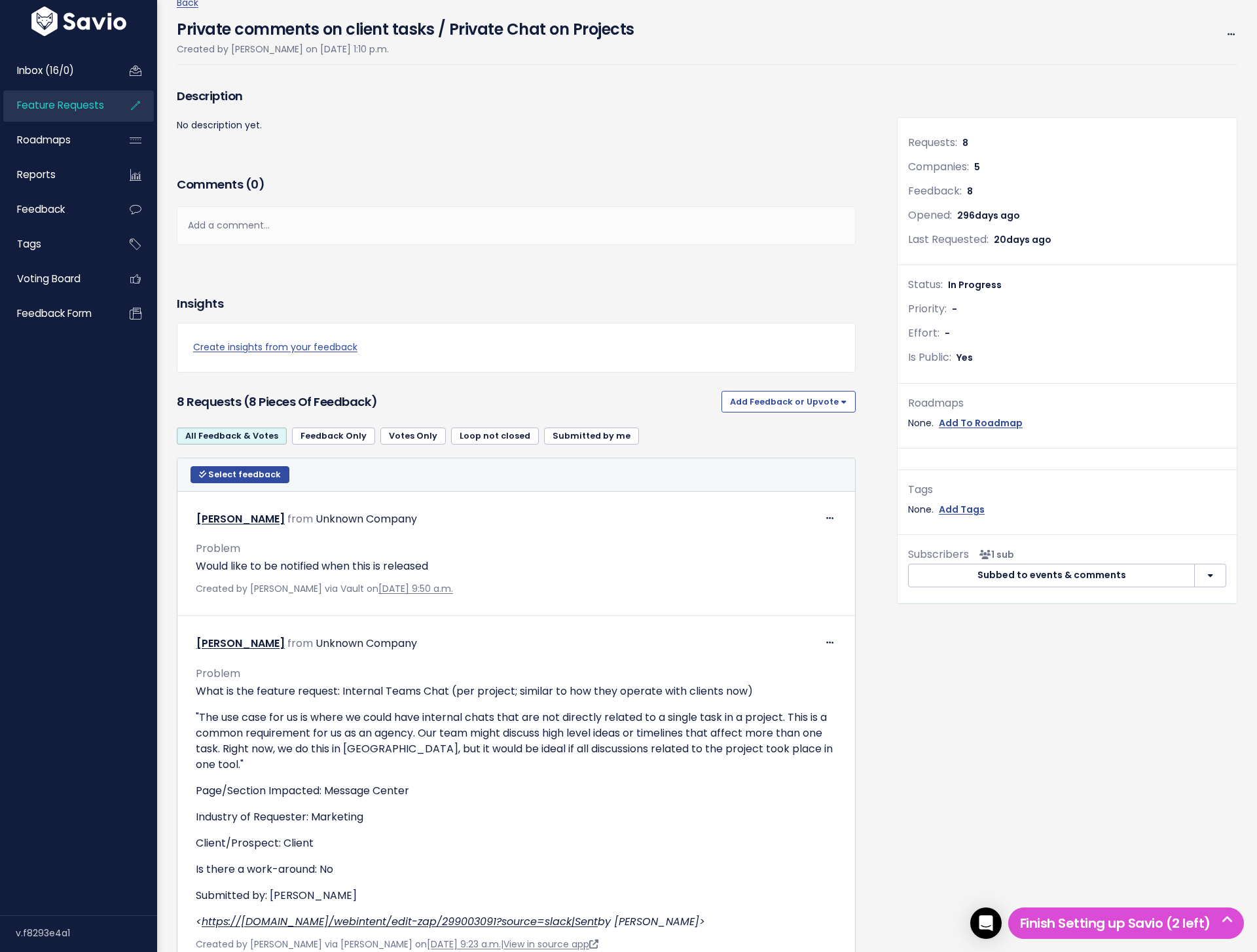
scroll to position [159, 0]
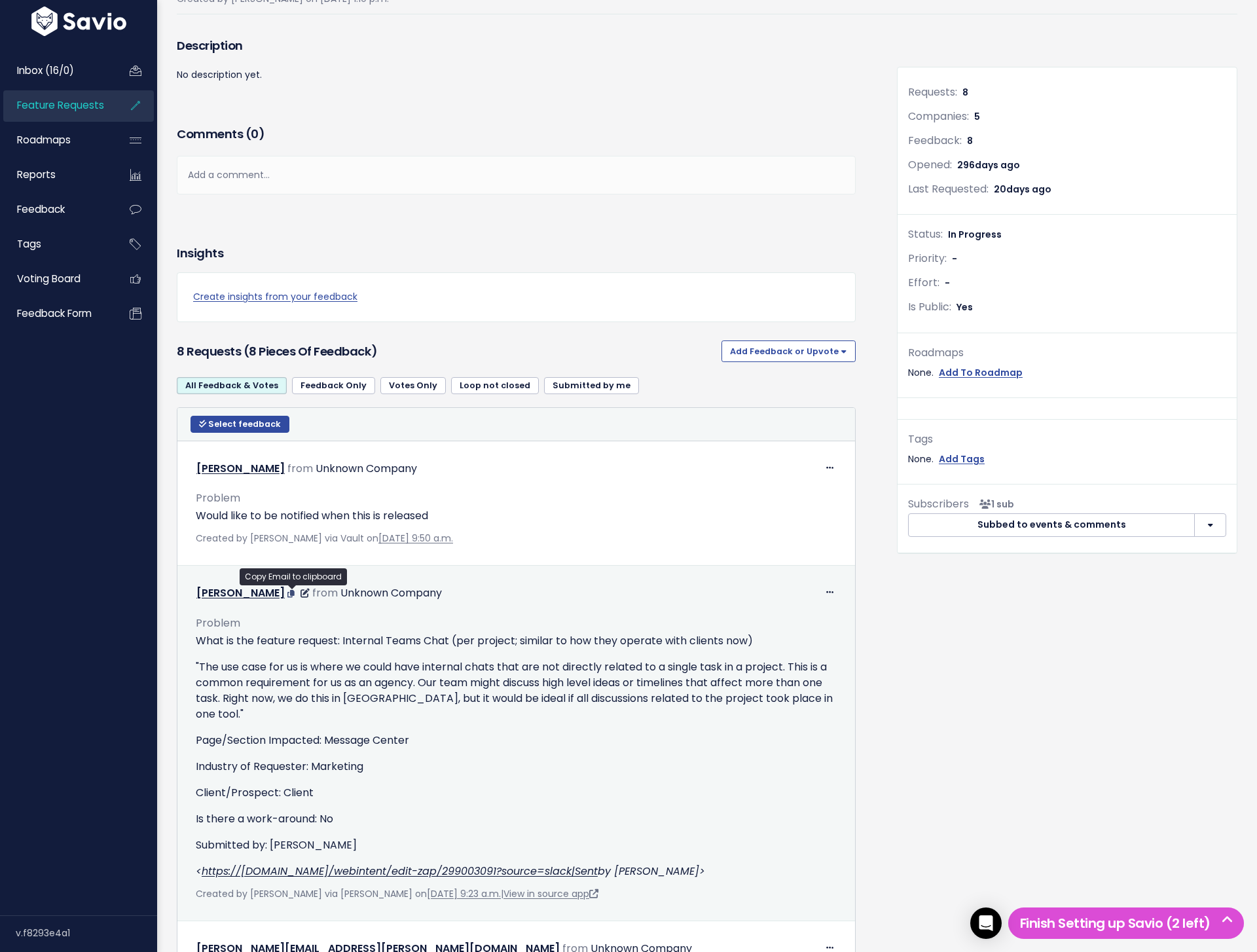
click at [292, 594] on icon at bounding box center [291, 594] width 7 height 8
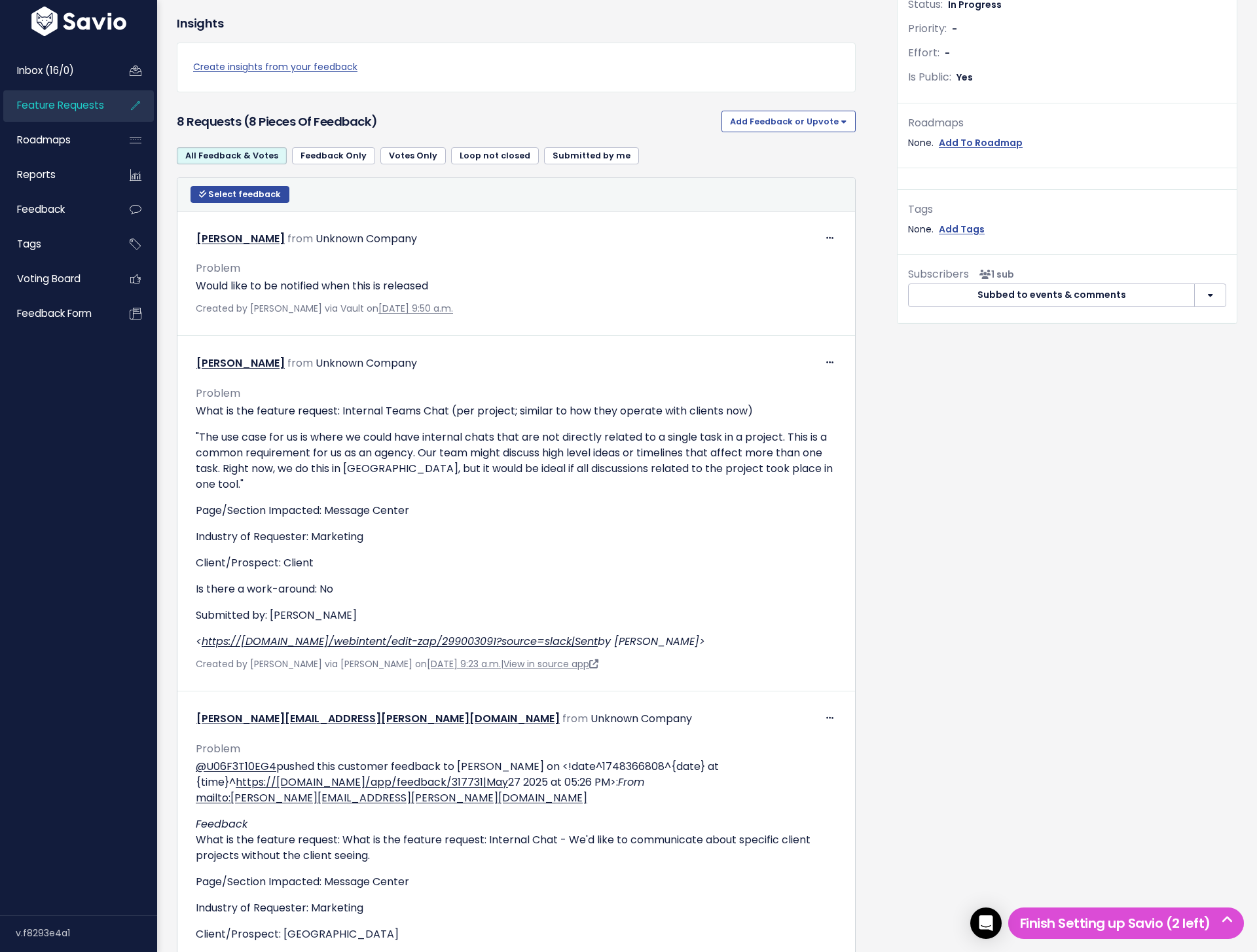
scroll to position [542, 0]
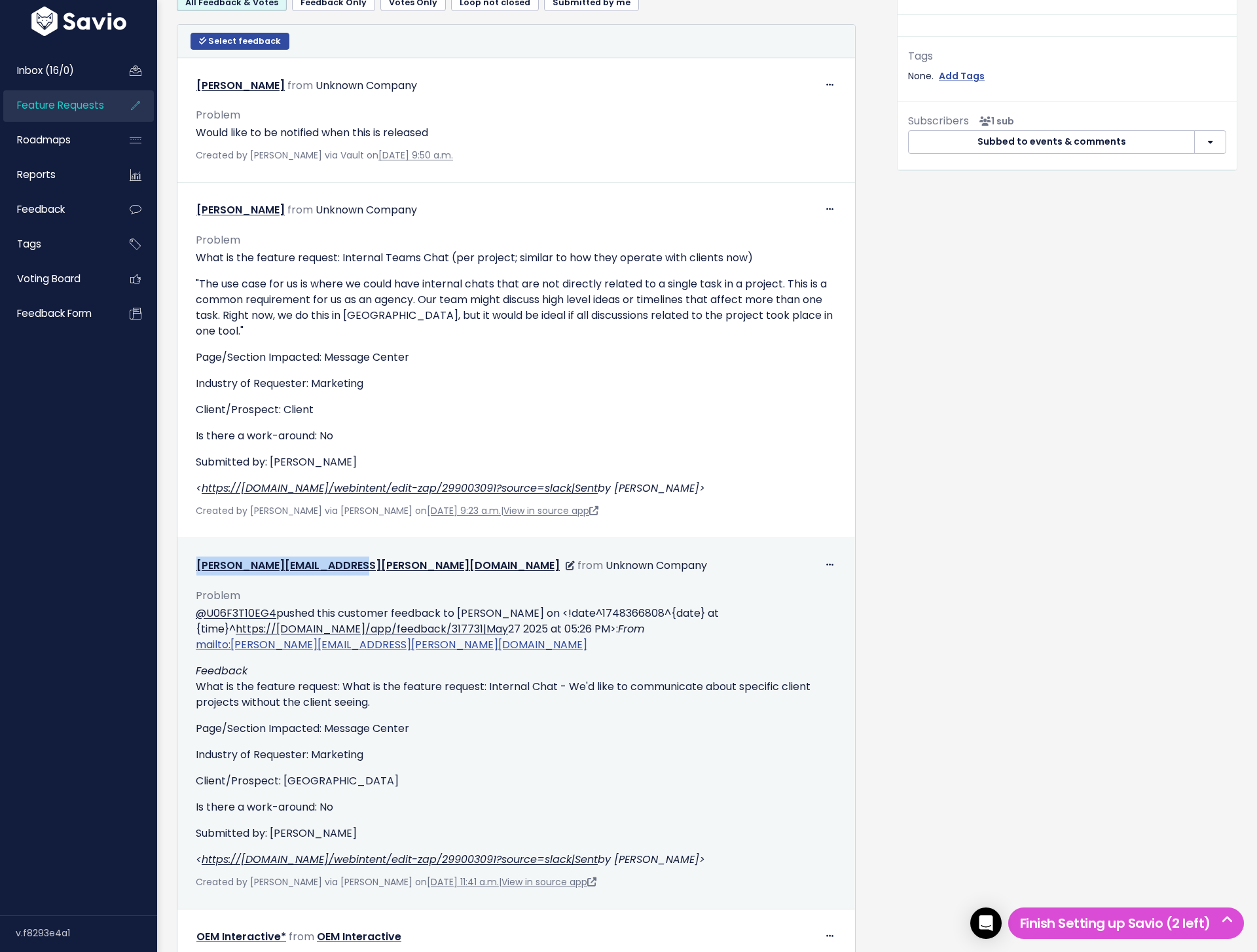
copy link "gary.freitas@lumapixel.com"
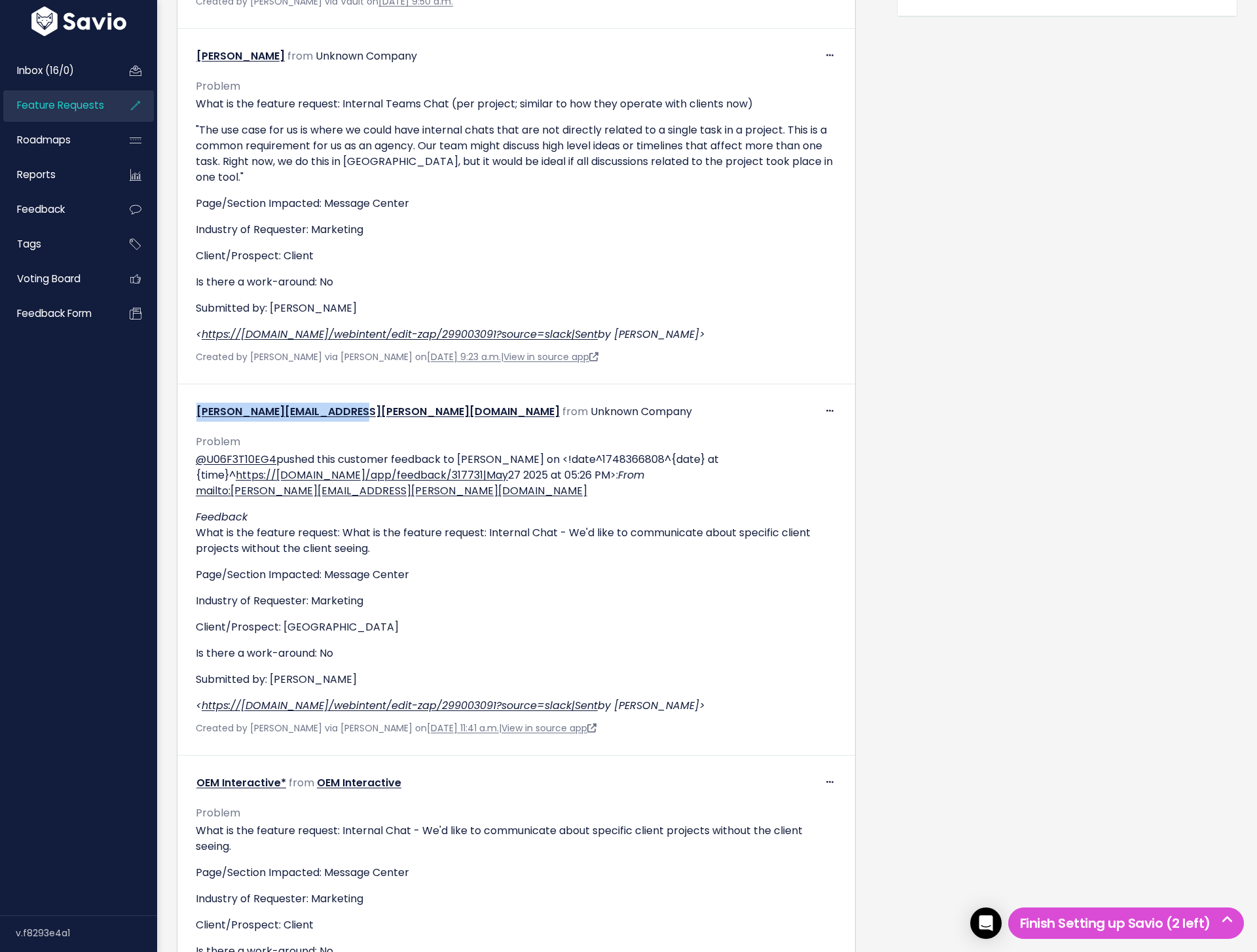
scroll to position [842, 0]
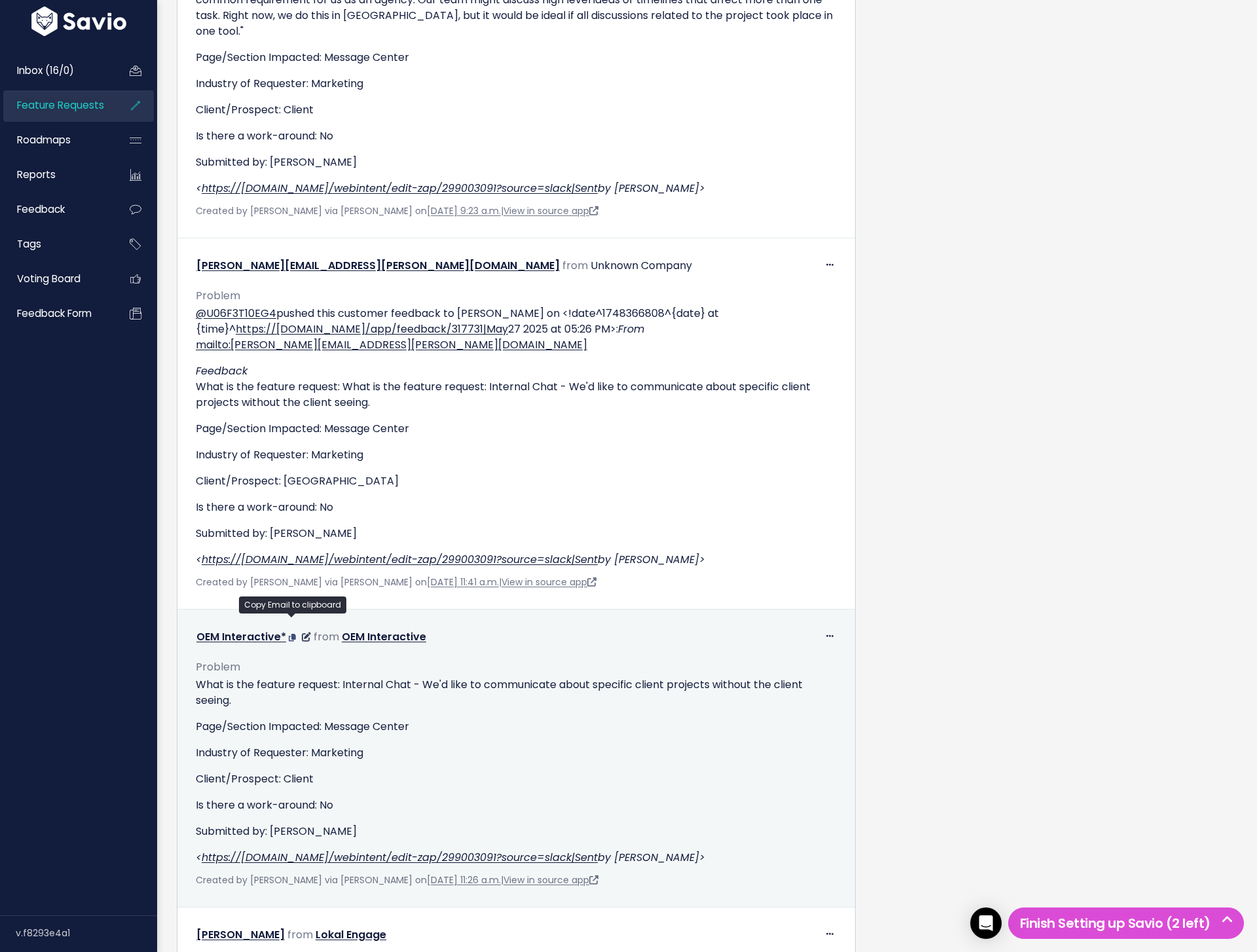
click at [292, 633] on icon at bounding box center [292, 637] width 7 height 8
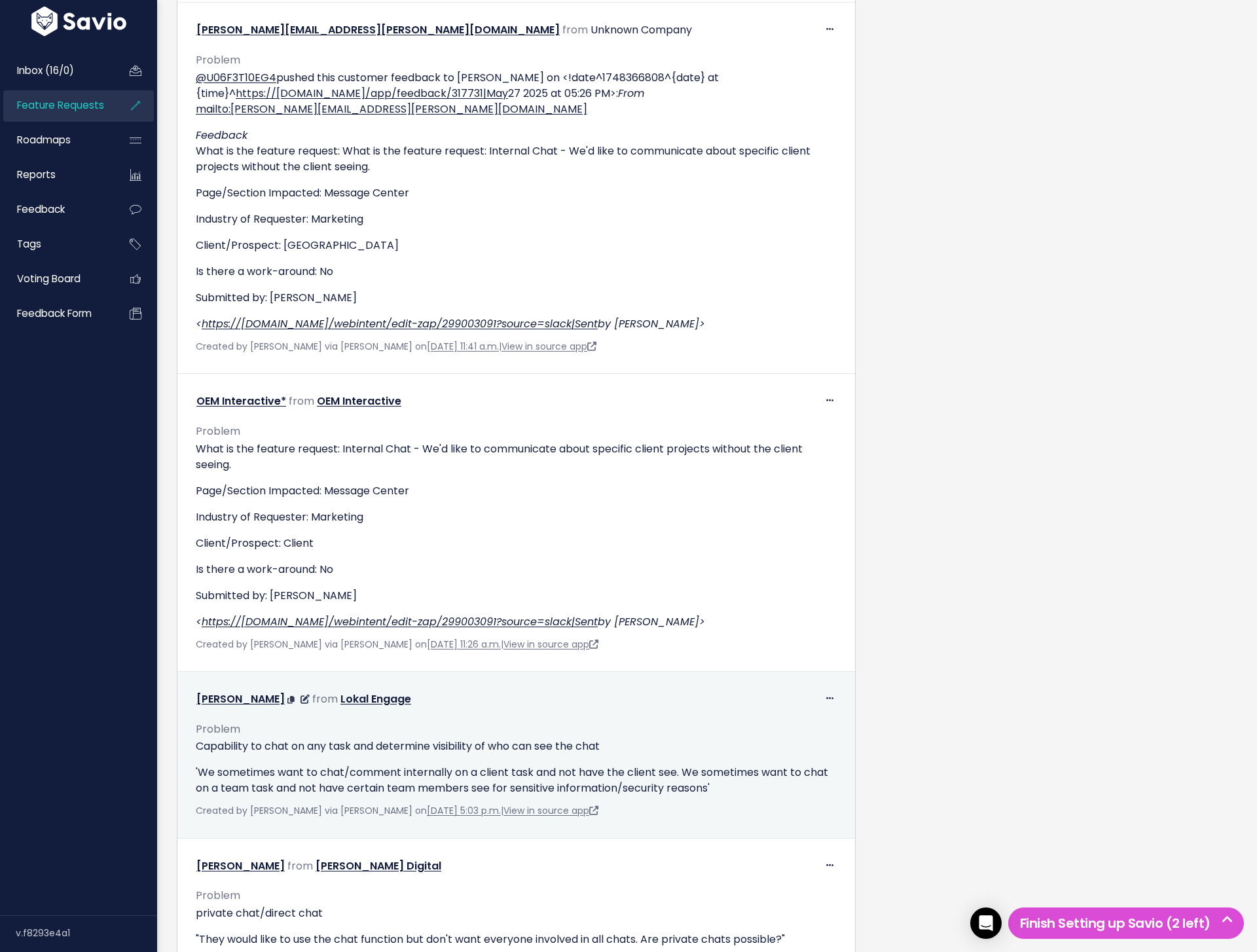
scroll to position [1090, 0]
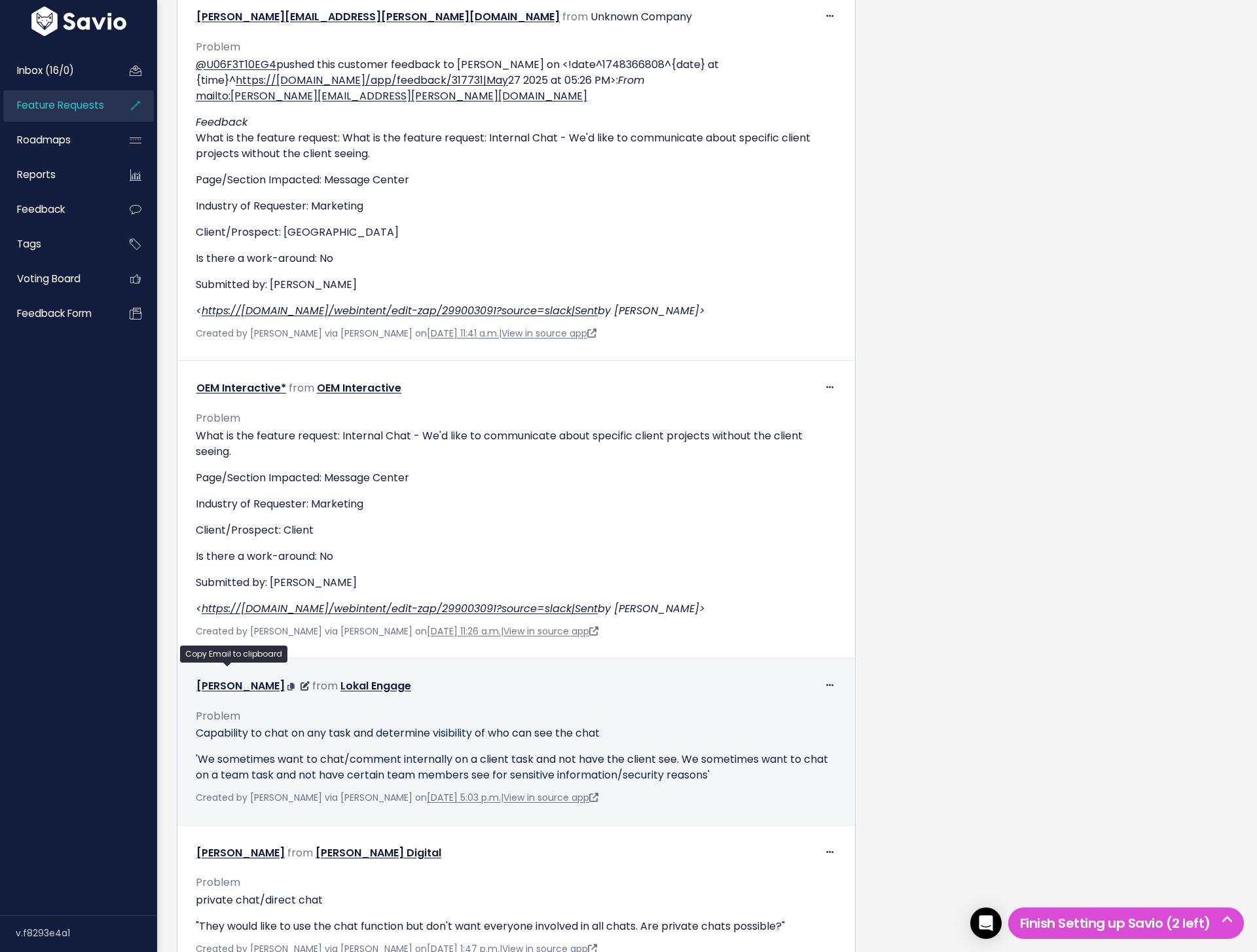
click at [288, 682] on icon at bounding box center [291, 686] width 7 height 8
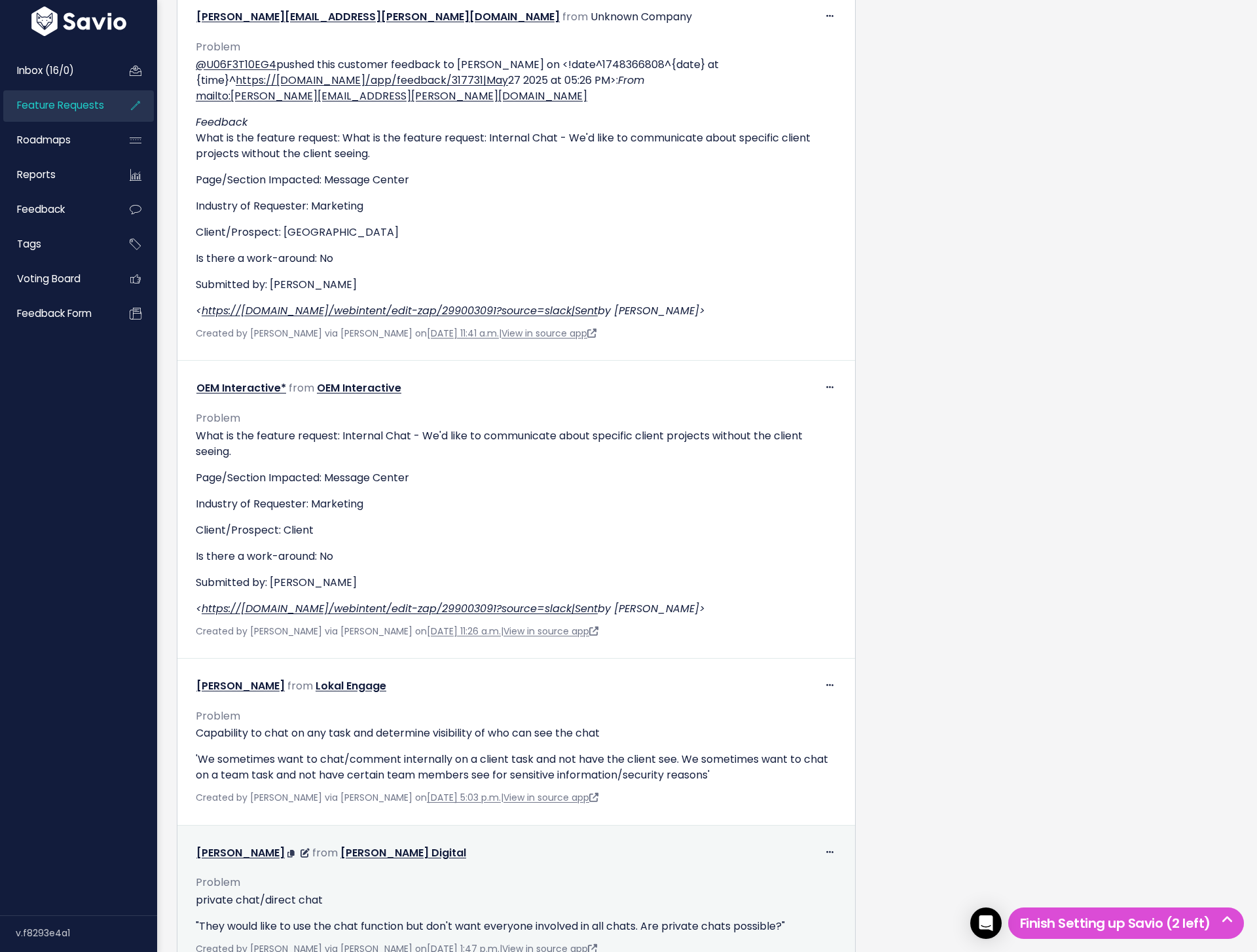
click at [288, 845] on span at bounding box center [300, 852] width 25 height 15
click at [288, 849] on icon at bounding box center [291, 853] width 7 height 8
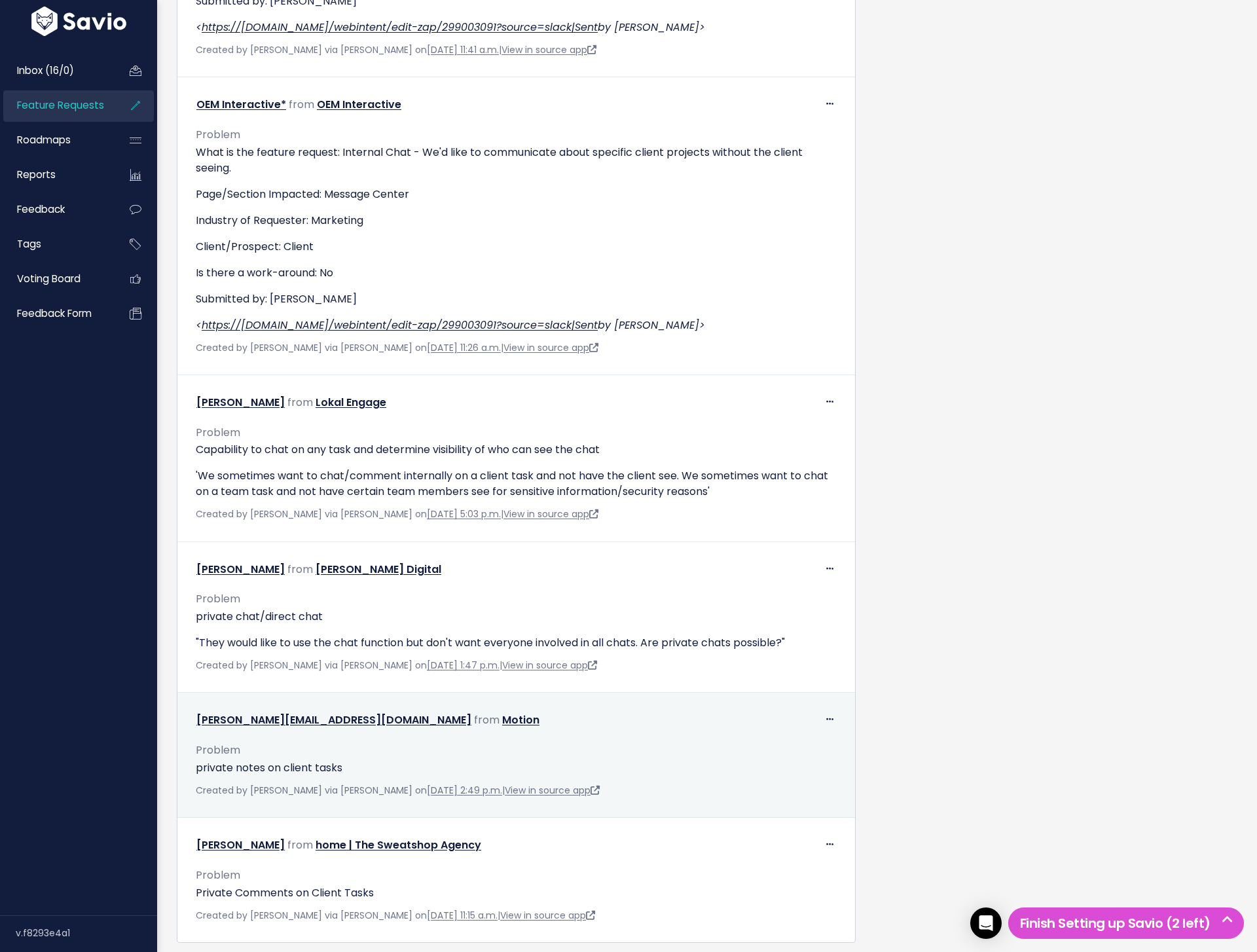
scroll to position [1406, 0]
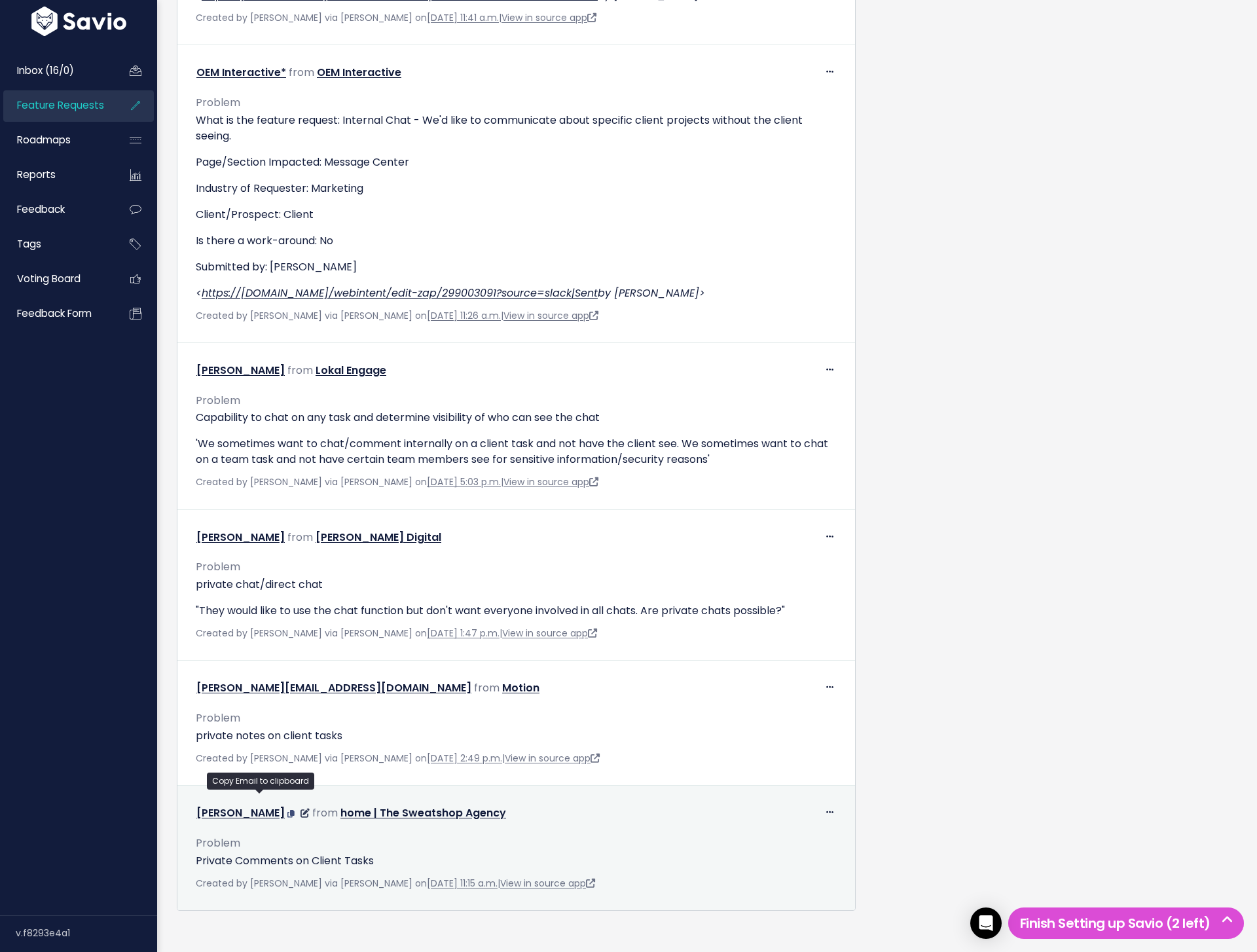
click at [288, 810] on icon at bounding box center [291, 814] width 7 height 8
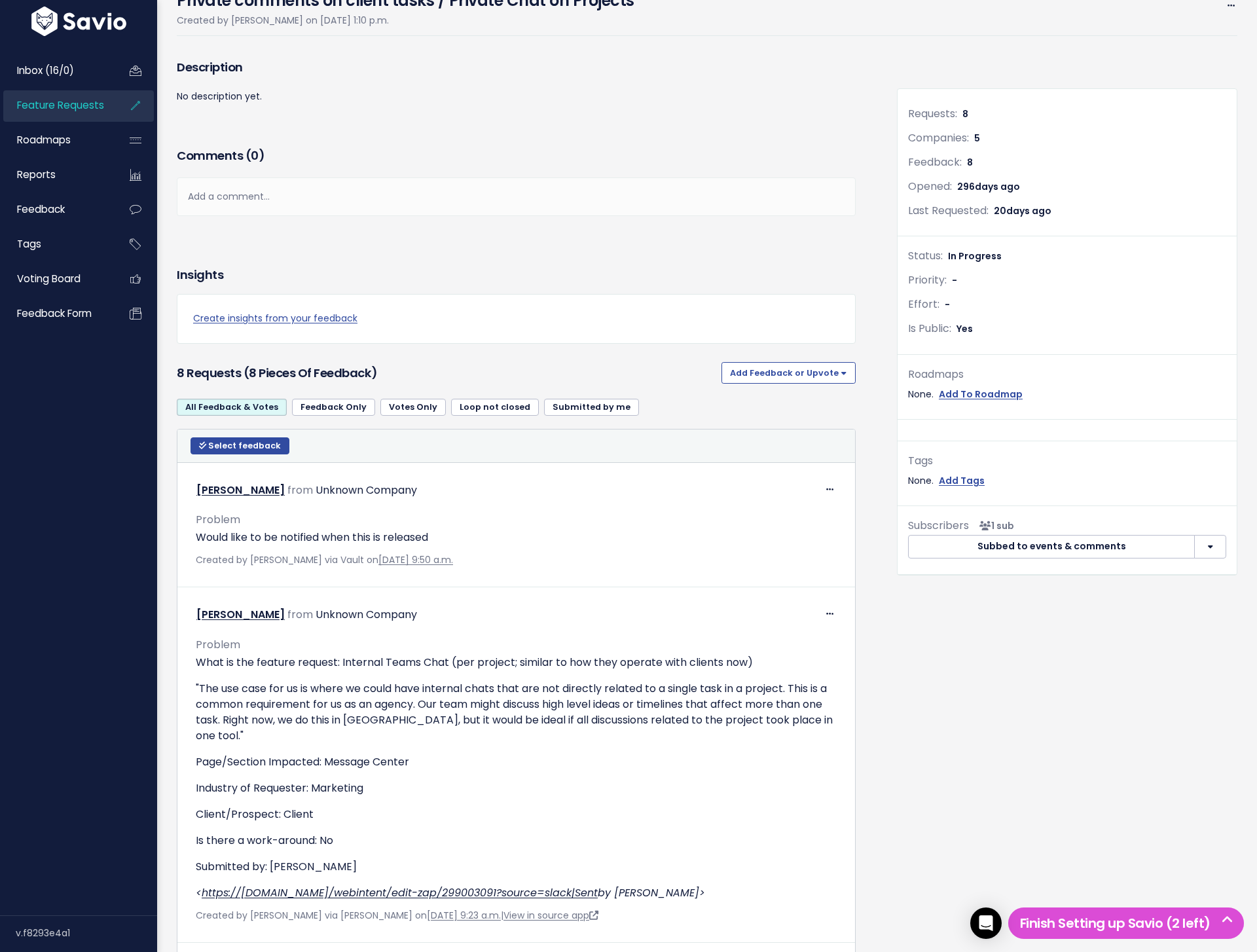
scroll to position [0, 0]
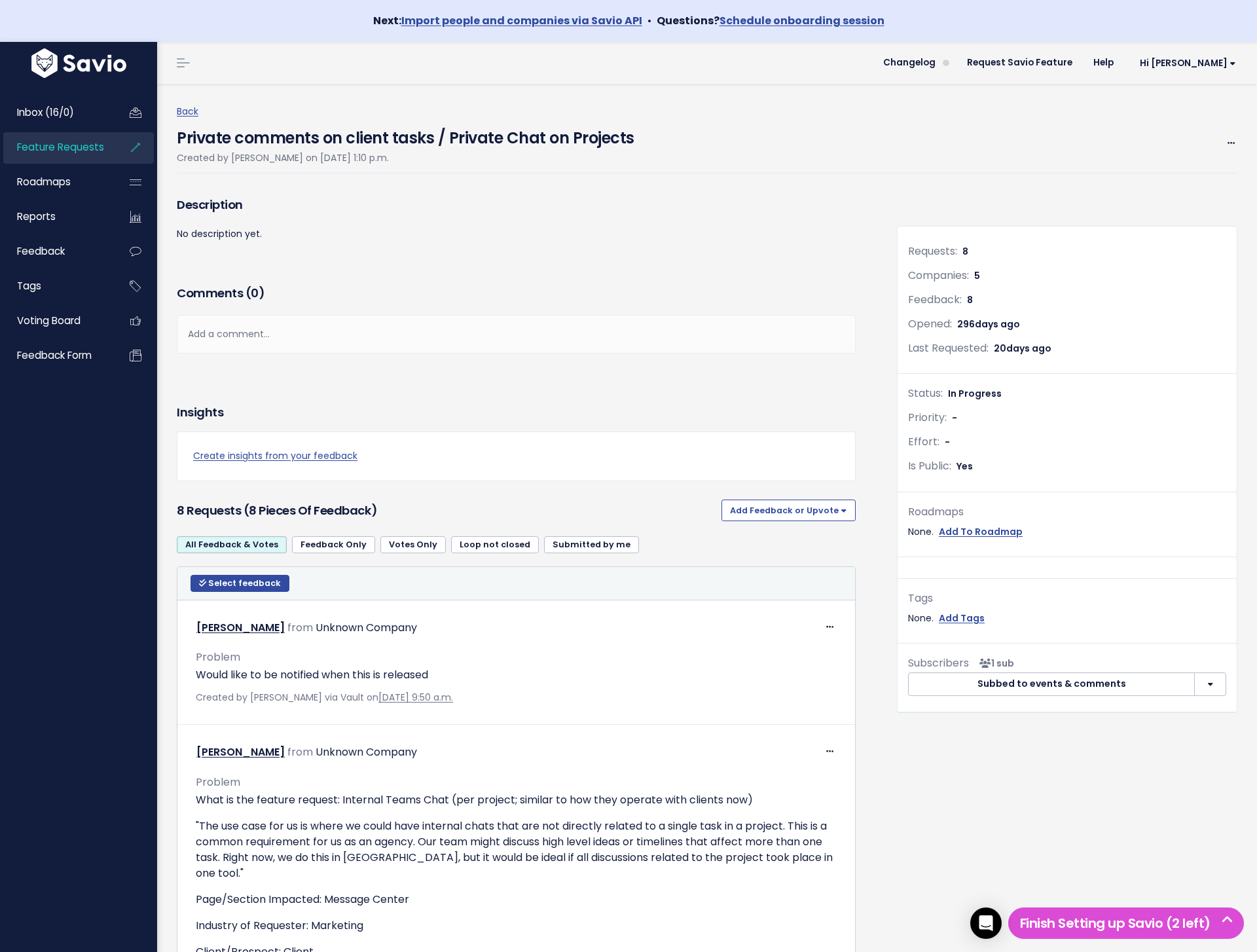
click at [518, 266] on div "Description No description yet." at bounding box center [516, 237] width 698 height 88
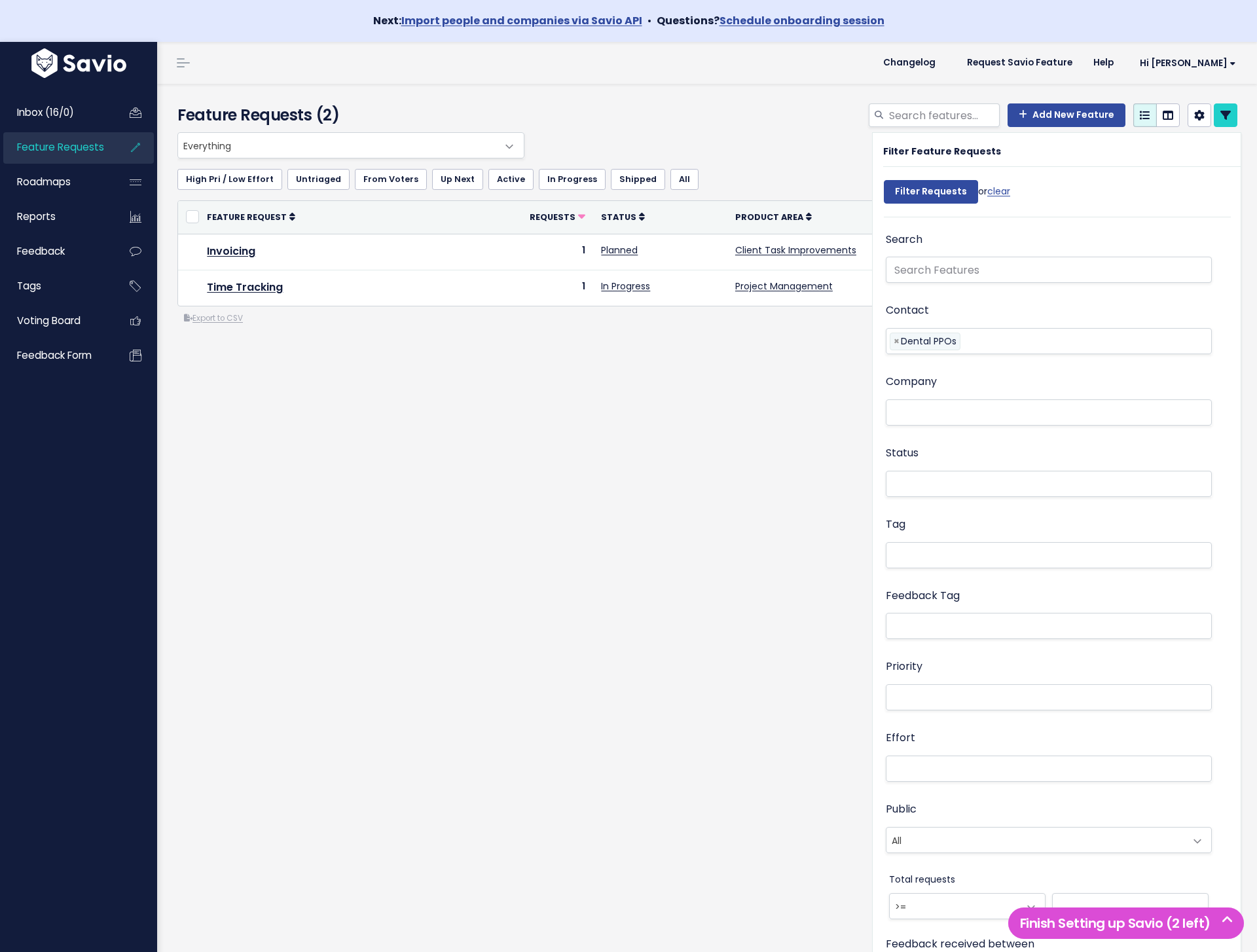
select select
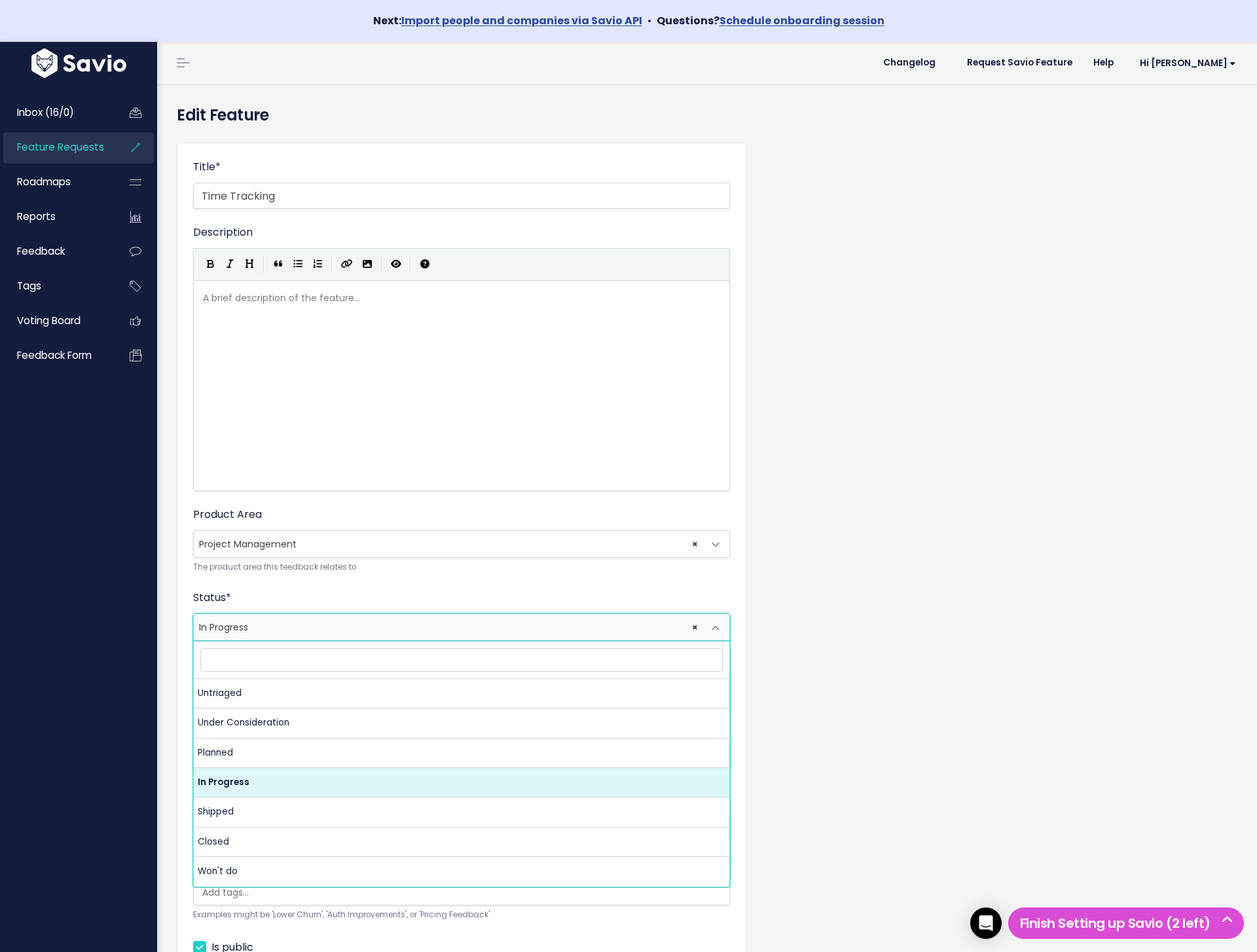
click at [281, 617] on span "× In Progress" at bounding box center [448, 627] width 510 height 26
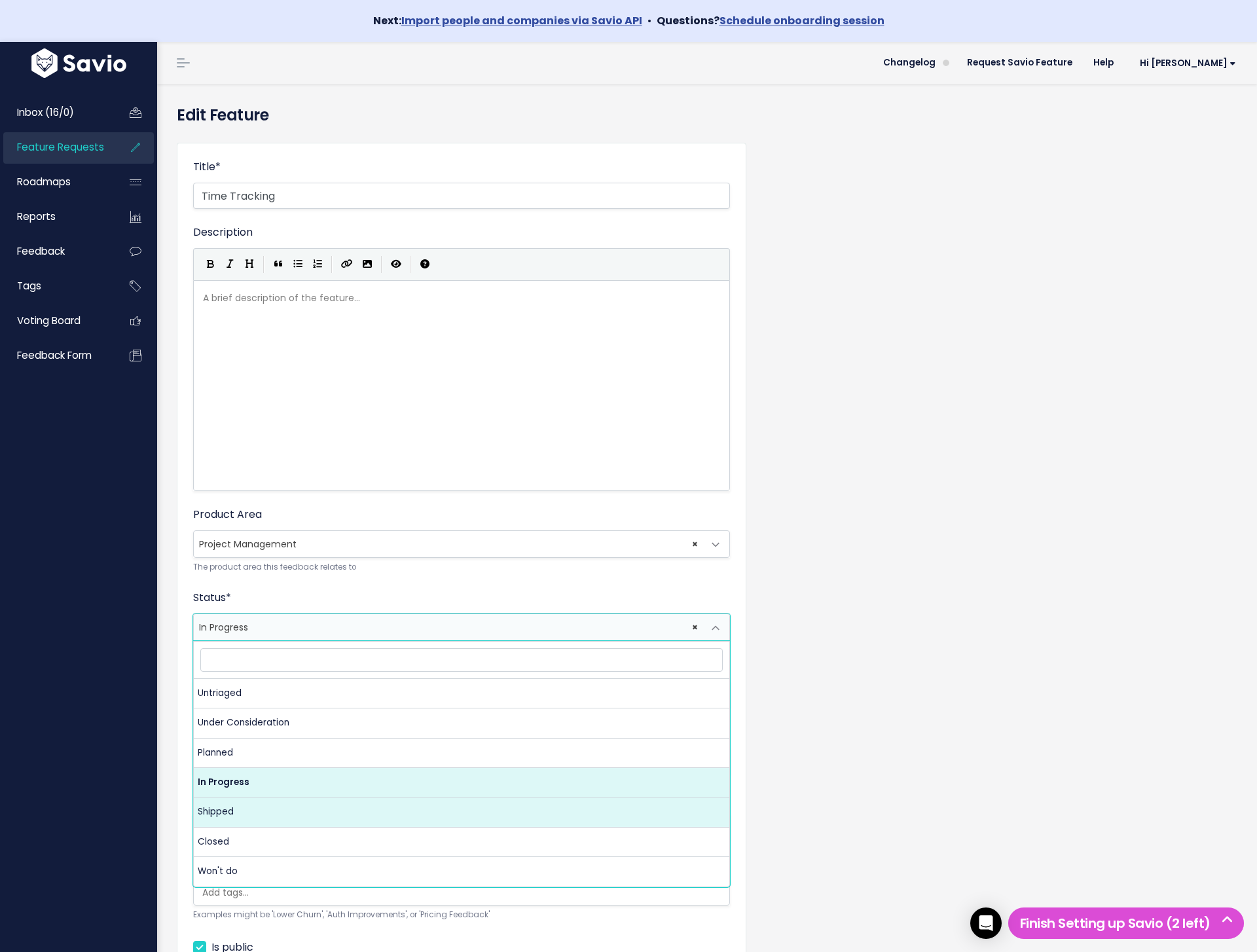
select select "SHIPPED"
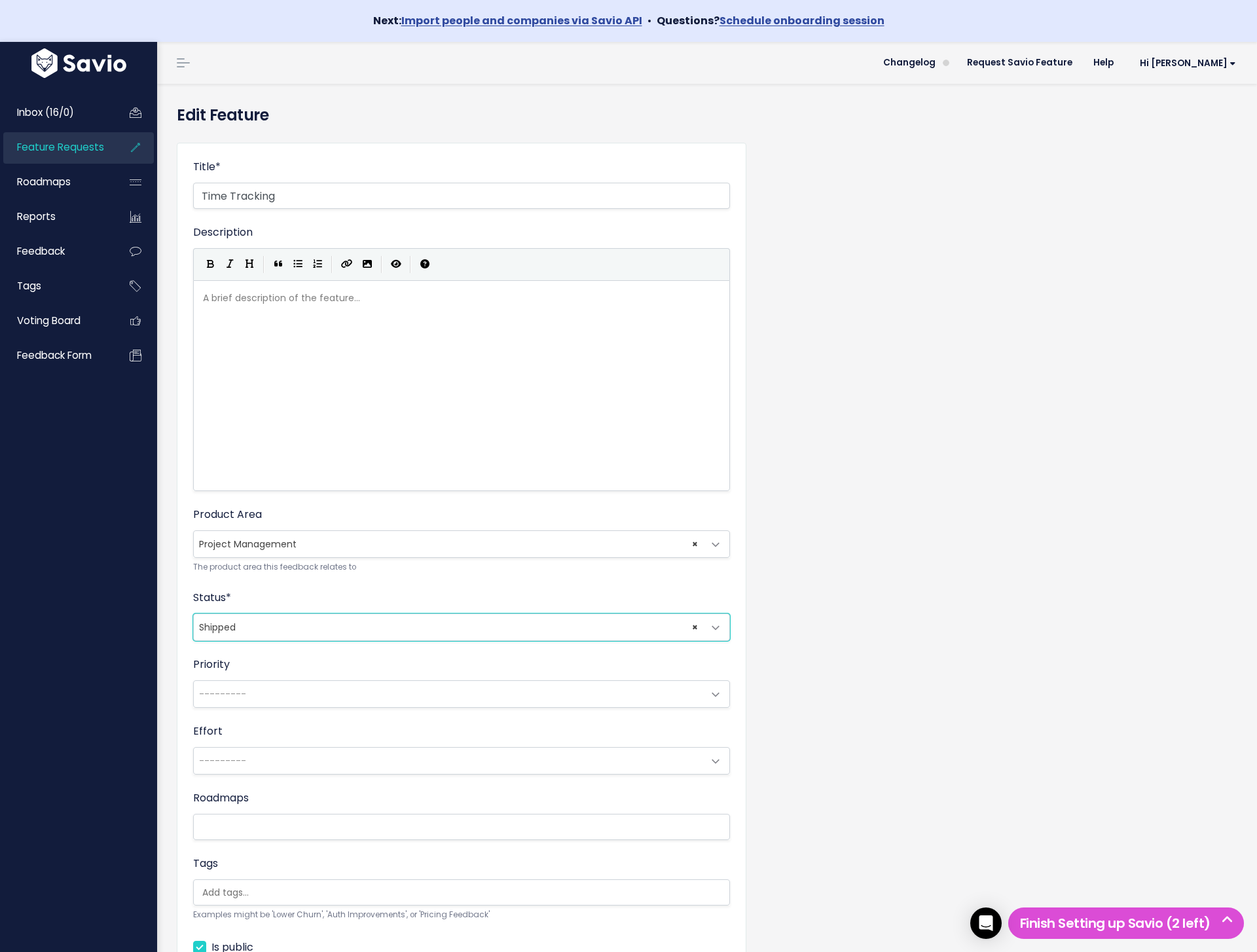
scroll to position [129, 0]
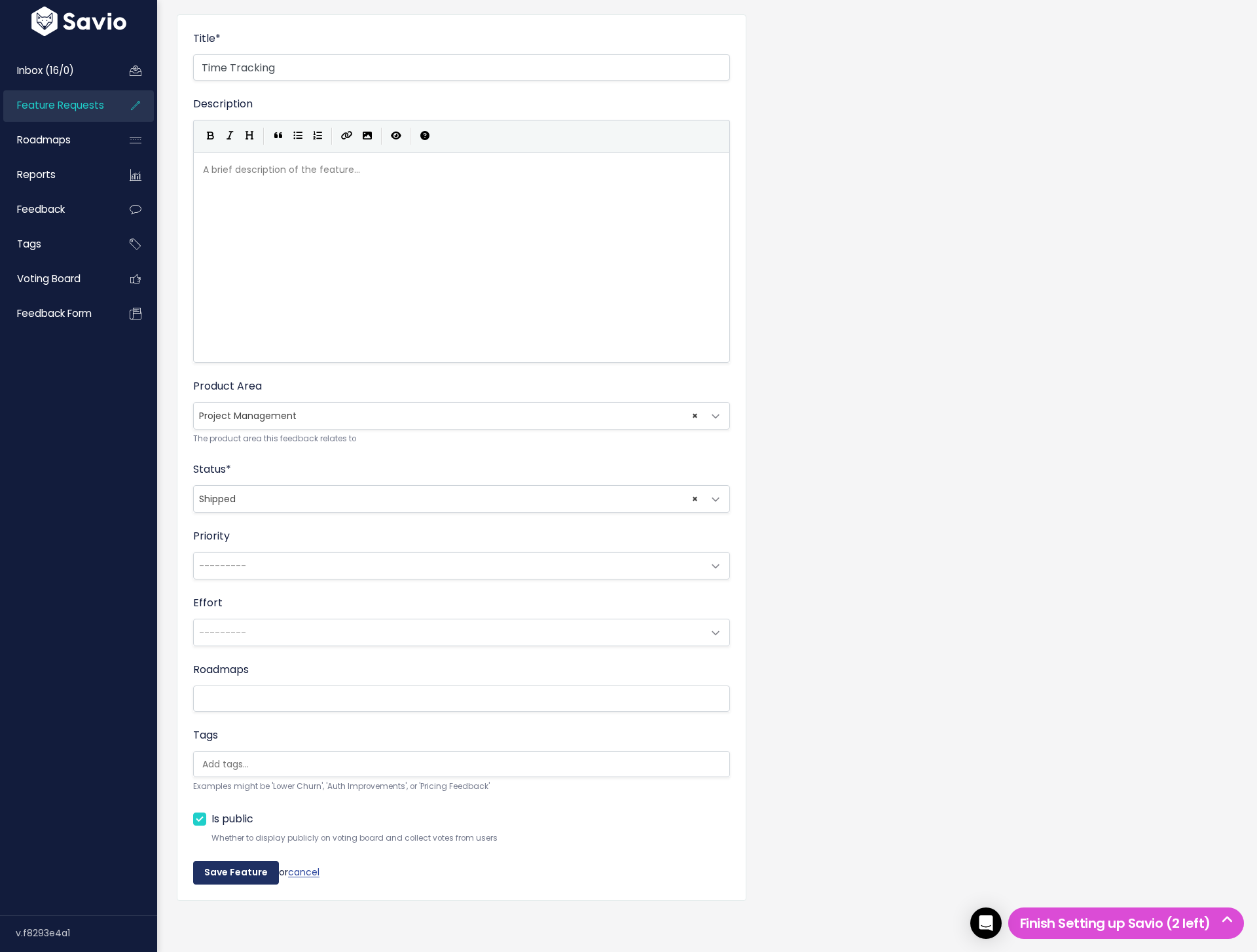
click at [247, 869] on input "Save Feature" at bounding box center [235, 873] width 85 height 24
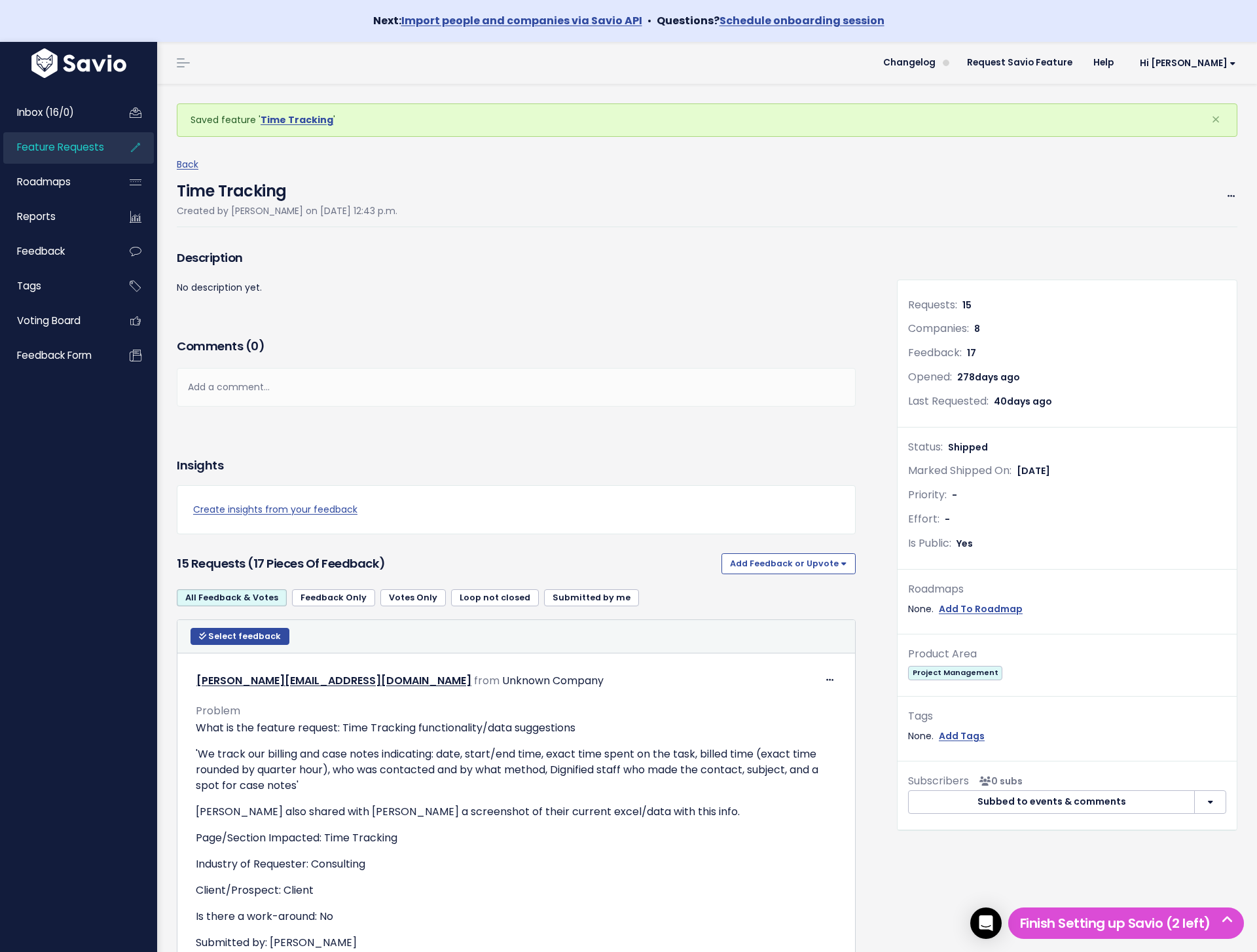
click at [184, 153] on div "Back Time Tracking Created by [PERSON_NAME] on [DATE] 12:43 p.m. Edit Merge Add…" at bounding box center [712, 191] width 1070 height 109
click at [188, 162] on link "Back" at bounding box center [188, 164] width 22 height 13
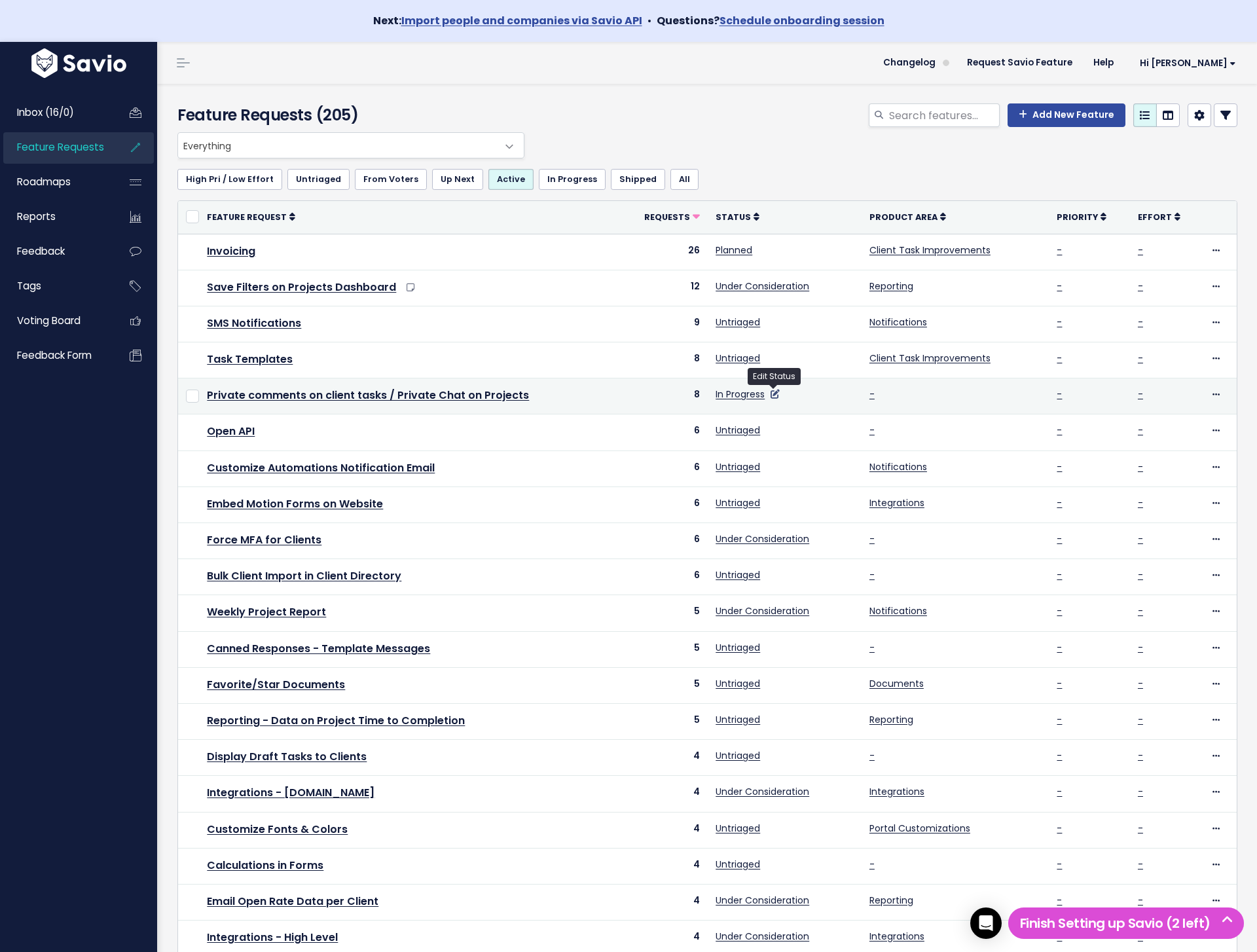
click at [775, 394] on icon at bounding box center [775, 394] width 9 height 9
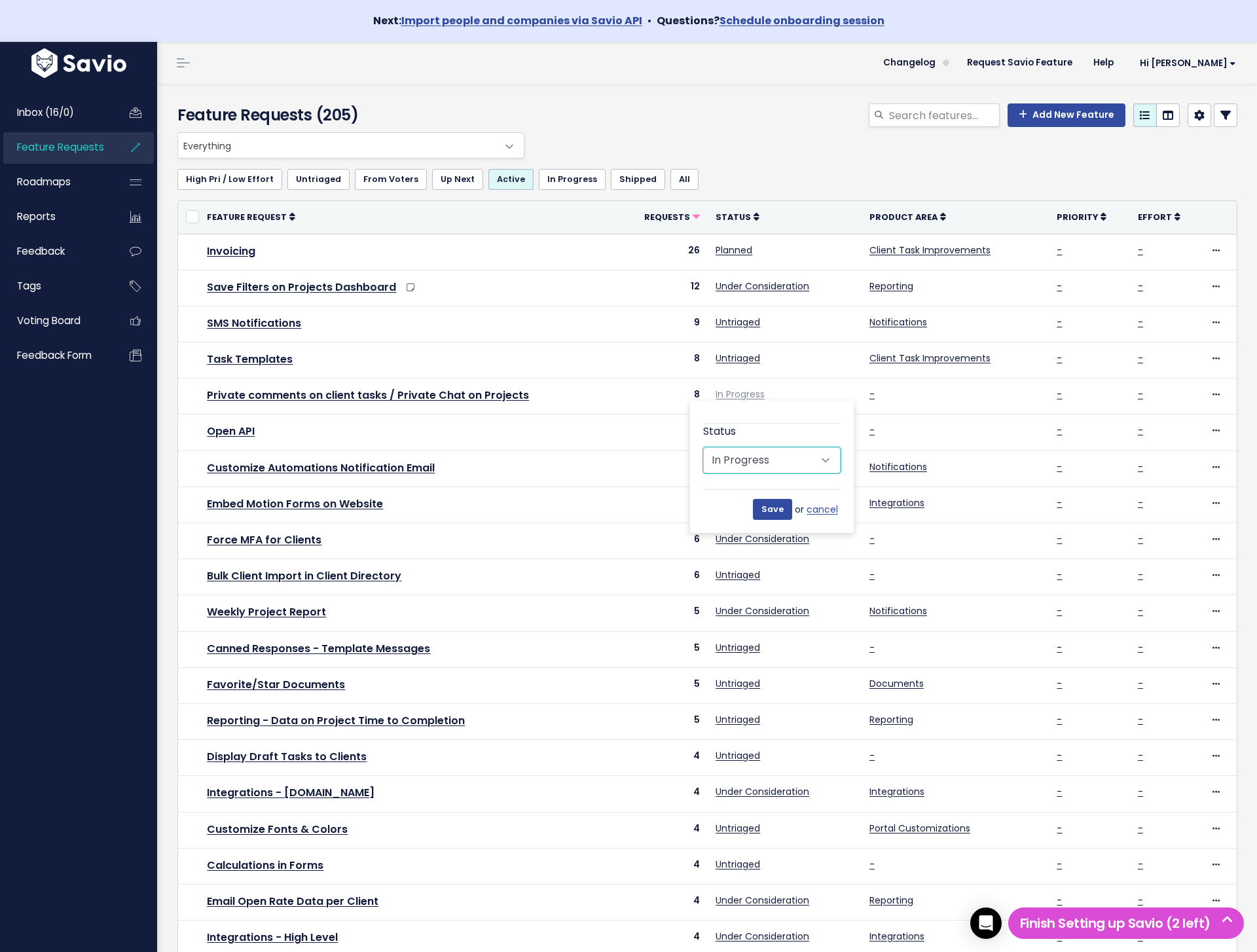
click at [753, 451] on select "Untriaged Under Consideration Planned In Progress Shipped Closed Won't do" at bounding box center [771, 460] width 137 height 26
select select "SHIPPED"
click at [774, 509] on input "Save" at bounding box center [772, 509] width 39 height 21
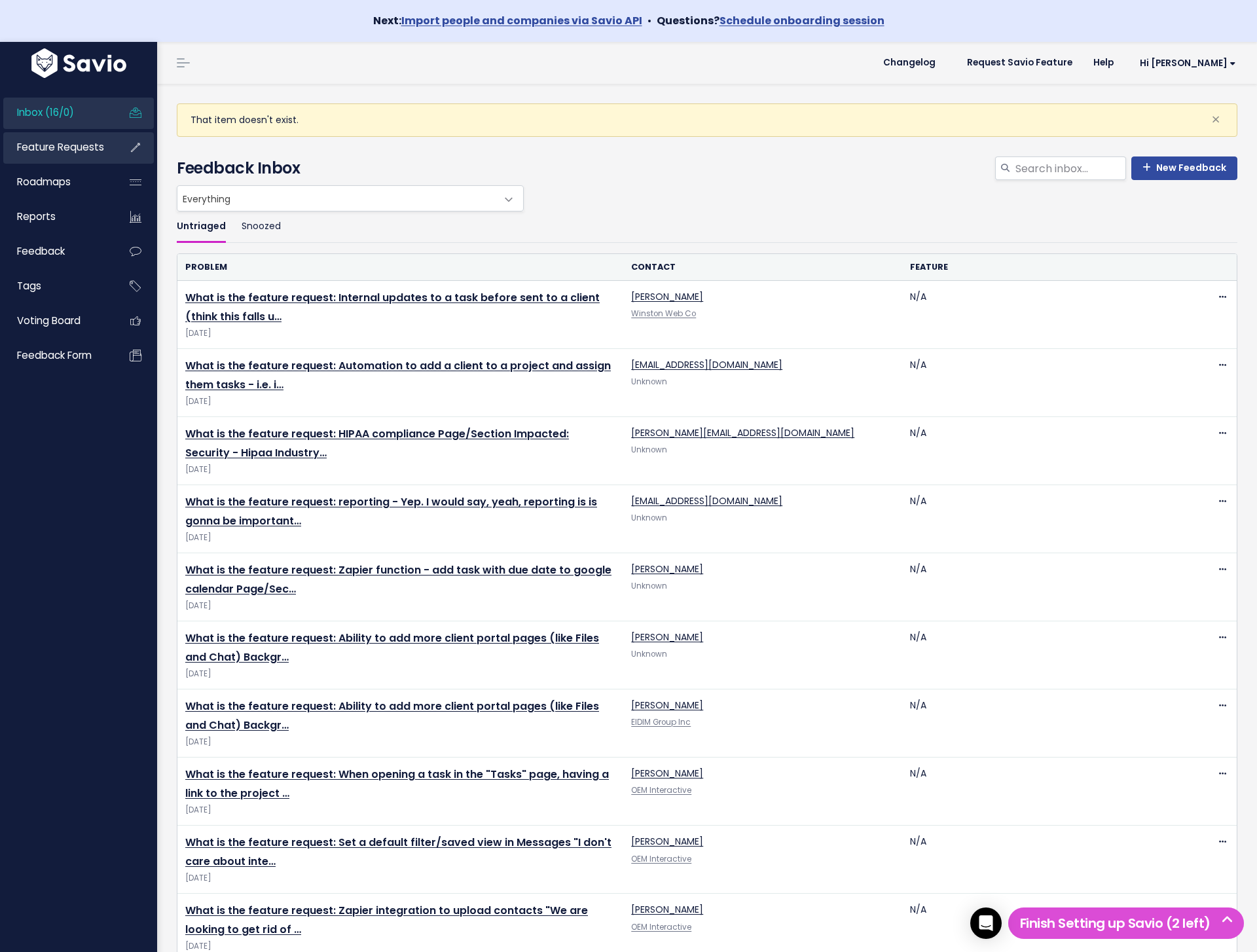
click at [71, 154] on link "Feature Requests" at bounding box center [56, 147] width 105 height 30
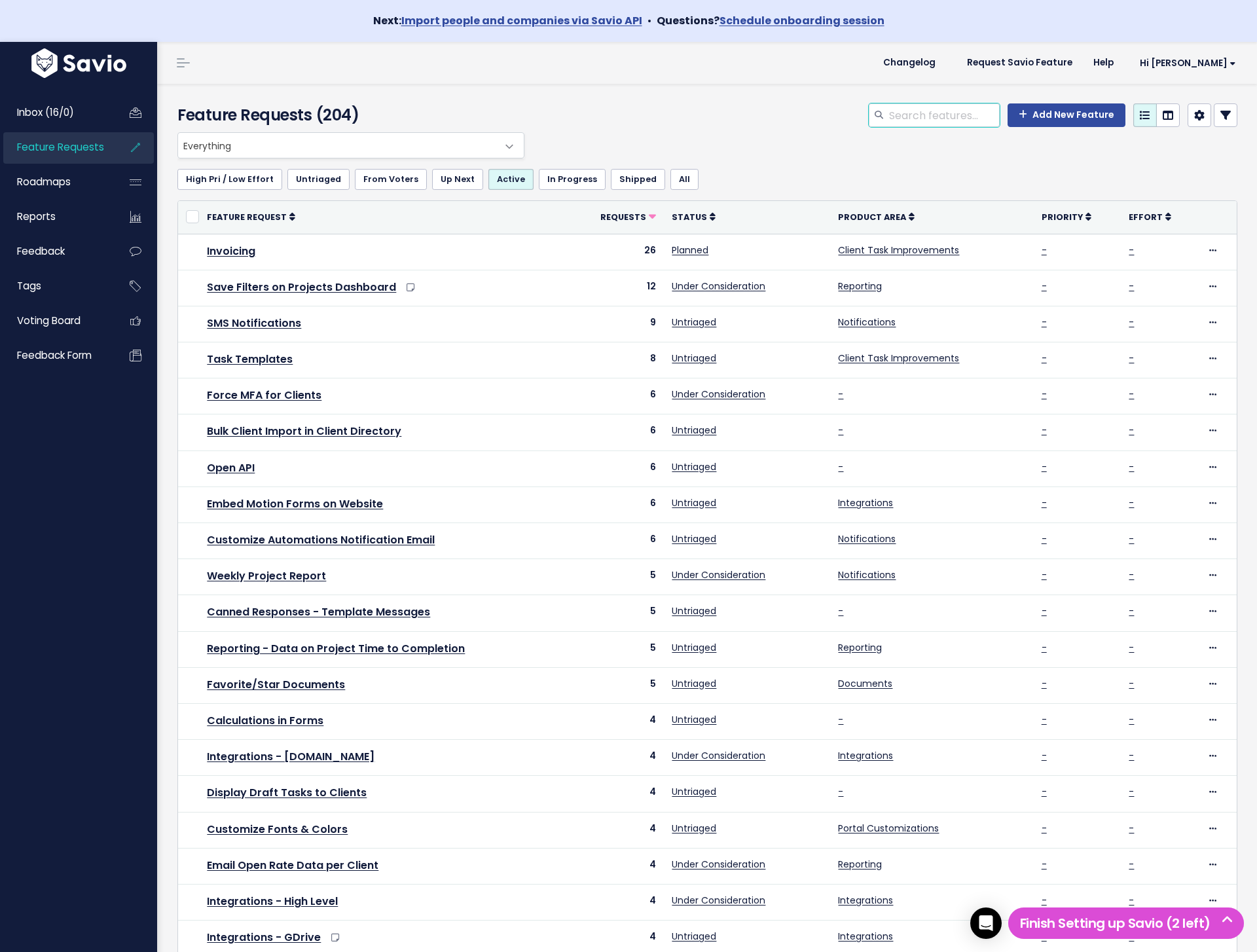
click at [924, 119] on input "search" at bounding box center [944, 115] width 112 height 24
type input "surfac"
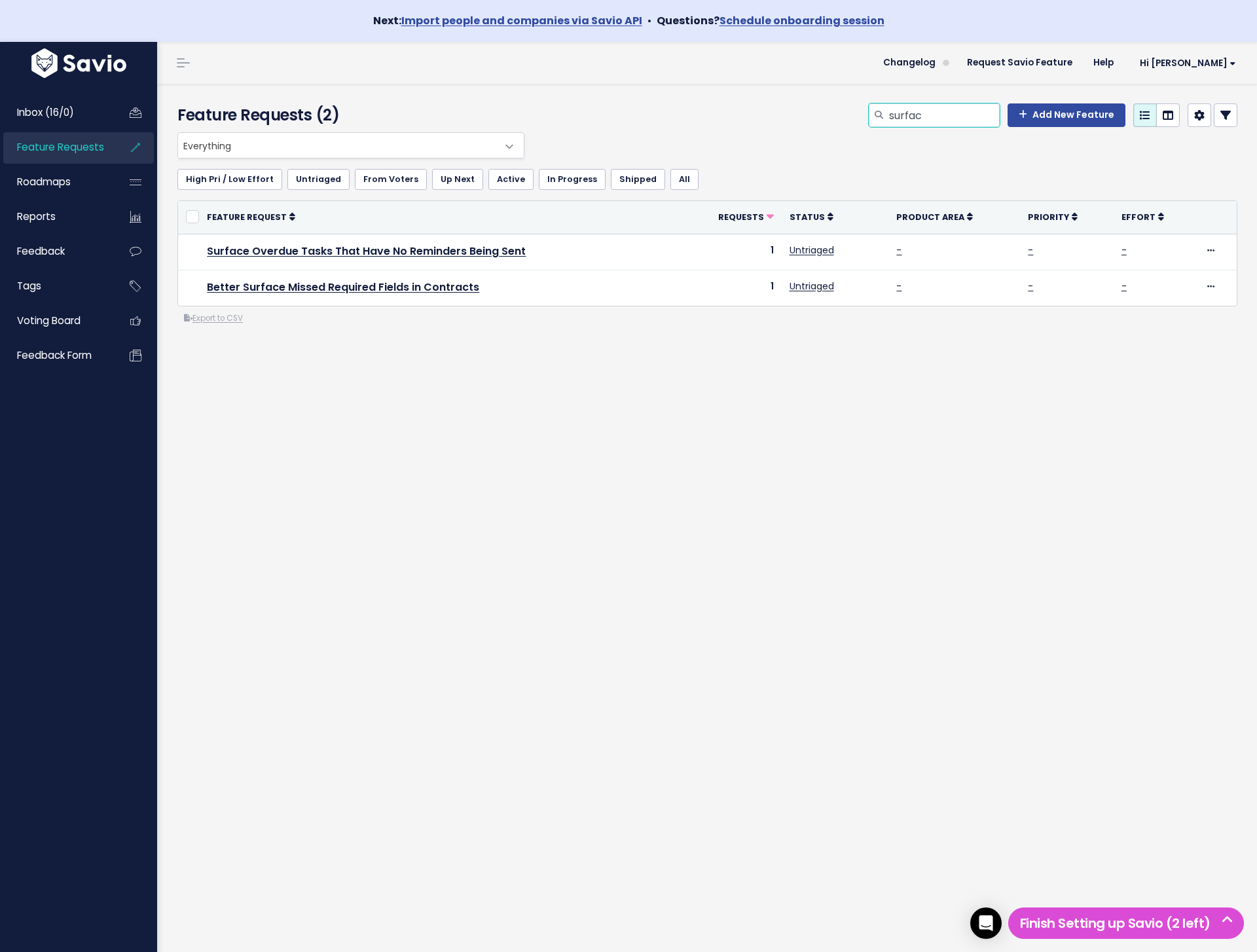
click at [916, 112] on input "surfac" at bounding box center [944, 115] width 112 height 24
type input "comment"
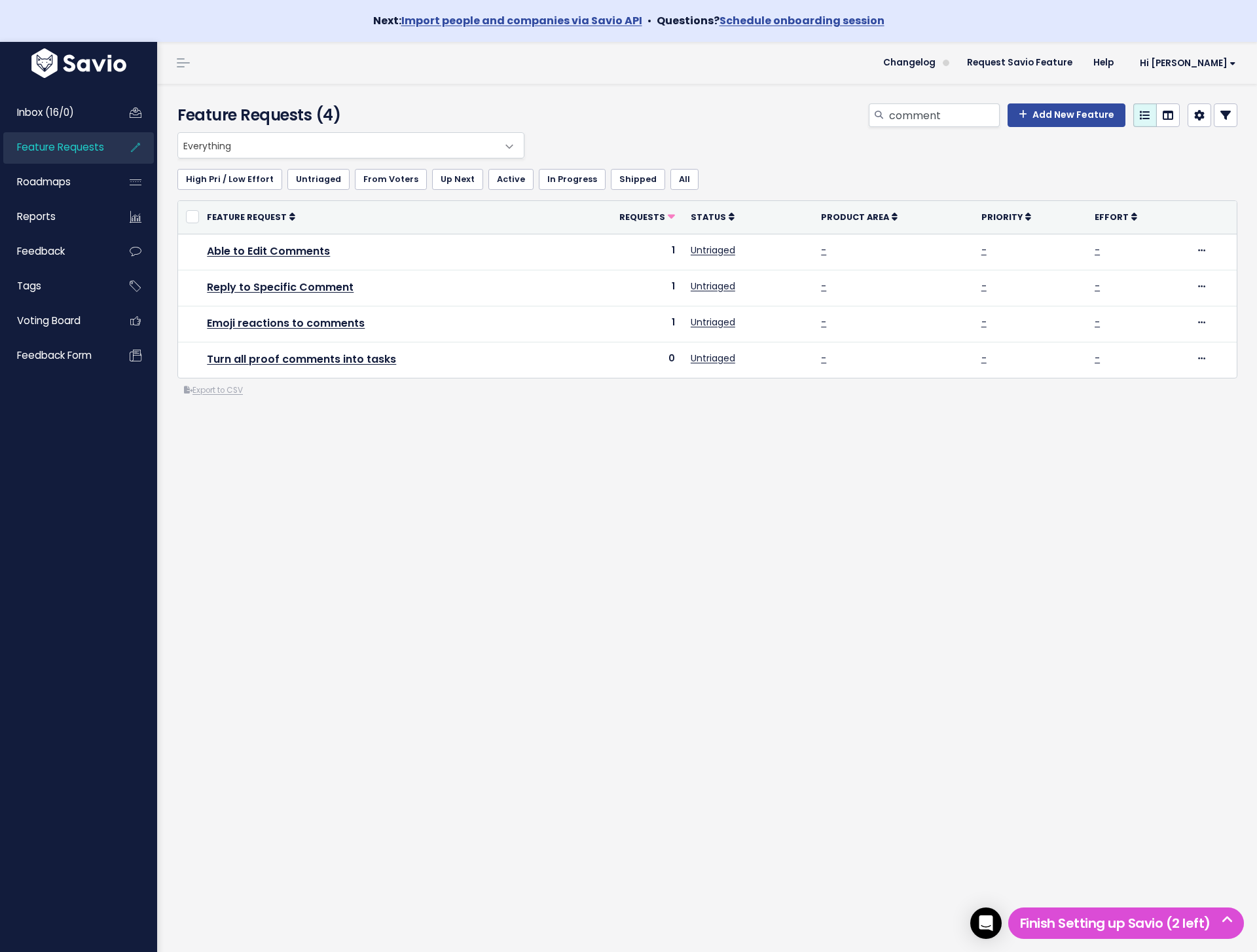
click at [837, 417] on div "Everything No Product Area Project Management Client Task Improvements Integrat…" at bounding box center [707, 317] width 1079 height 370
